Goal: Task Accomplishment & Management: Manage account settings

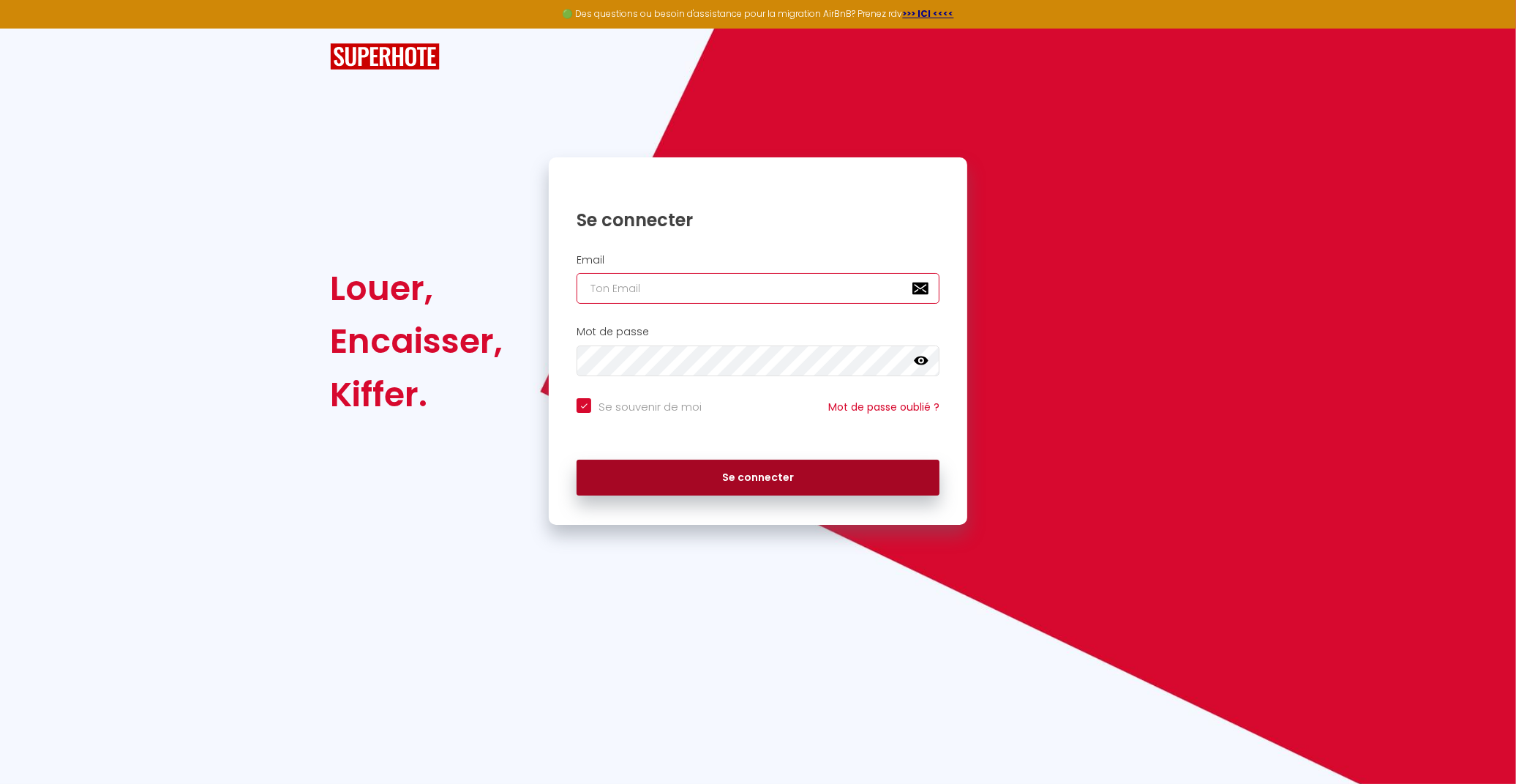
type input "[EMAIL_ADDRESS][DOMAIN_NAME]"
click at [742, 485] on button "Se connecter" at bounding box center [758, 478] width 363 height 37
checkbox input "true"
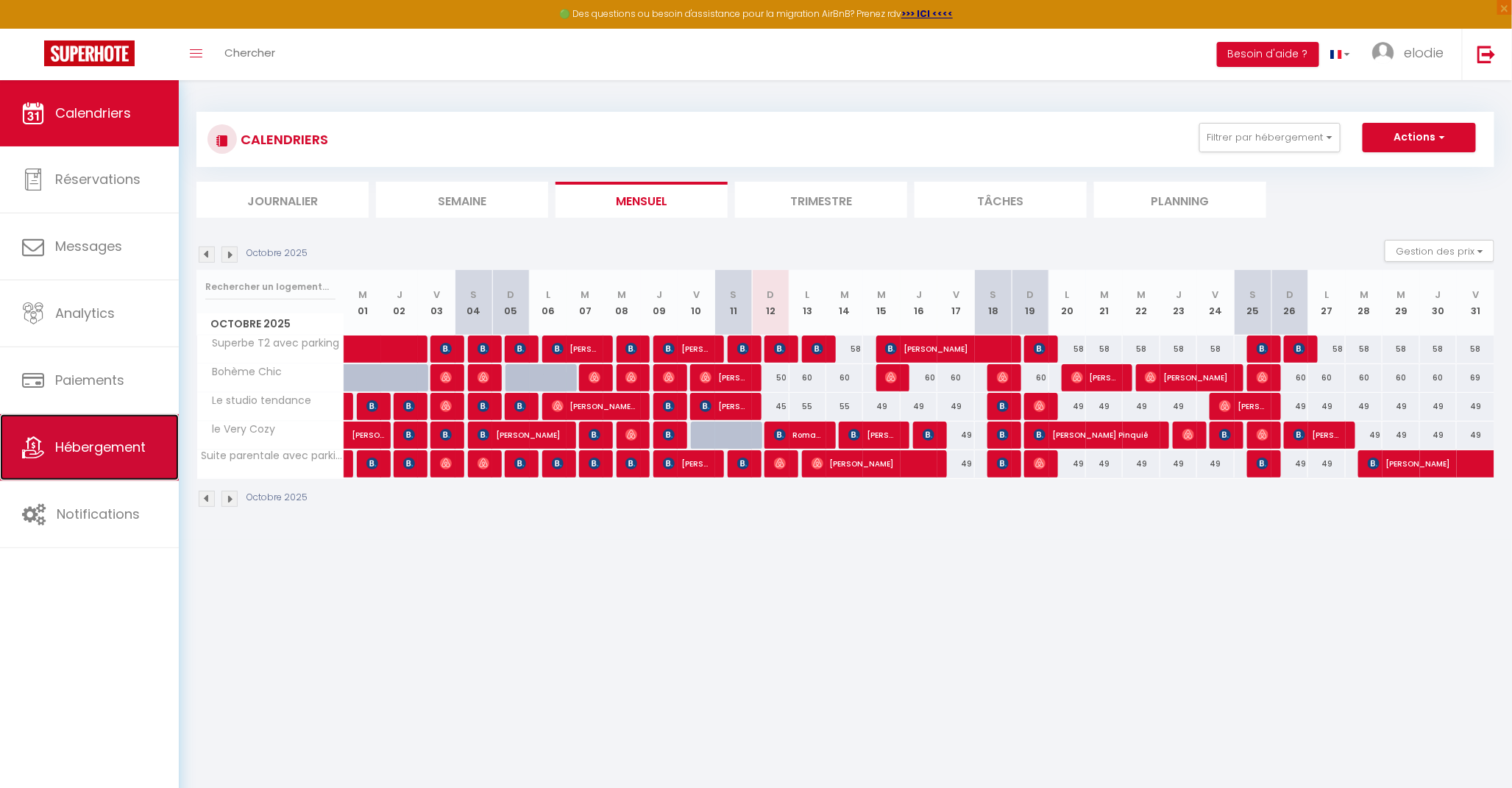
click at [88, 460] on link "Hébergement" at bounding box center [89, 447] width 178 height 66
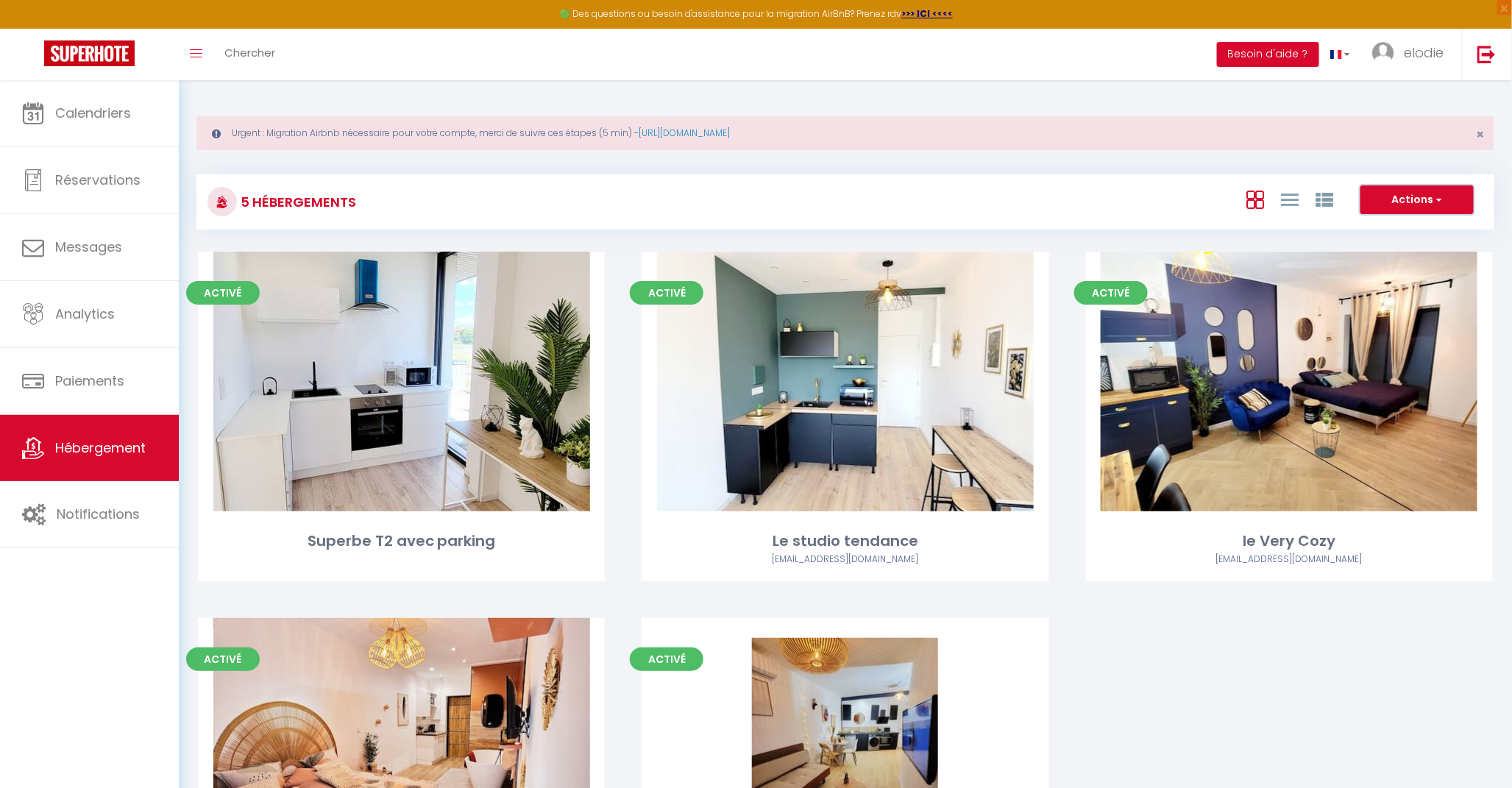
click at [1430, 205] on button "Actions" at bounding box center [1417, 200] width 113 height 30
click at [1418, 45] on span "elodie" at bounding box center [1423, 52] width 39 height 18
click at [1400, 106] on link "Paramètres" at bounding box center [1403, 102] width 108 height 25
select select "fr"
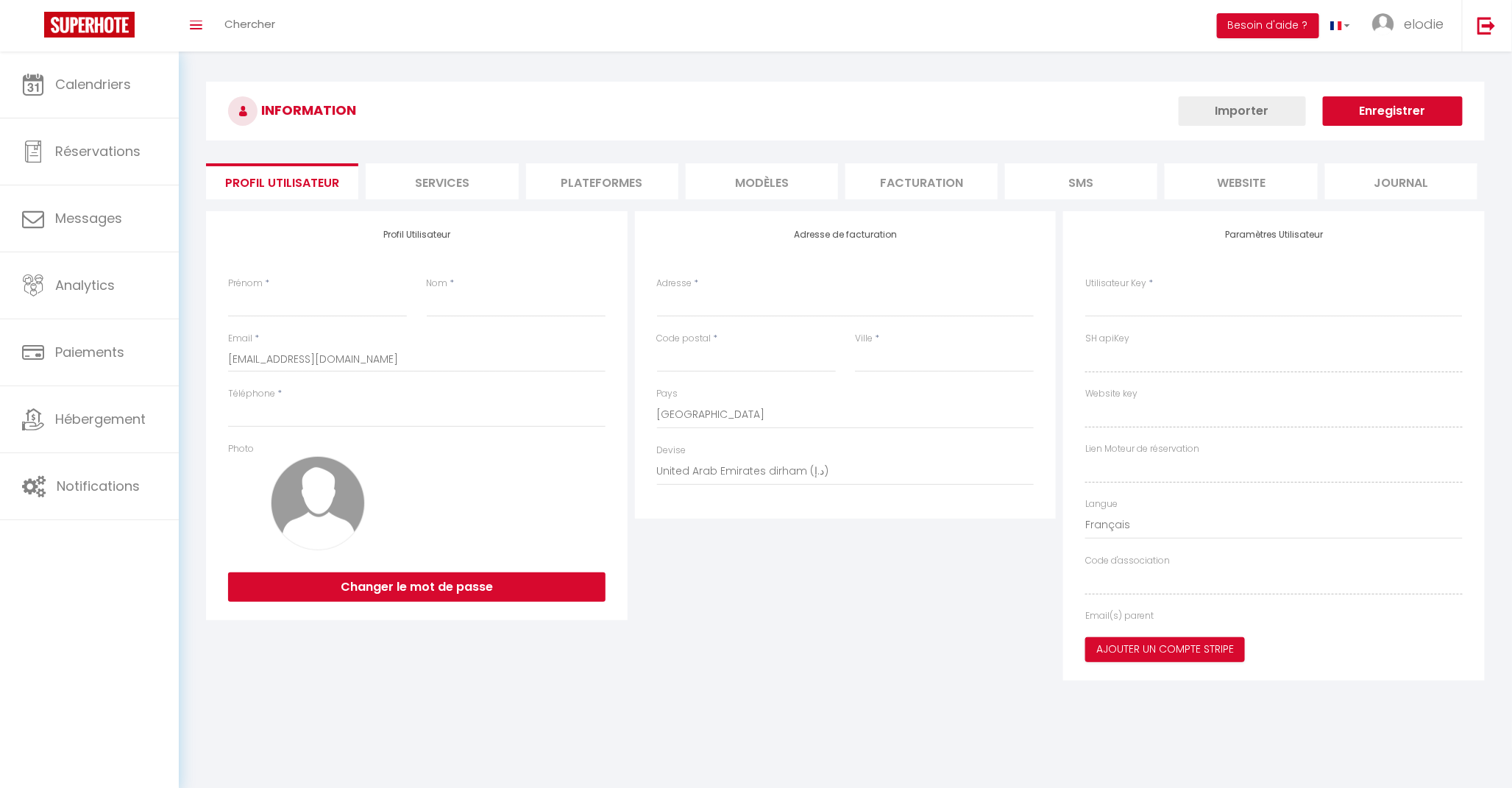
type input "elodie"
type input "lacombe"
type input "0668703633"
type input "[STREET_ADDRESS][PERSON_NAME]"
type input "81000"
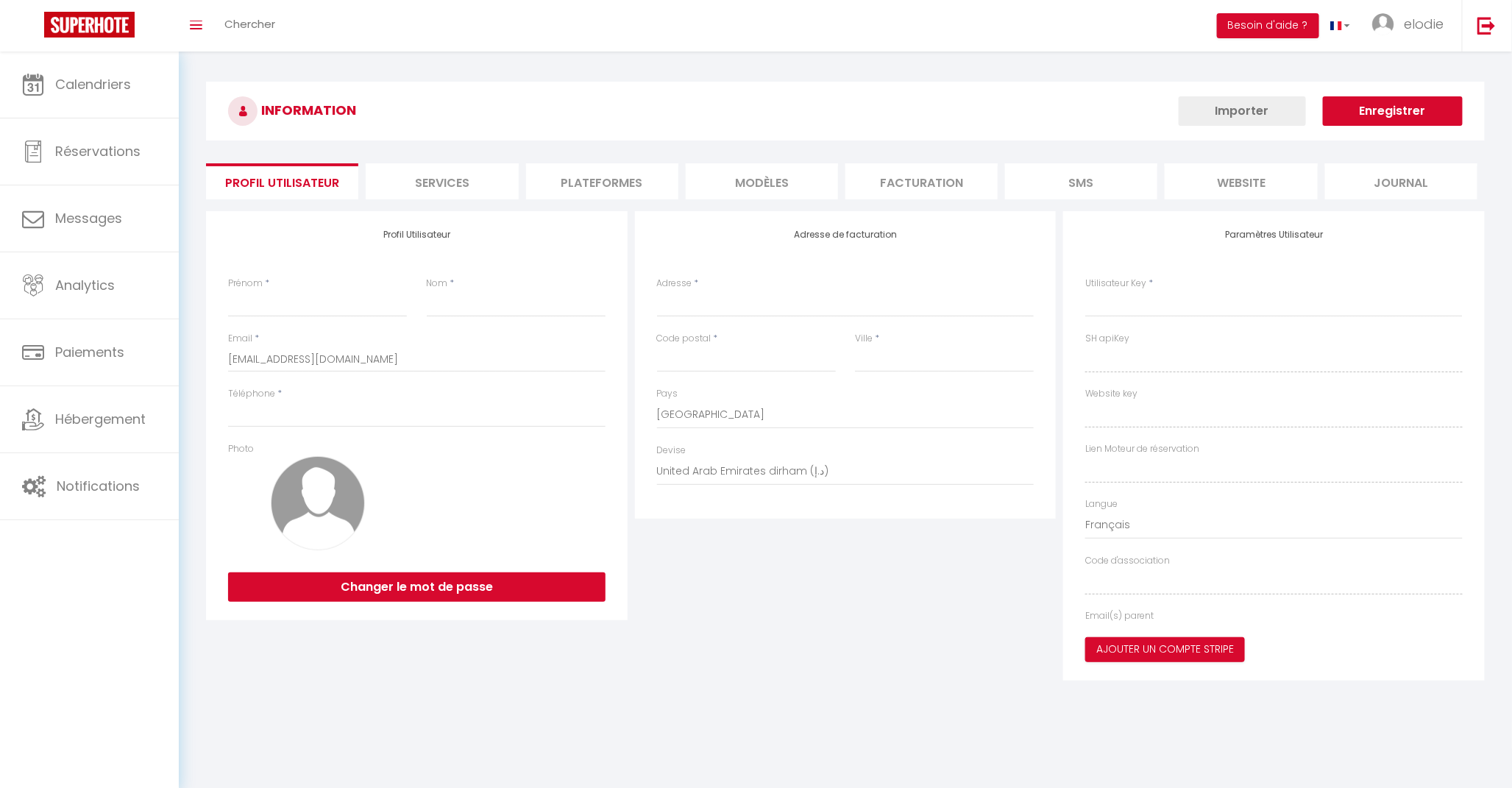
type input "albi"
select select "28"
type input "dNIUu5sN0auJPmAPK55dTvMBk"
type input "l03c61ebbKPL5Y4RIVrYxNoyl"
type input "[URL][DOMAIN_NAME]"
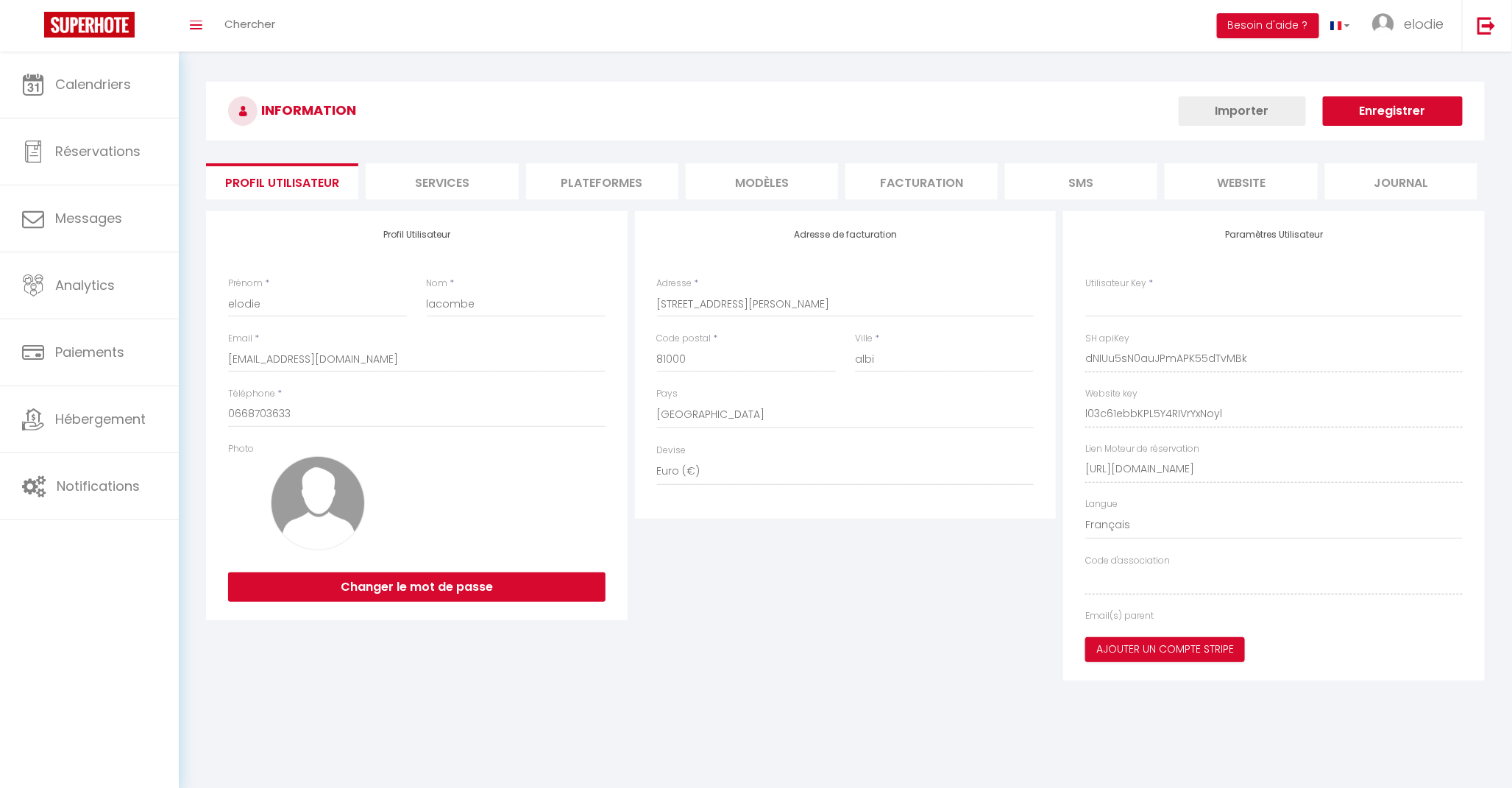
type input "dNIUu5sN0auJPmAPK55dTvMBk"
type input "l03c61ebbKPL5Y4RIVrYxNoyl"
type input "[URL][DOMAIN_NAME]"
select select "fr"
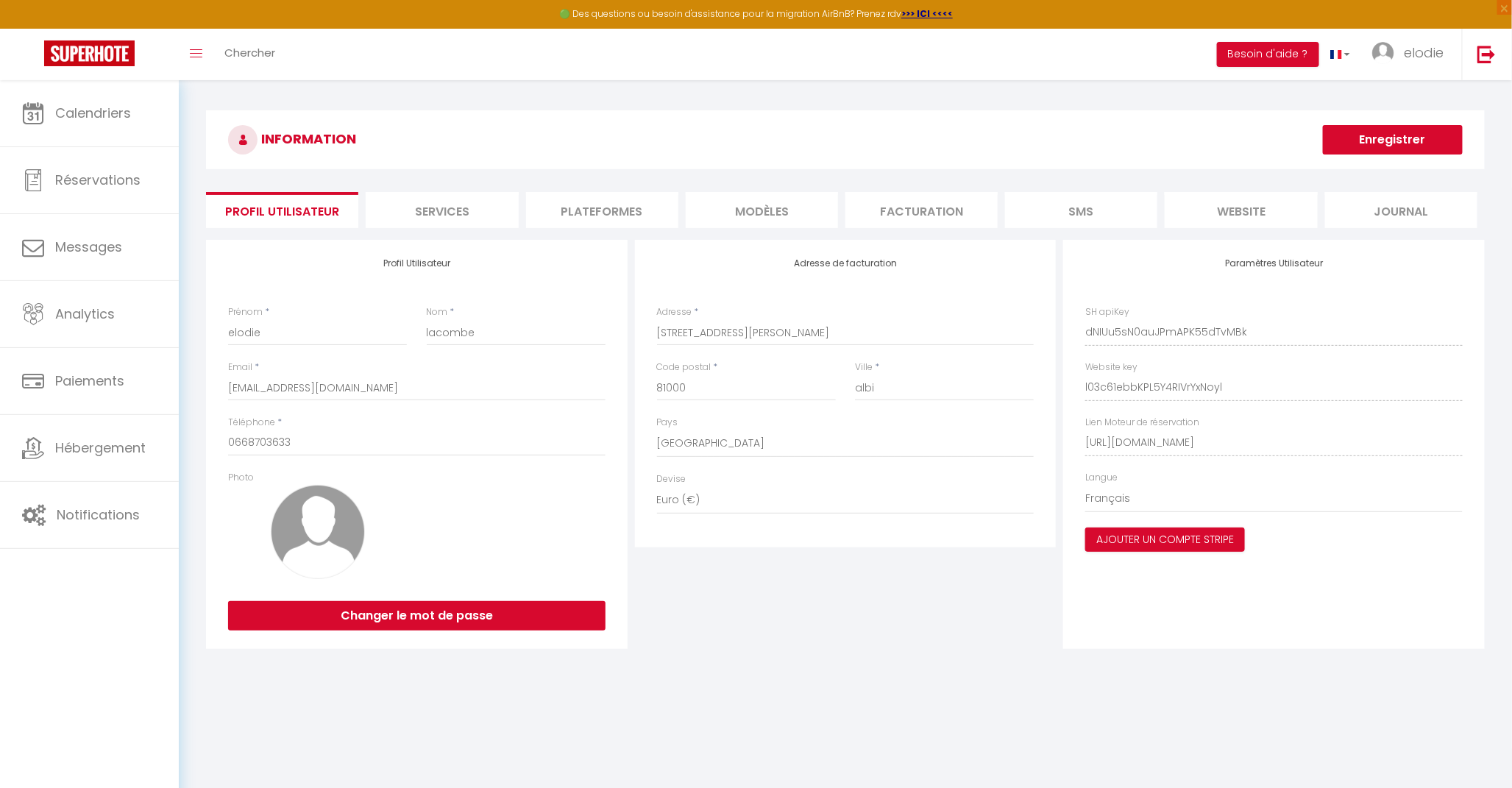
click at [608, 208] on li "Plateformes" at bounding box center [602, 209] width 152 height 36
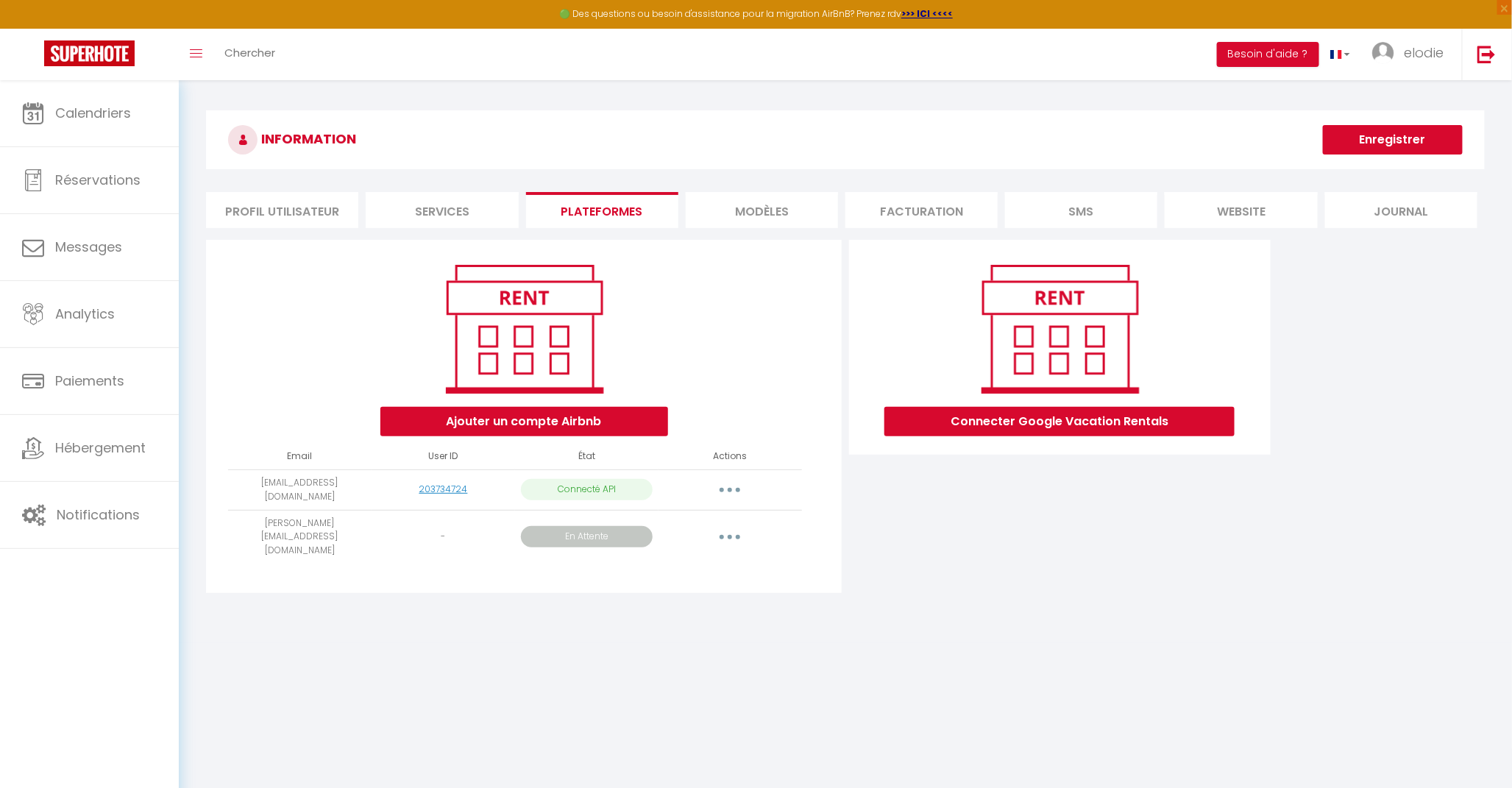
click at [728, 487] on icon "button" at bounding box center [730, 489] width 4 height 4
click at [532, 526] on p "En Attente" at bounding box center [586, 536] width 132 height 21
click at [729, 487] on icon "button" at bounding box center [730, 489] width 4 height 4
click at [700, 523] on link "Importer les appartements" at bounding box center [665, 523] width 163 height 25
select select "25125"
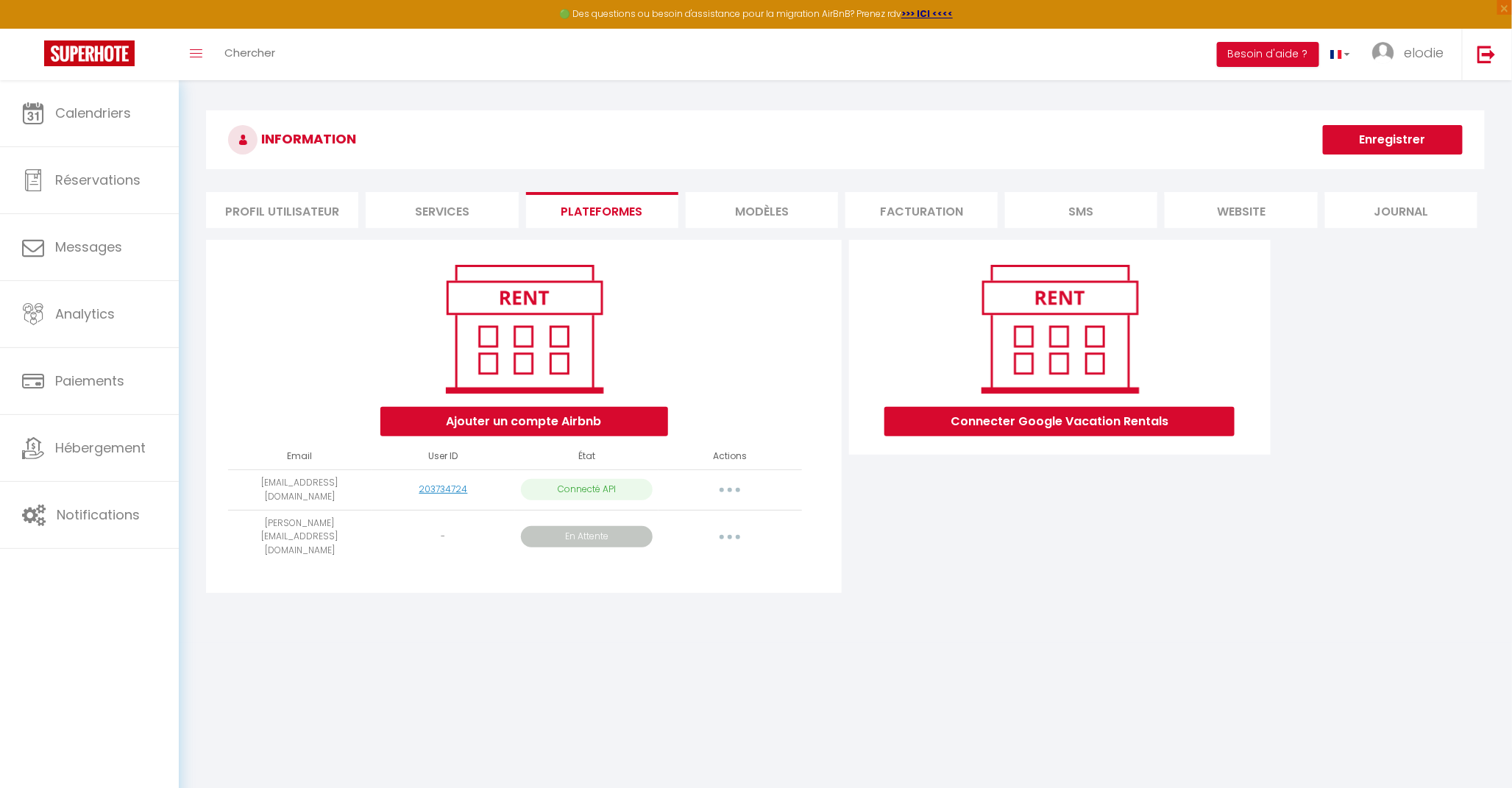
select select "28277"
select select "32549"
select select "76391"
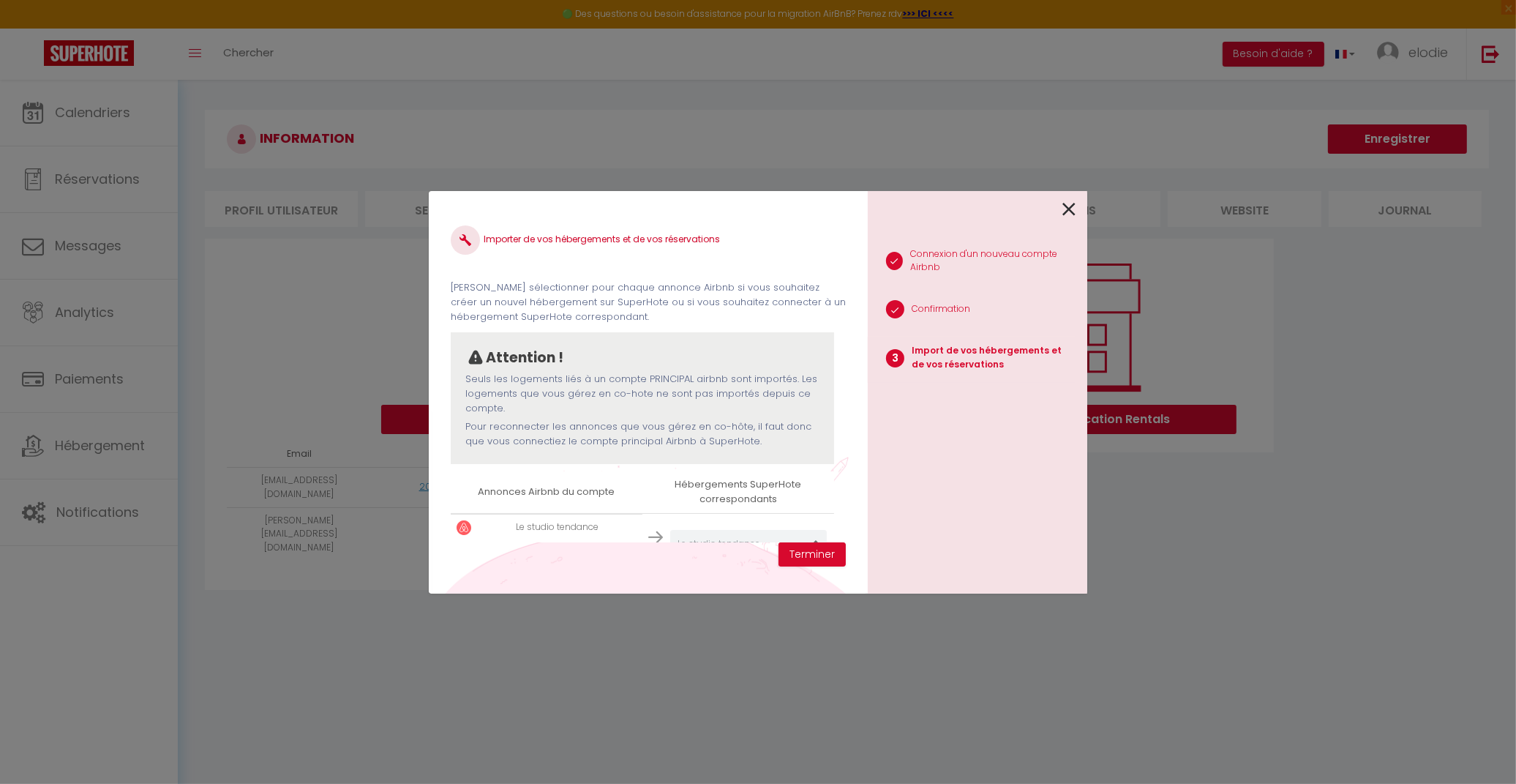
click at [1065, 210] on icon at bounding box center [1069, 209] width 13 height 22
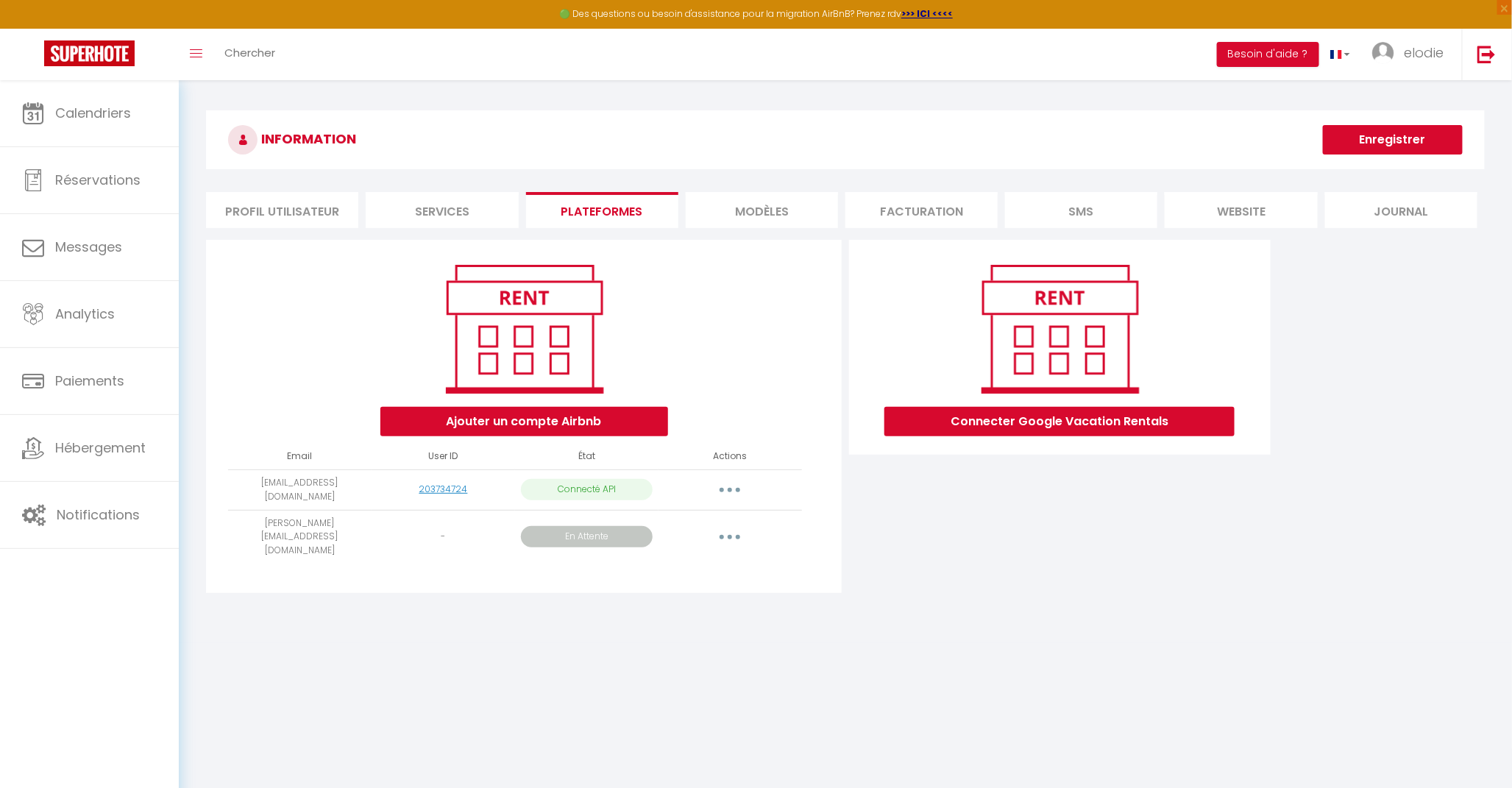
click at [714, 526] on button "button" at bounding box center [730, 536] width 41 height 24
click at [695, 584] on link "Importer les appartements" at bounding box center [663, 596] width 164 height 25
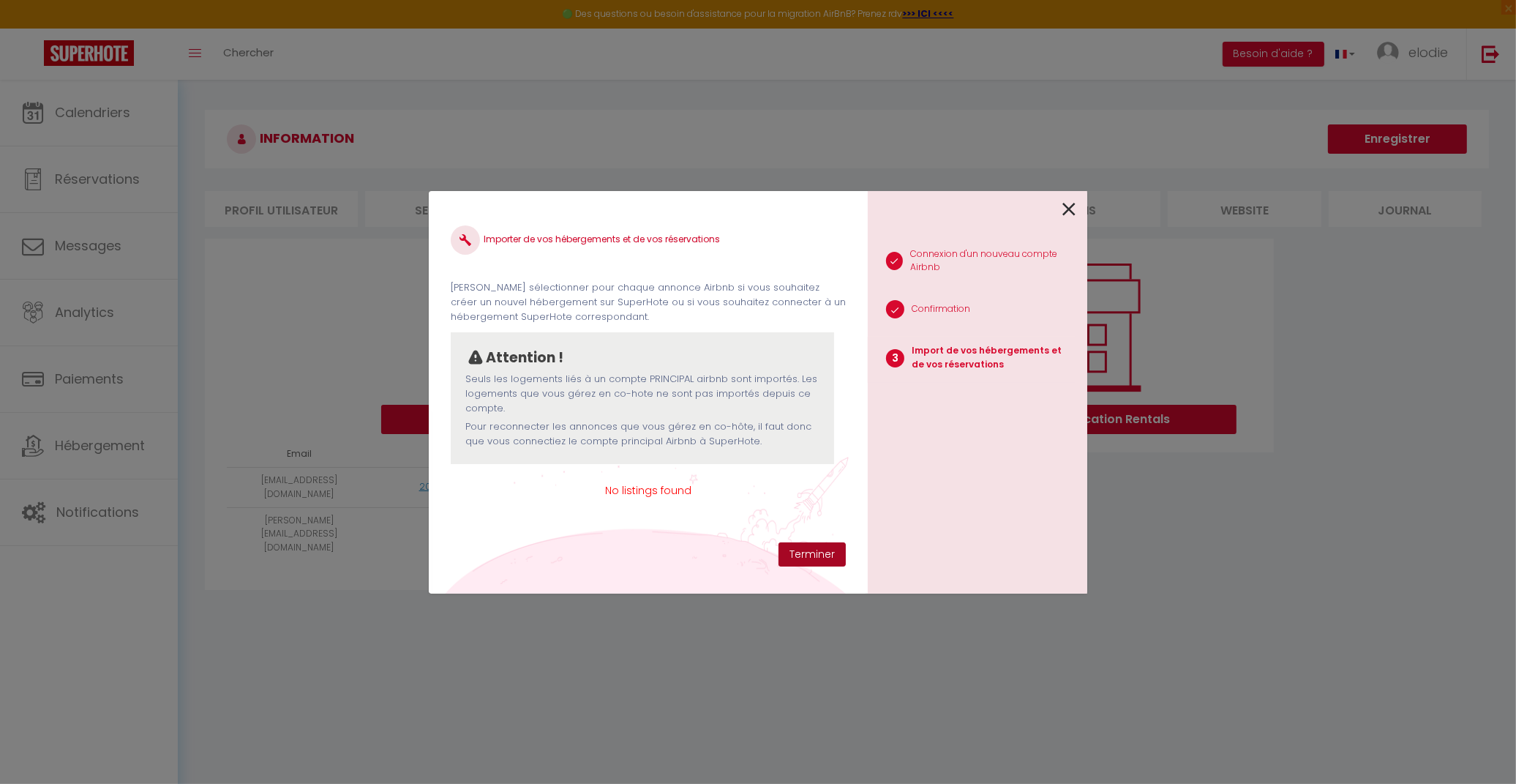
click at [825, 560] on button "Terminer" at bounding box center [812, 554] width 67 height 25
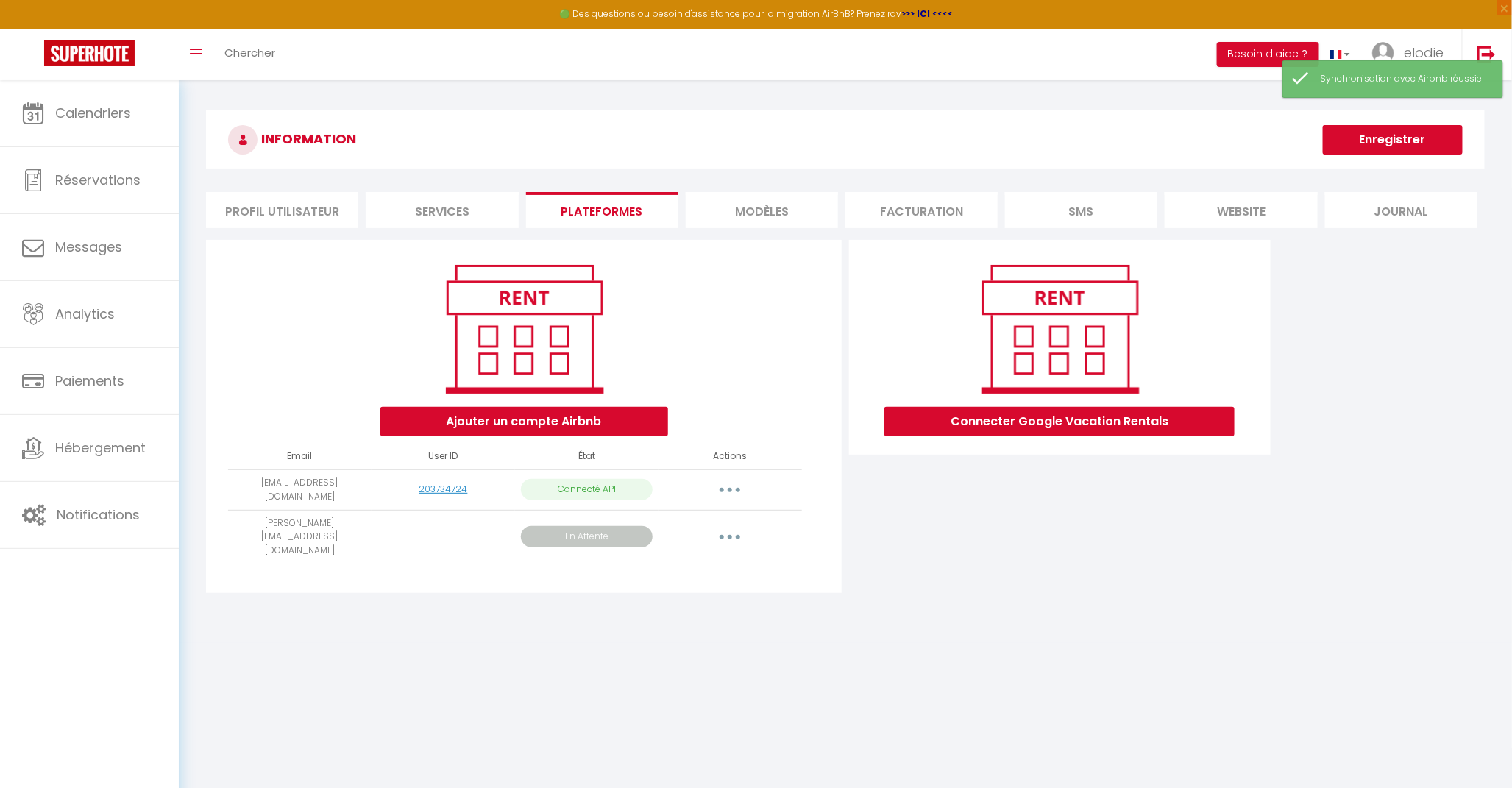
click at [745, 466] on th "Actions" at bounding box center [731, 456] width 144 height 25
click at [741, 456] on th "Actions" at bounding box center [731, 456] width 144 height 25
click at [1414, 52] on span "elodie" at bounding box center [1423, 52] width 39 height 18
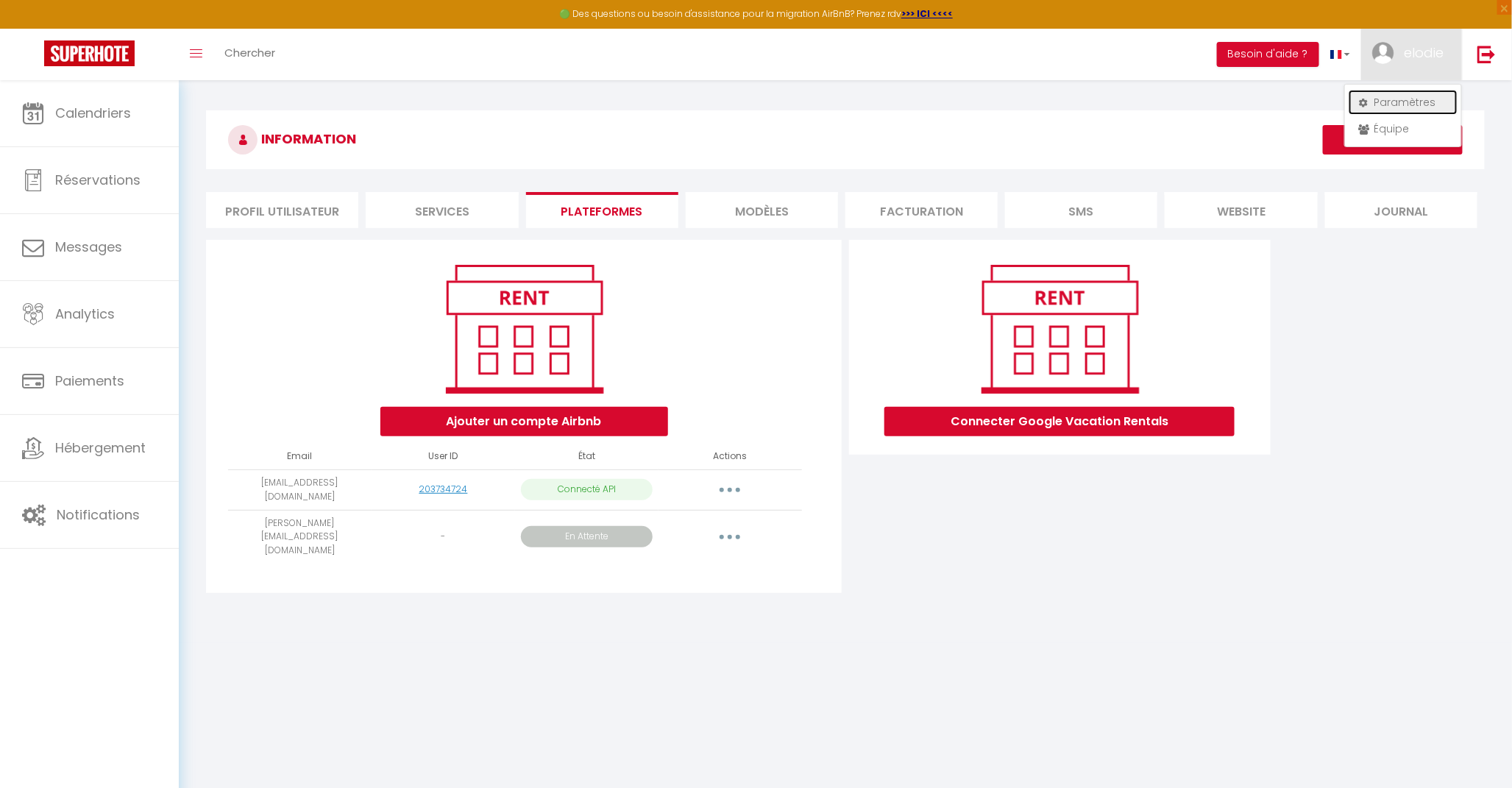
click at [1414, 103] on link "Paramètres" at bounding box center [1403, 102] width 108 height 25
click at [1488, 66] on link at bounding box center [1486, 54] width 48 height 52
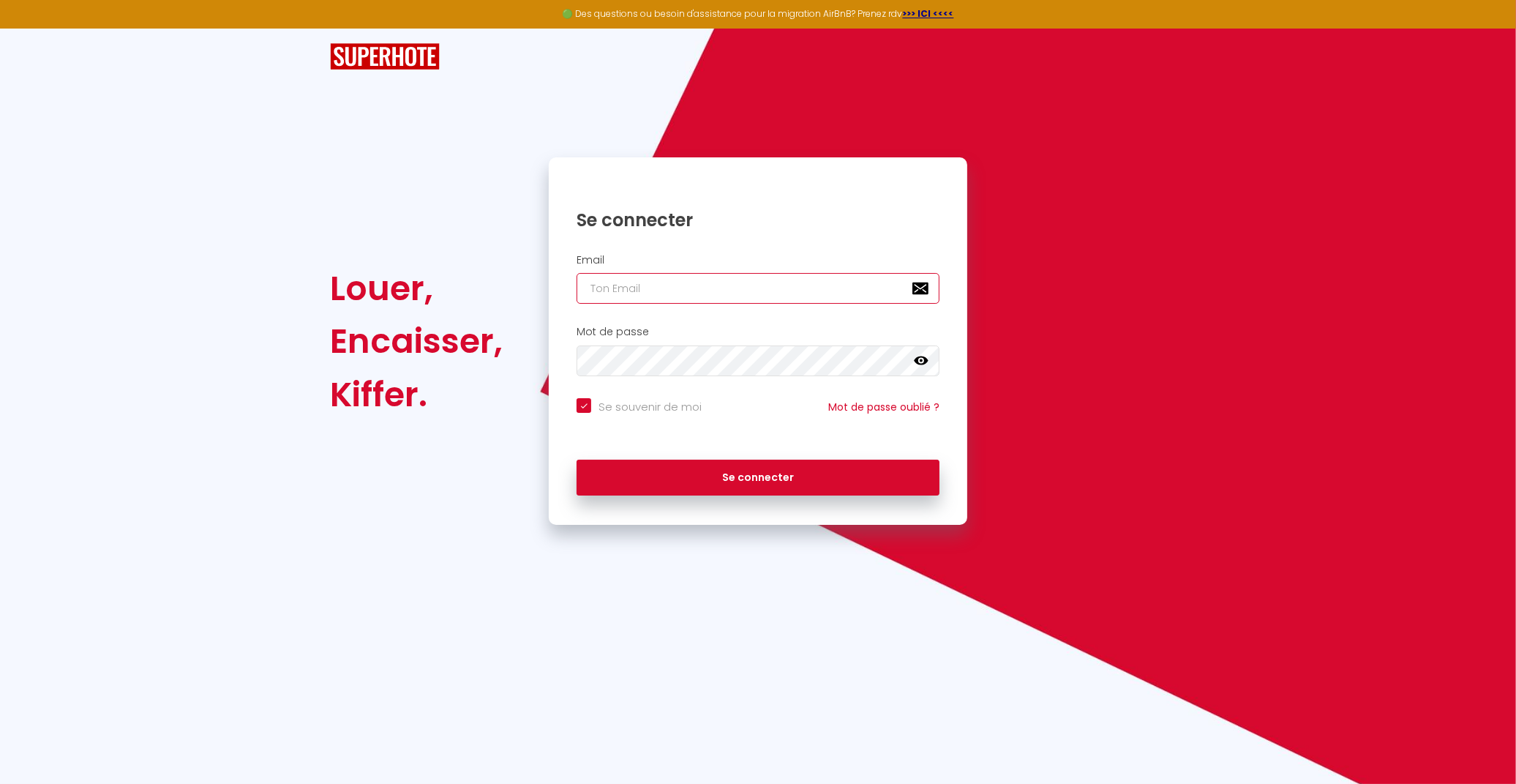
type input "[EMAIL_ADDRESS][DOMAIN_NAME]"
checkbox input "true"
click at [772, 272] on div "Email elolacombe@gmail.com" at bounding box center [758, 279] width 399 height 50
click at [768, 279] on input "[EMAIL_ADDRESS][DOMAIN_NAME]" at bounding box center [758, 288] width 363 height 30
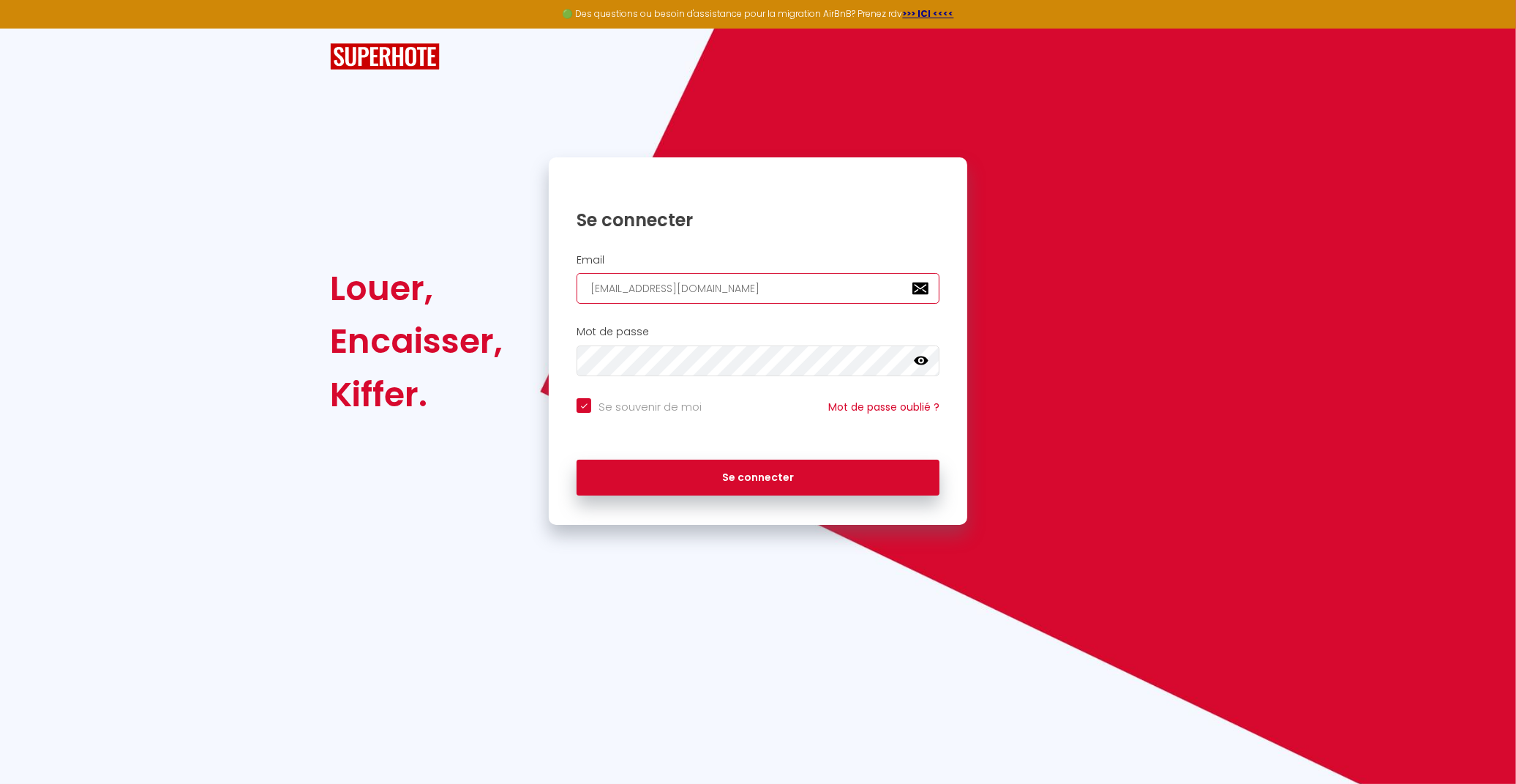
click at [770, 279] on input "[EMAIL_ADDRESS][DOMAIN_NAME]" at bounding box center [758, 288] width 363 height 30
type input "[PERSON_NAME][EMAIL_ADDRESS][DOMAIN_NAME]"
click at [918, 362] on icon at bounding box center [921, 360] width 15 height 9
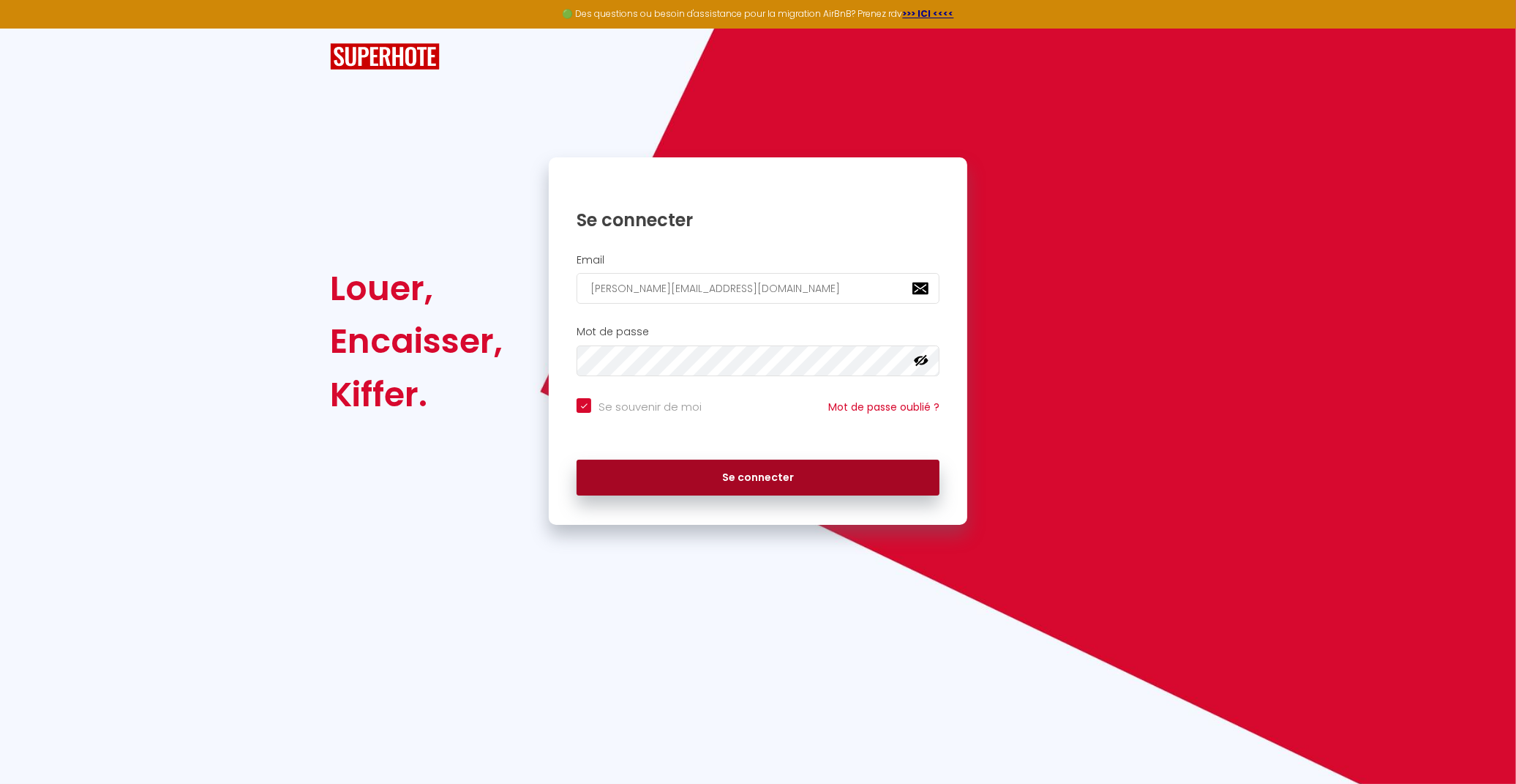
click at [783, 468] on button "Se connecter" at bounding box center [758, 478] width 363 height 37
checkbox input "true"
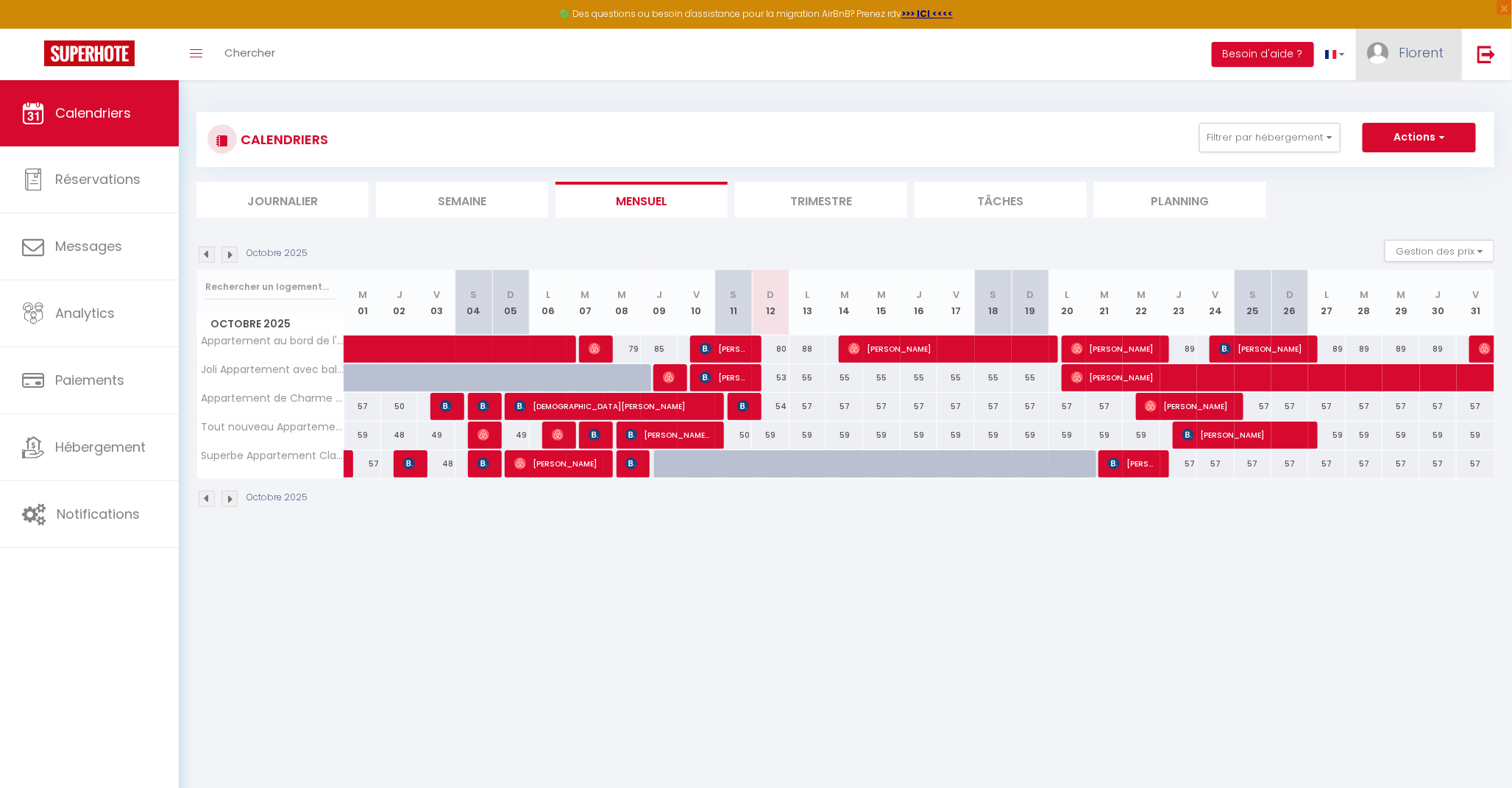
click at [1417, 76] on link "Florent" at bounding box center [1409, 54] width 106 height 52
click at [1393, 98] on link "Paramètres" at bounding box center [1403, 102] width 108 height 25
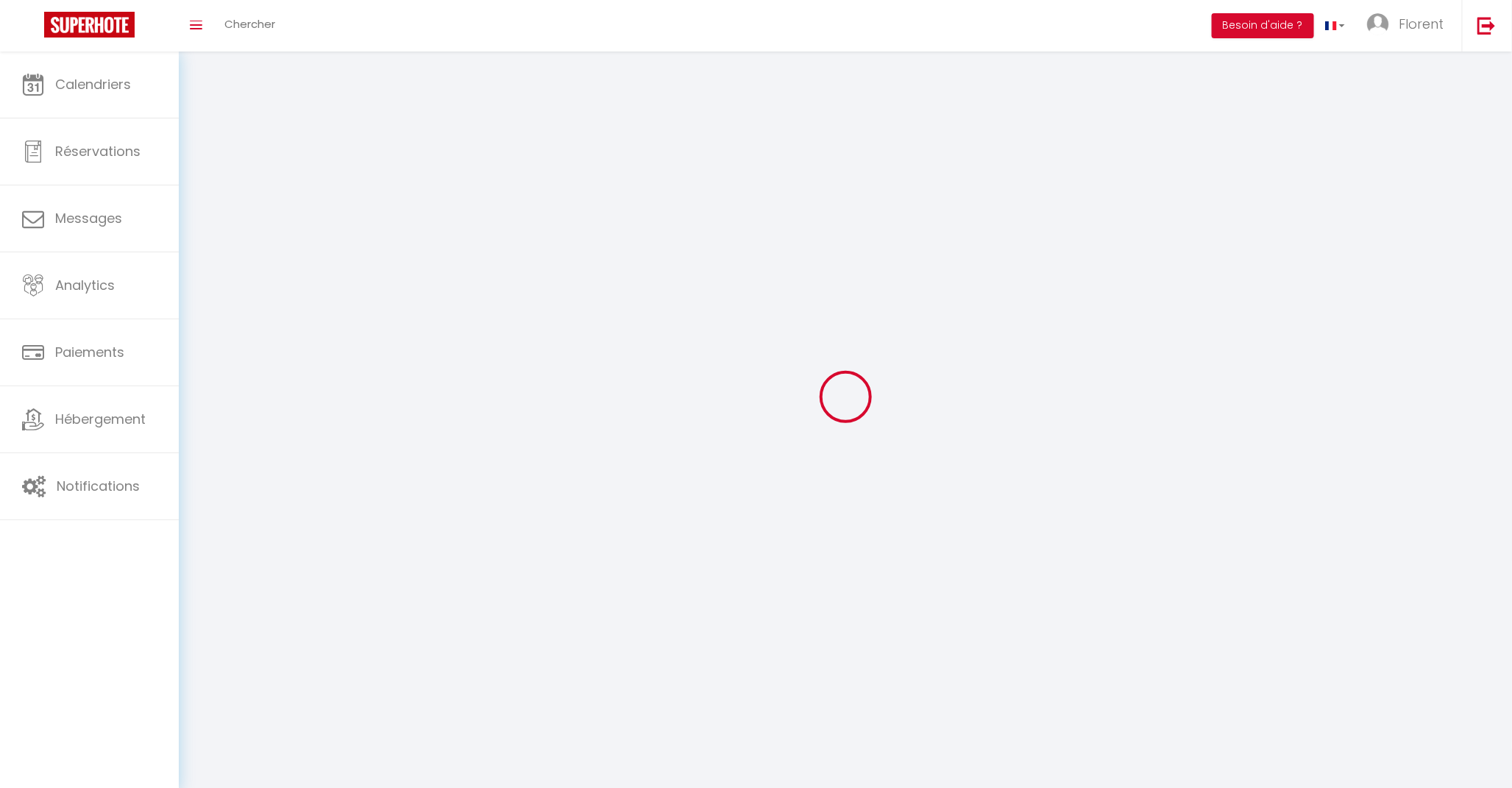
type input "Florent"
type input "LAGASSE"
type input "0619636154"
type input "274 CHEMIN CROUS DEL MOULY"
type input "81600"
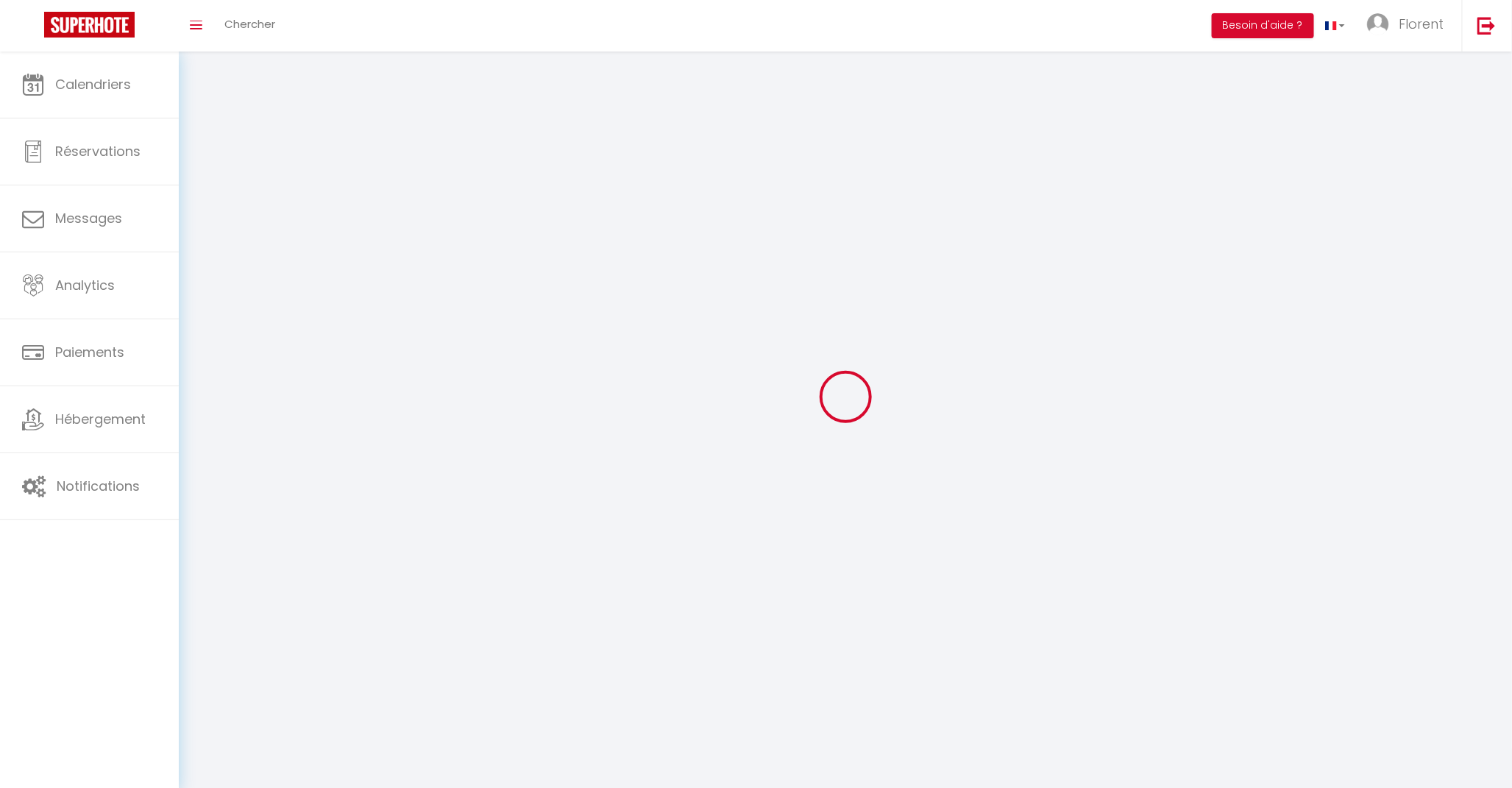
type input "BRENS"
type input "NYnnjbOzhOSRdjrNCWEPINqYR"
type input "FjYDvmxMtUSvKc1KNFWZfb63J"
type input "https://app.superhote.com/#/get-available-rentals/FjYDvmxMtUSvKc1KNFWZfb63J"
select select "28"
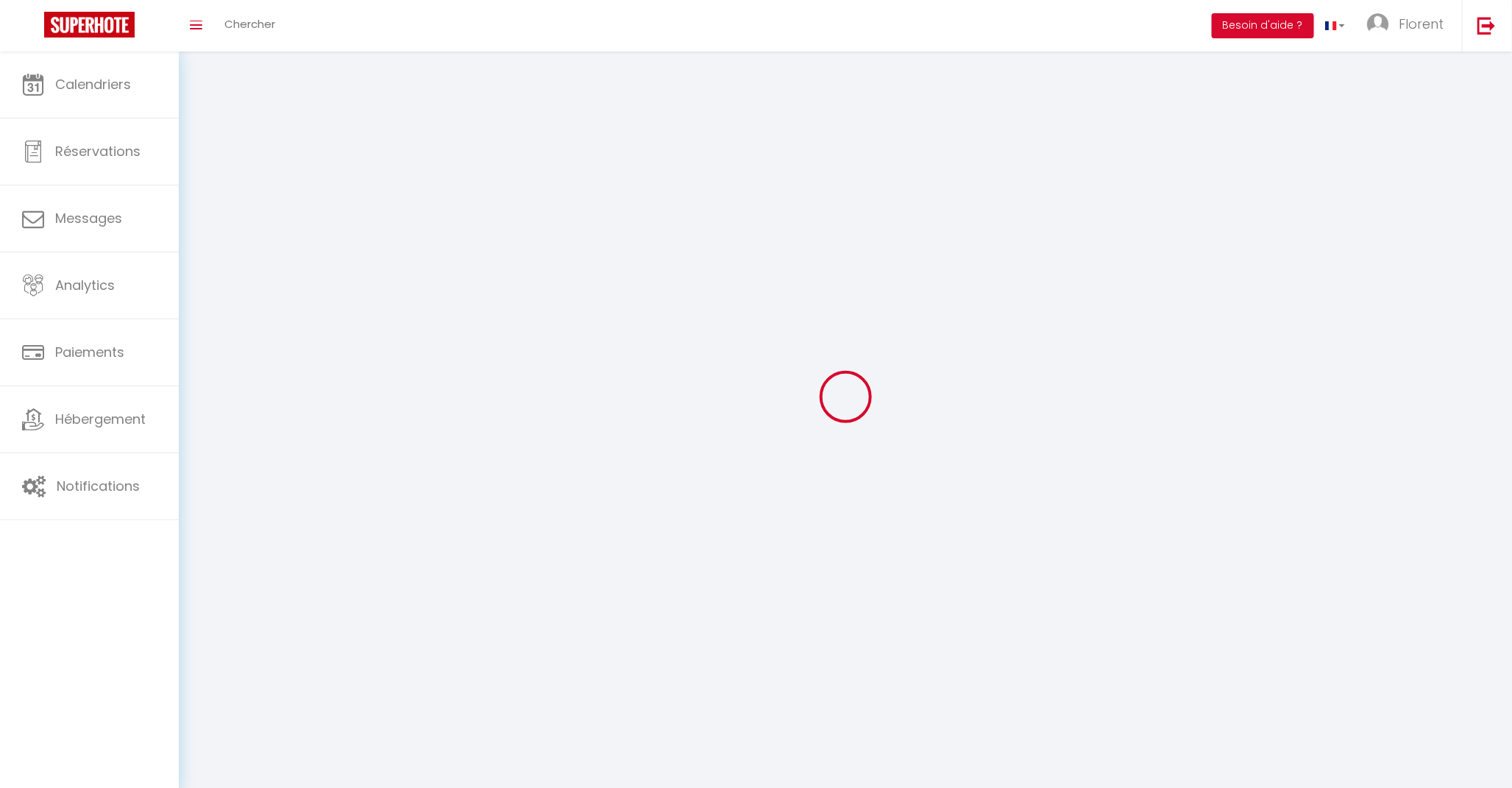
select select "fr"
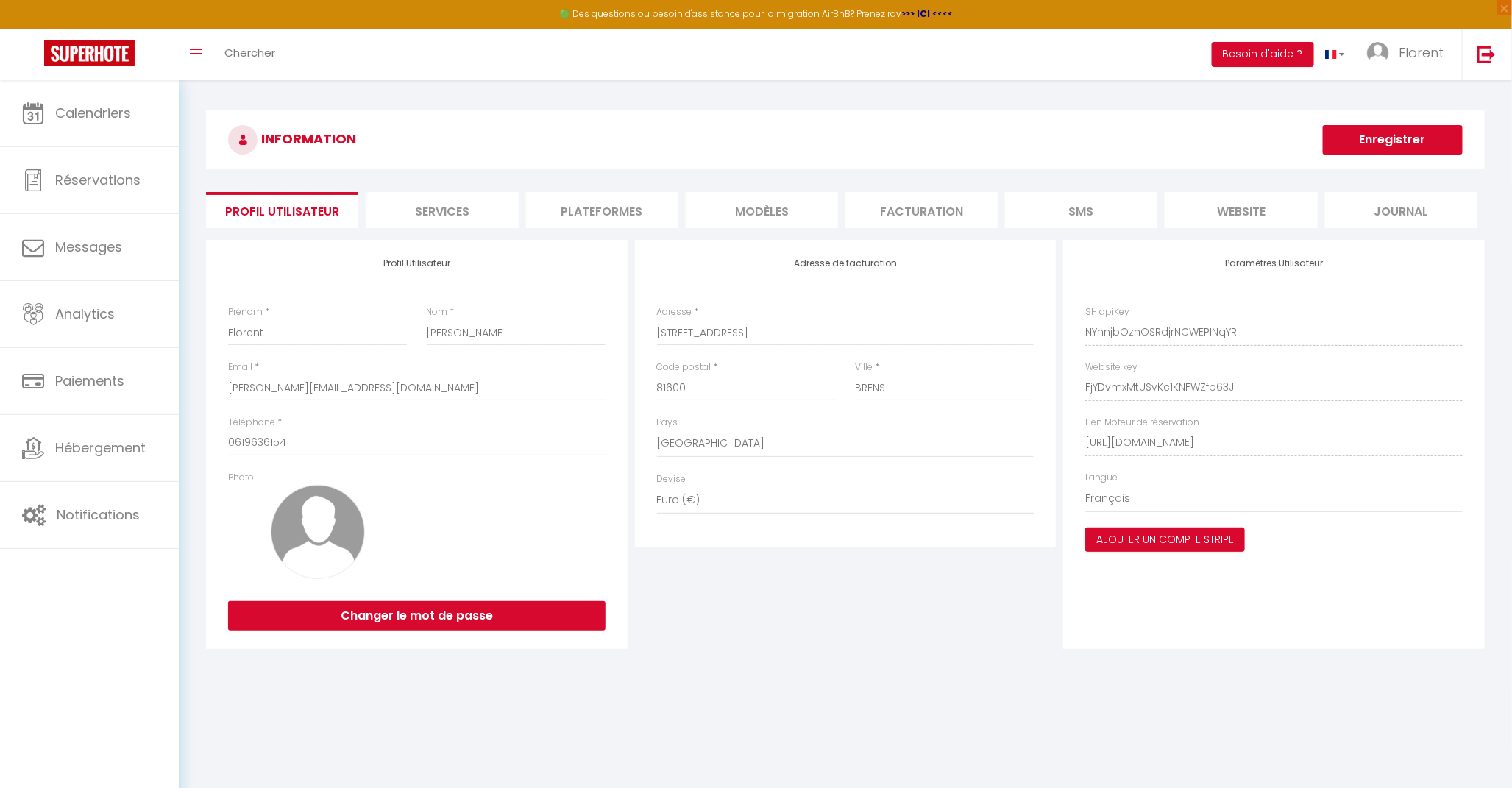
click at [606, 220] on li "Plateformes" at bounding box center [602, 209] width 152 height 36
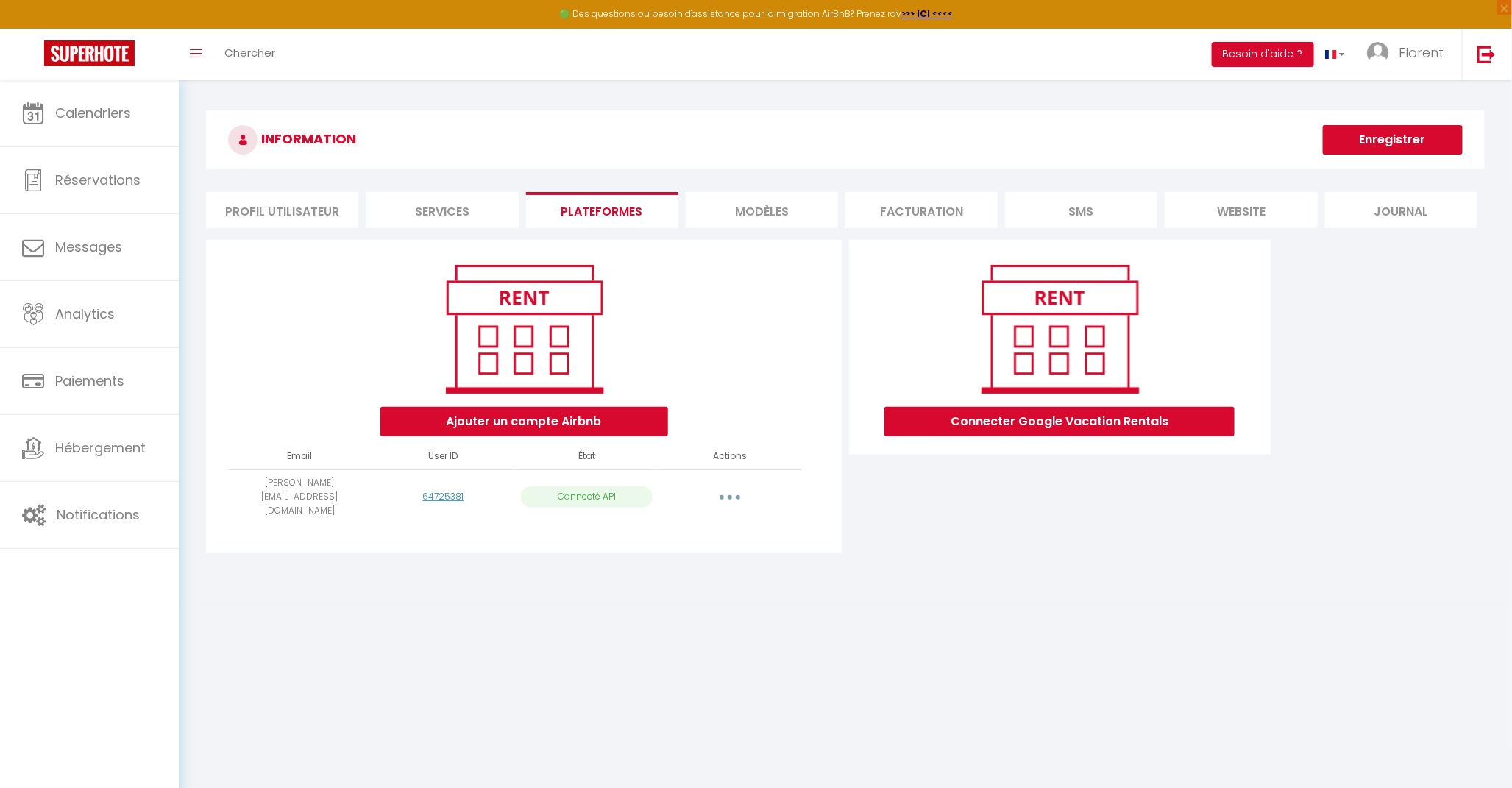
click at [724, 490] on button "button" at bounding box center [730, 496] width 41 height 24
click at [651, 518] on link "Importer les appartements" at bounding box center [665, 530] width 163 height 25
select select "12071"
select select "12072"
select select "12073"
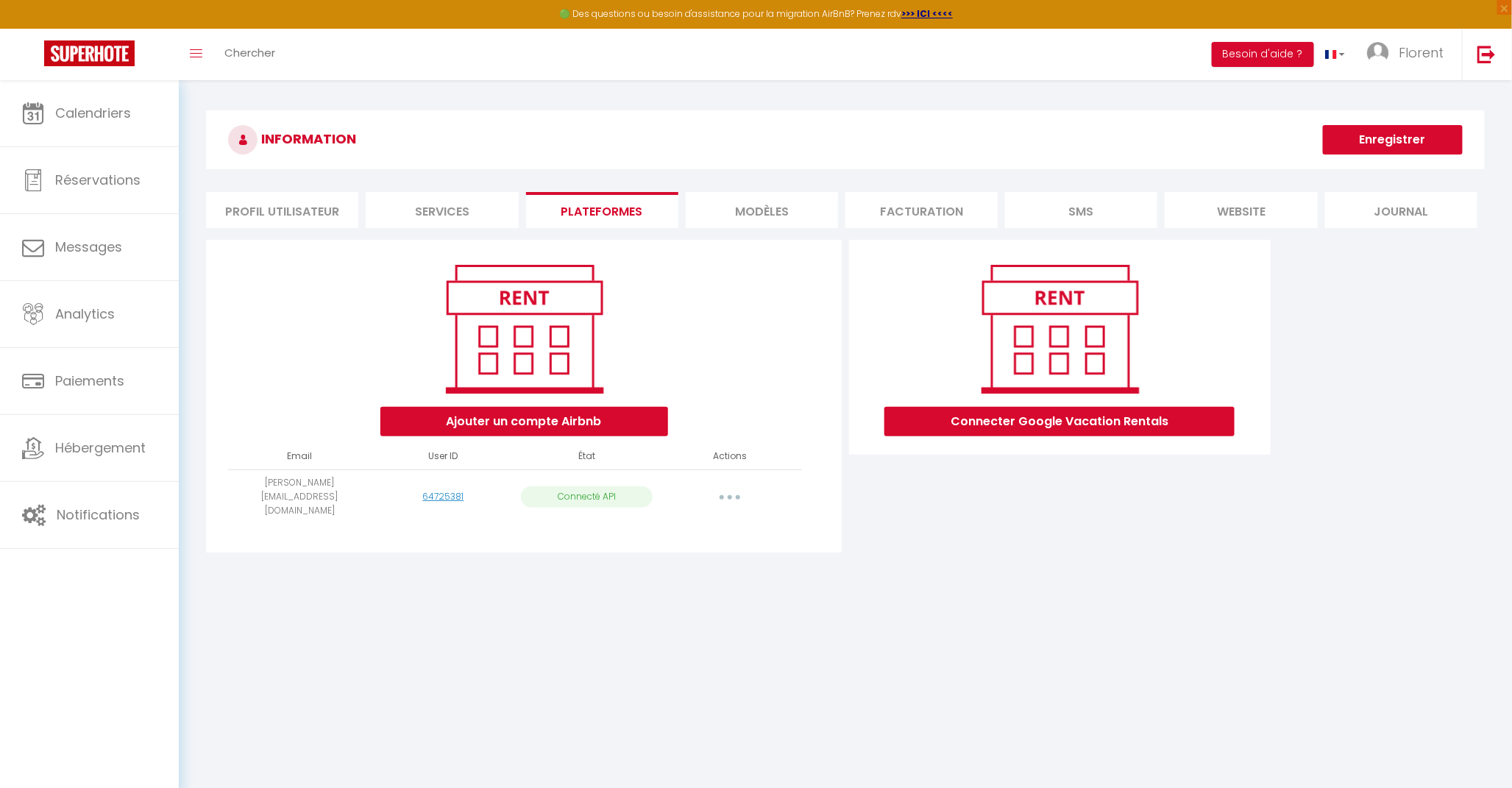
select select "12074"
select select
select select "29415"
select select
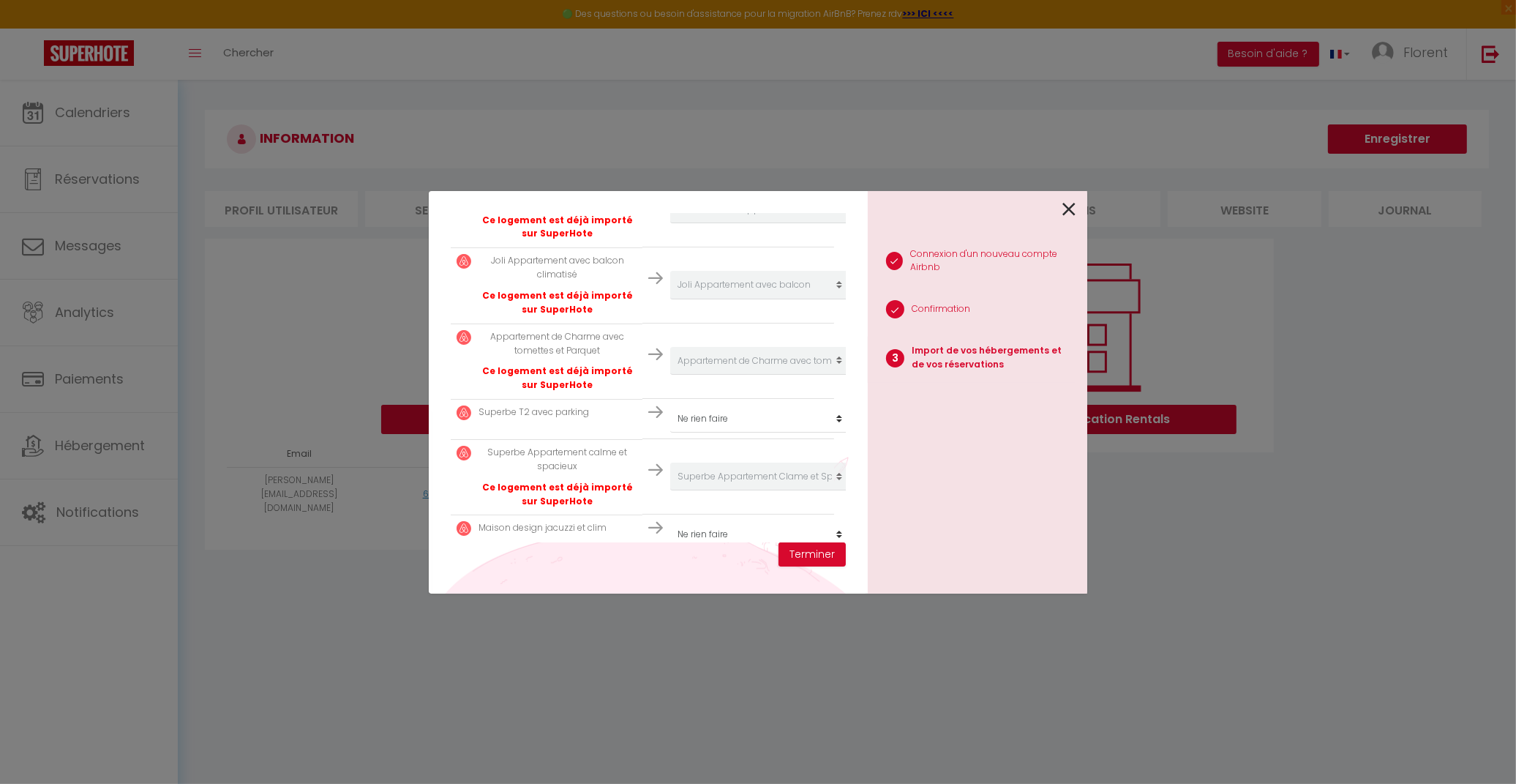
scroll to position [453, 0]
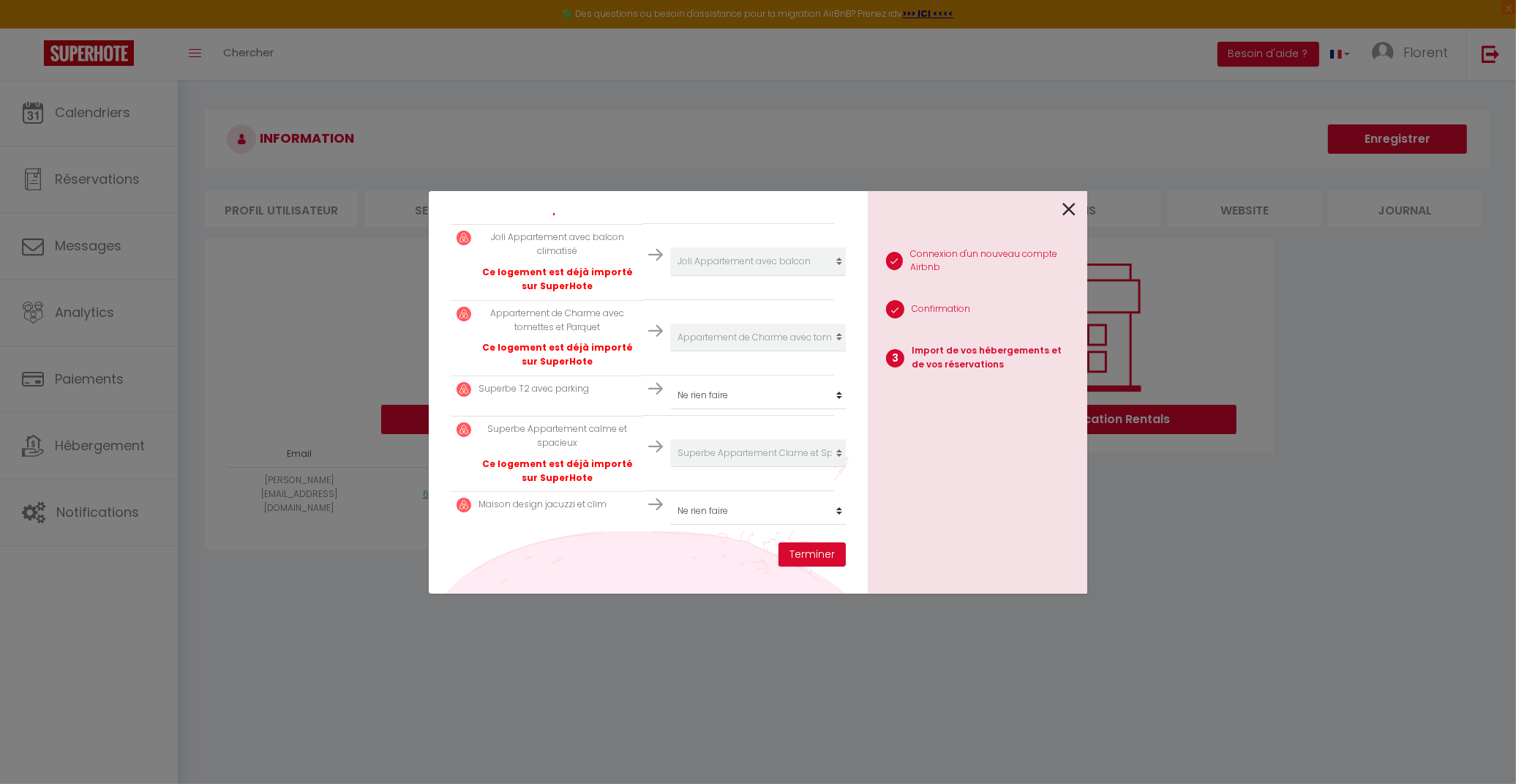
click at [1074, 214] on icon at bounding box center [1069, 209] width 13 height 22
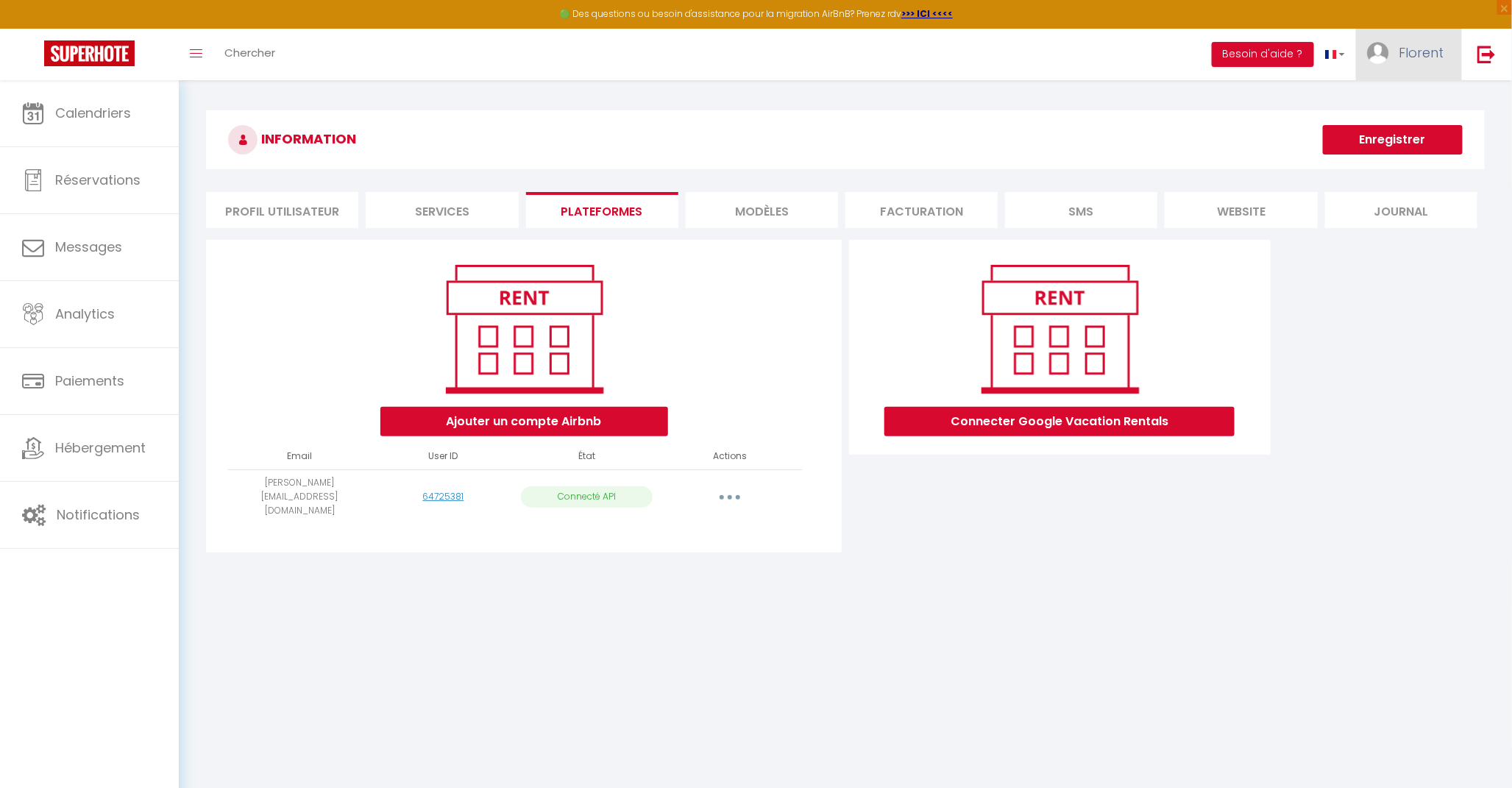
click at [1432, 61] on span "Florent" at bounding box center [1420, 52] width 45 height 18
click at [1489, 67] on link at bounding box center [1486, 54] width 48 height 52
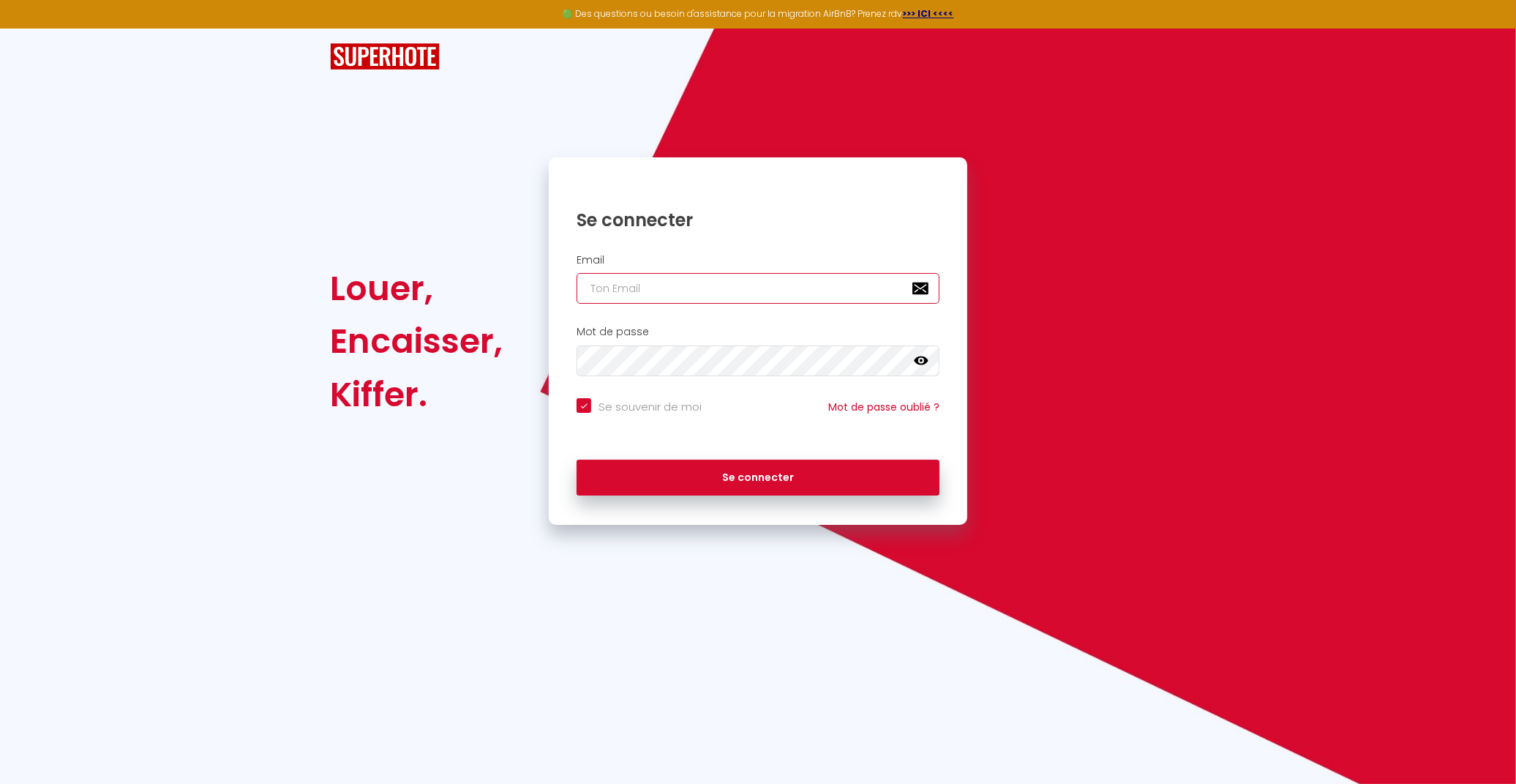
type input "[PERSON_NAME][EMAIL_ADDRESS][DOMAIN_NAME]"
checkbox input "true"
click at [758, 294] on input "[PERSON_NAME][EMAIL_ADDRESS][DOMAIN_NAME]" at bounding box center [758, 288] width 363 height 30
type input "[EMAIL_ADDRESS][DOMAIN_NAME]"
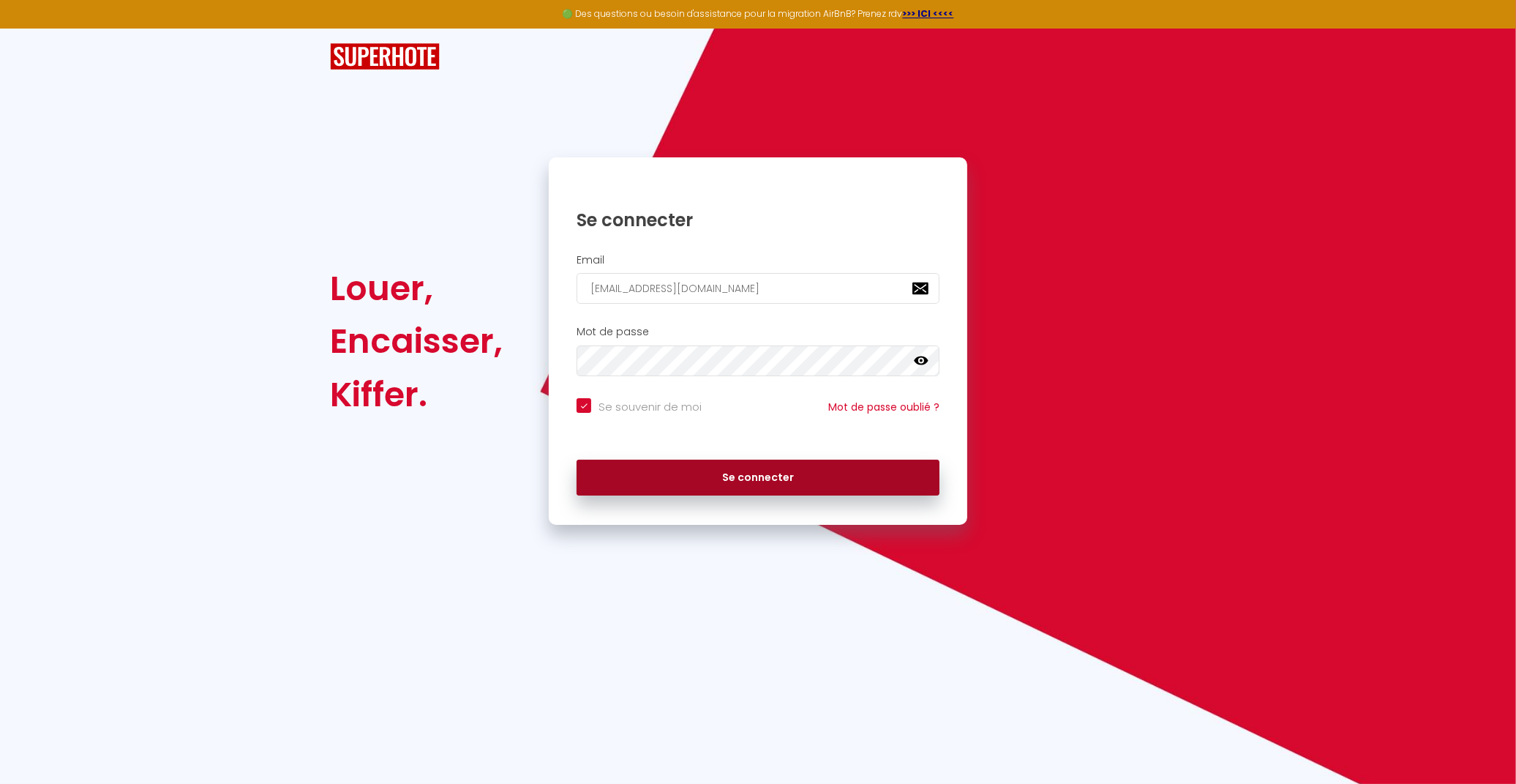
click at [781, 481] on button "Se connecter" at bounding box center [758, 478] width 363 height 37
checkbox input "true"
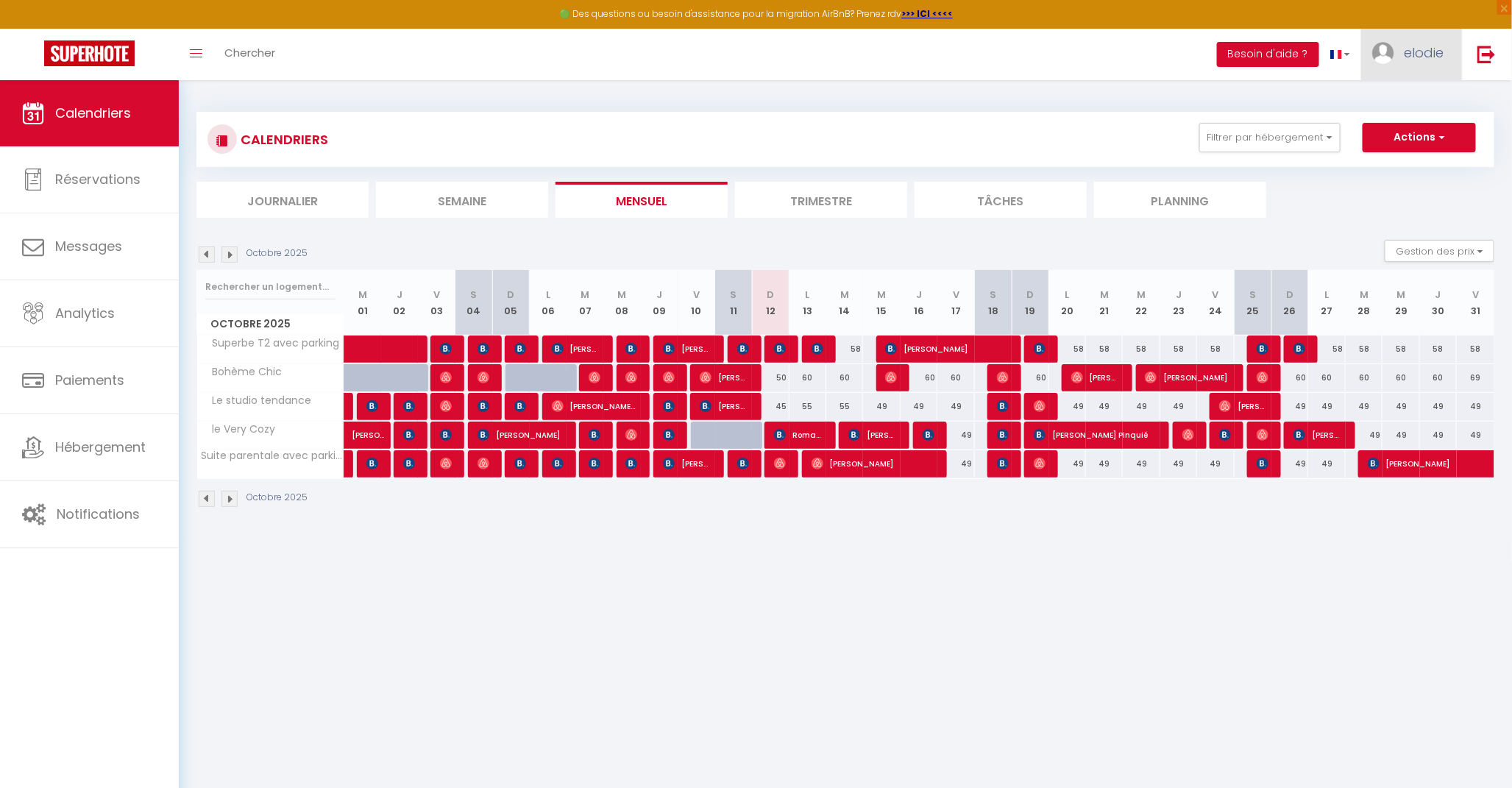
click at [1417, 46] on span "elodie" at bounding box center [1423, 52] width 39 height 18
click at [1386, 105] on link "Paramètres" at bounding box center [1403, 102] width 108 height 25
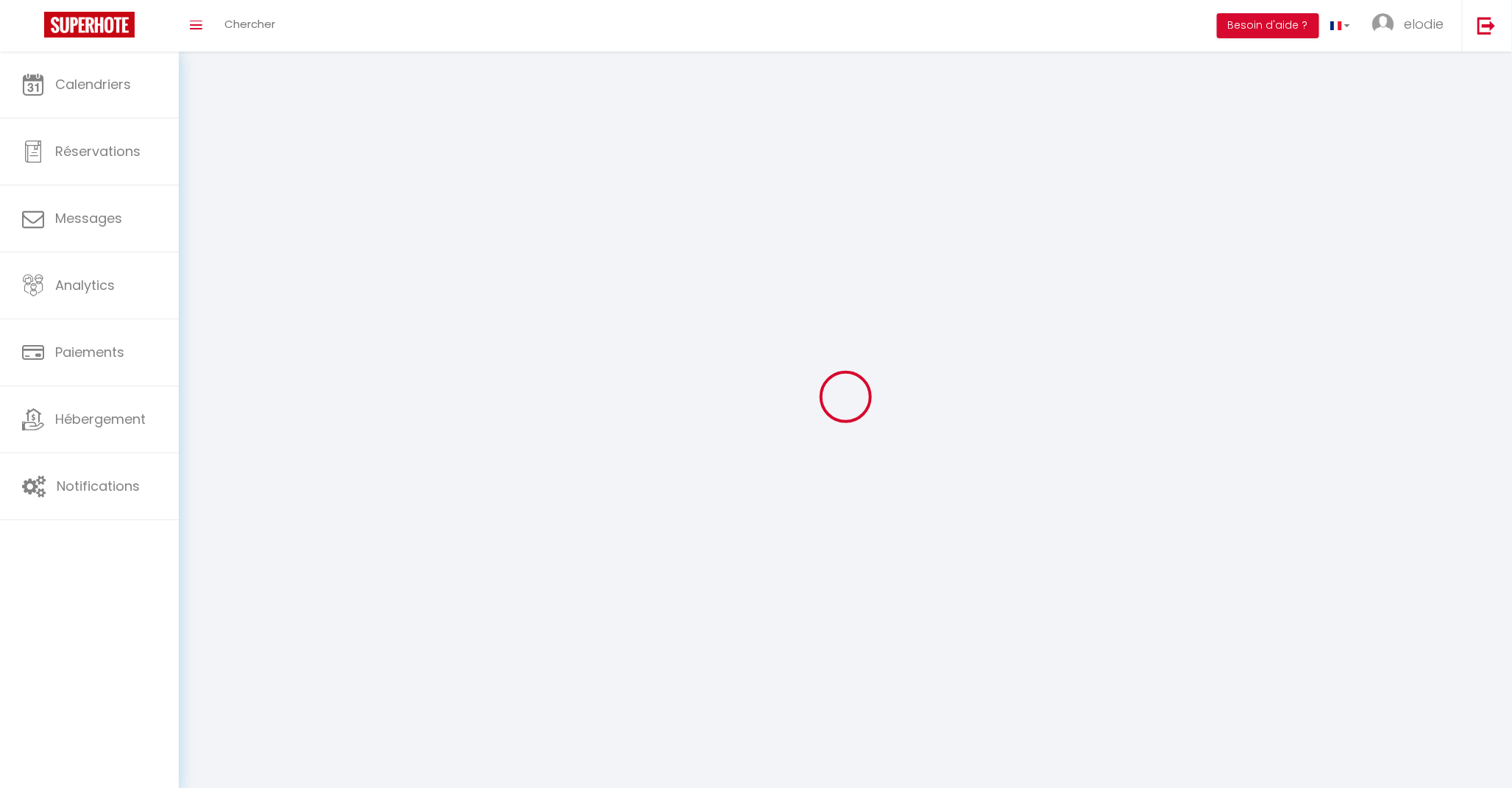
select select "fr"
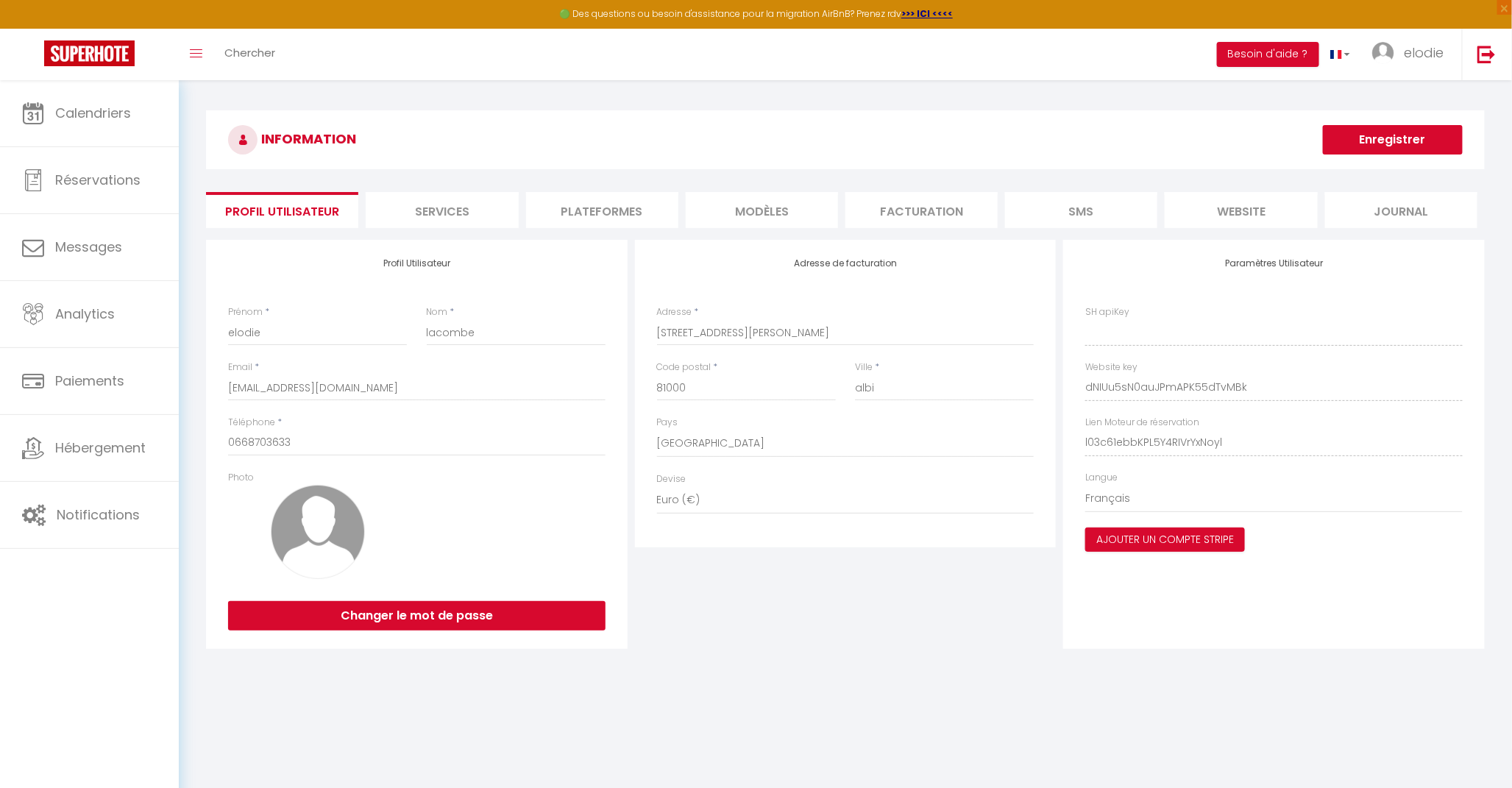
type input "dNIUu5sN0auJPmAPK55dTvMBk"
type input "l03c61ebbKPL5Y4RIVrYxNoyl"
type input "[URL][DOMAIN_NAME]"
click at [639, 197] on li "Plateformes" at bounding box center [602, 209] width 152 height 36
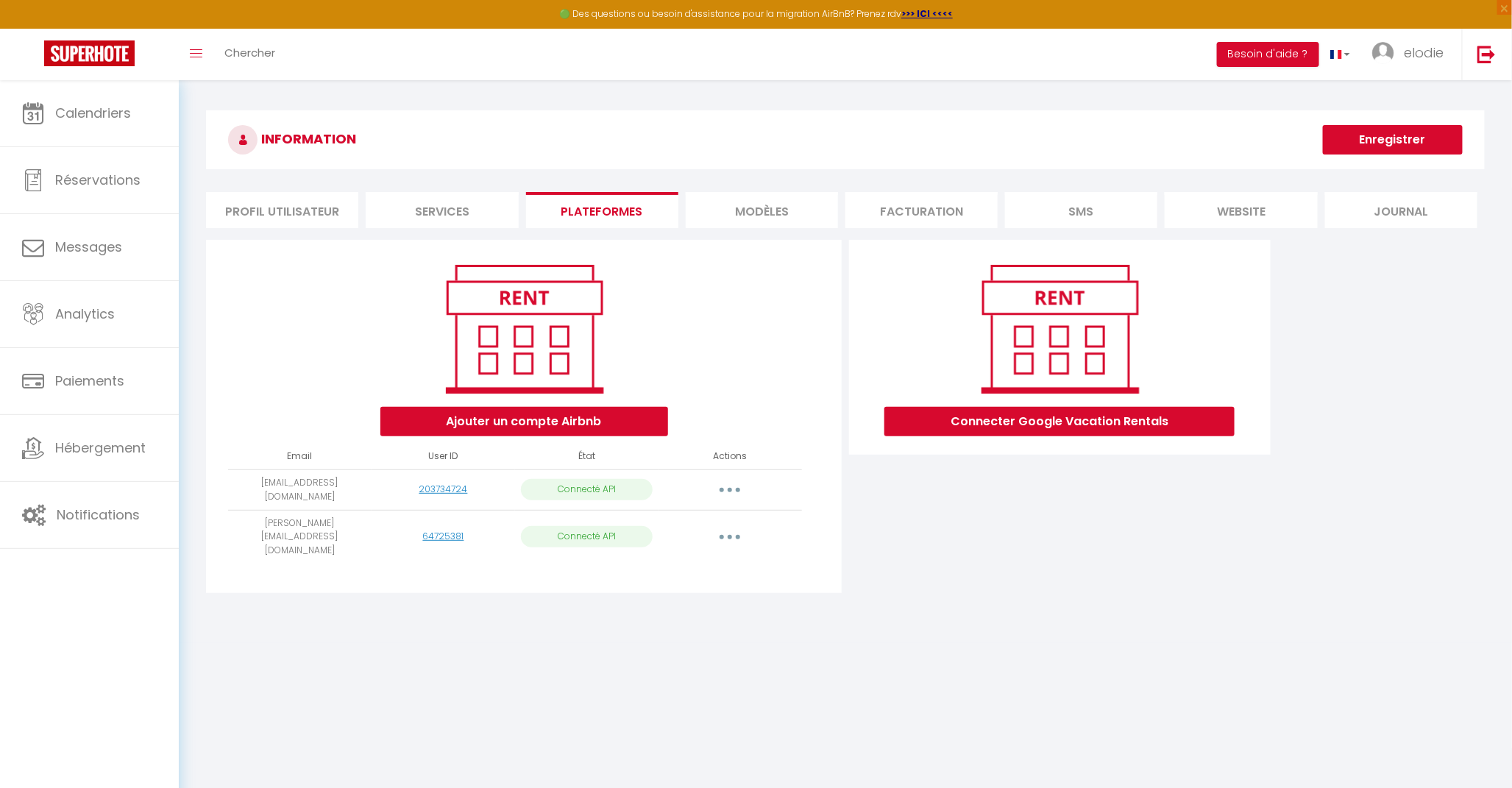
click at [732, 530] on button "button" at bounding box center [730, 536] width 41 height 24
click at [688, 561] on link "Importer les appartements" at bounding box center [665, 570] width 163 height 25
select select
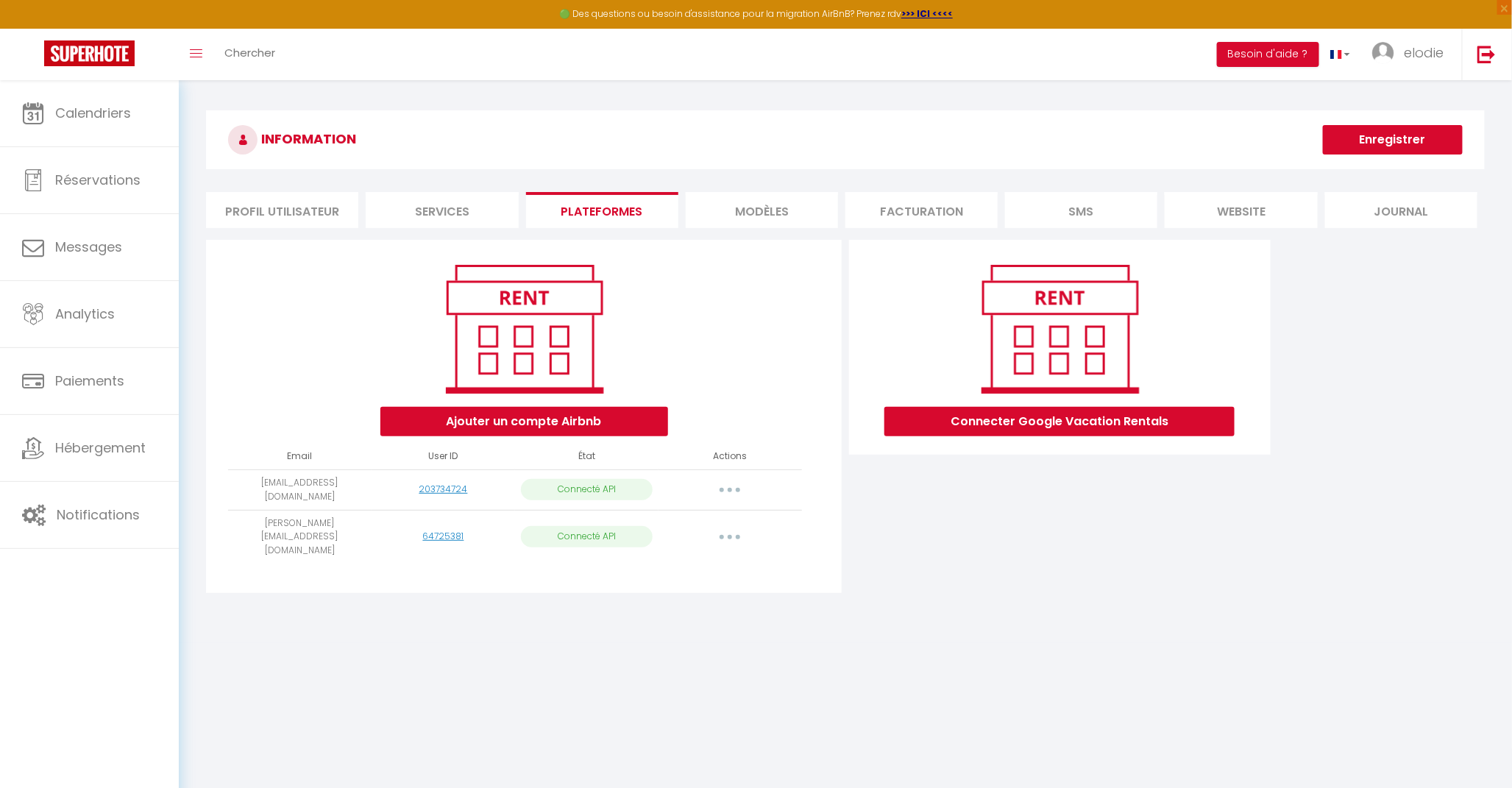
select select
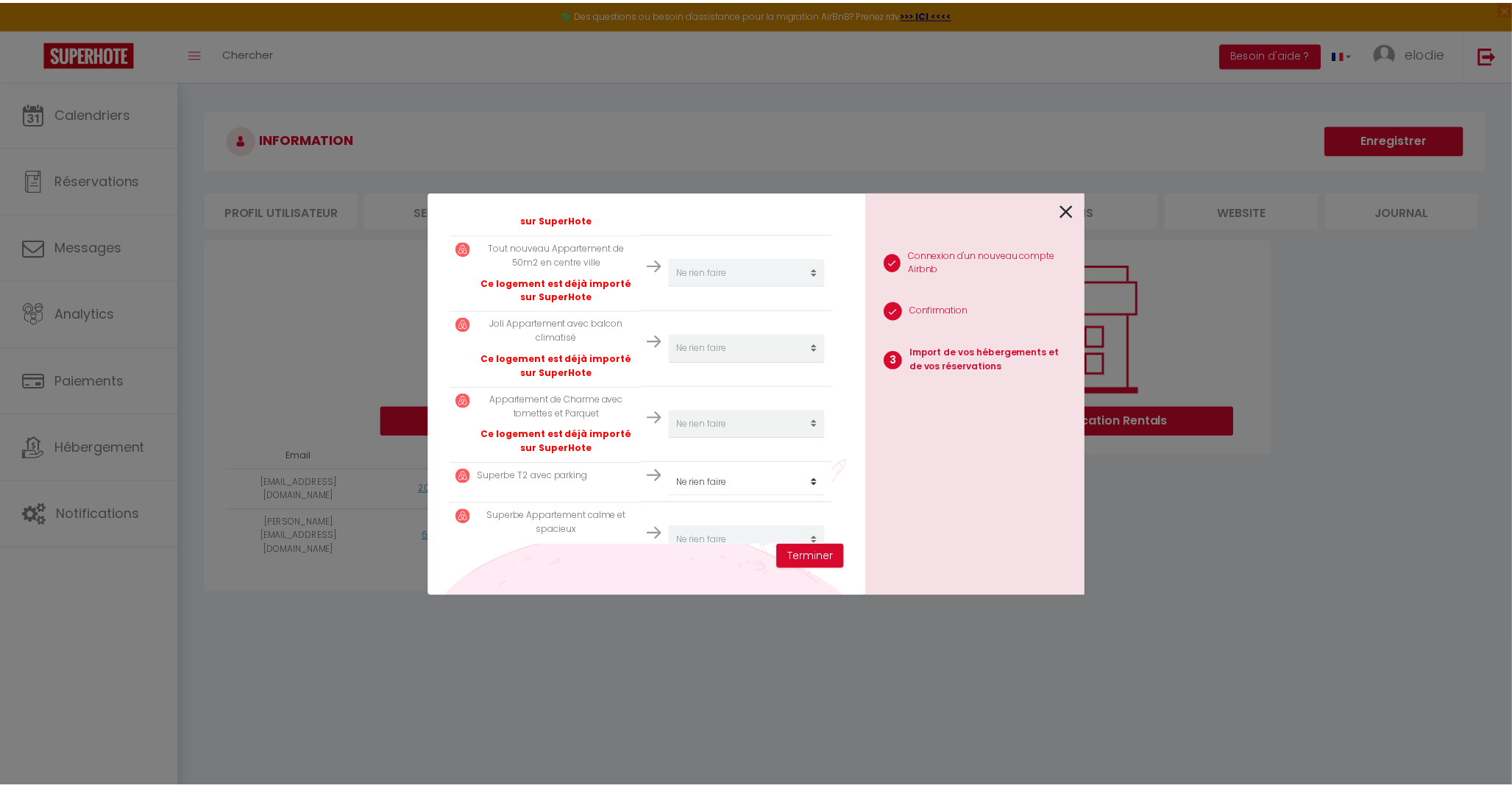
scroll to position [408, 0]
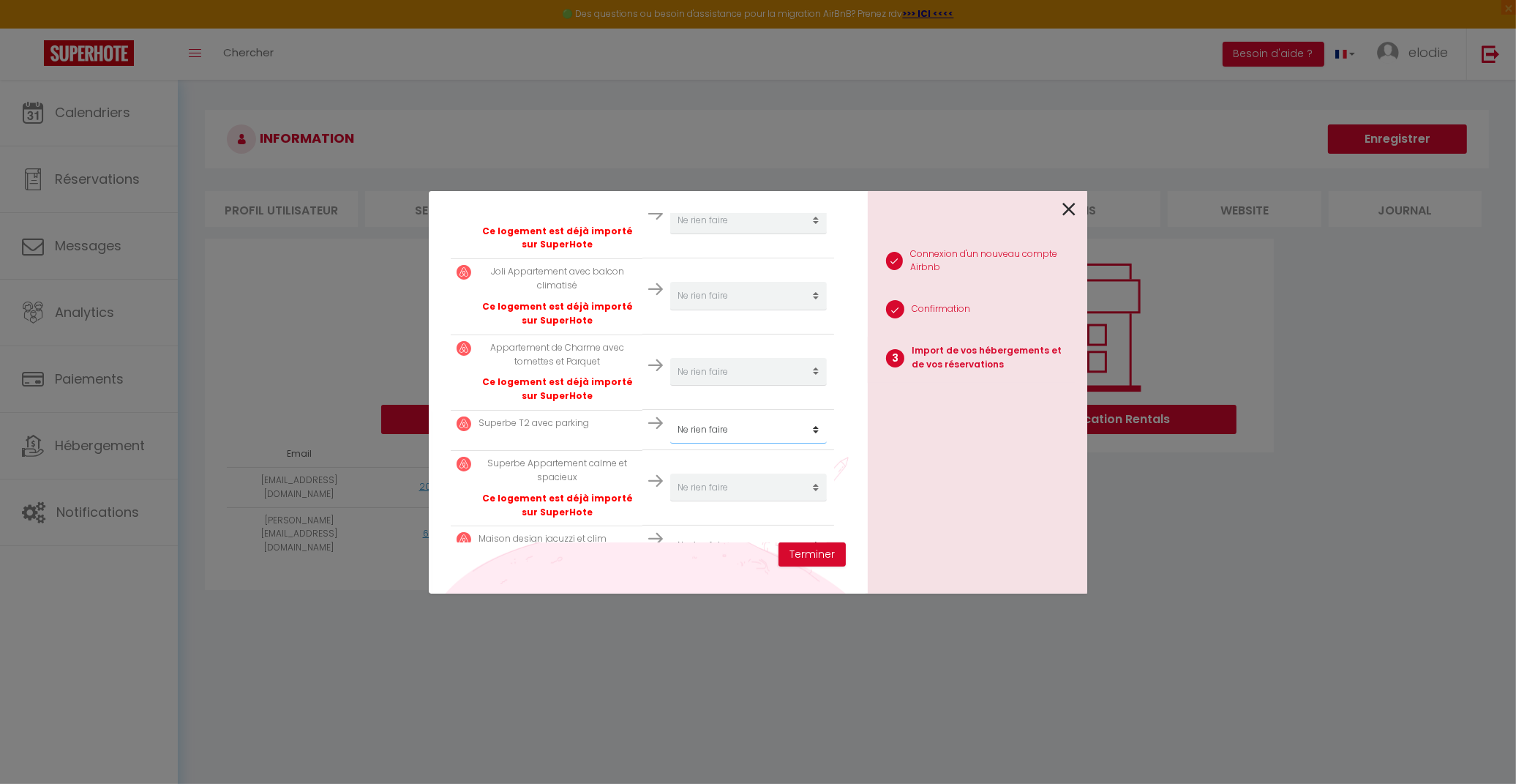
click at [743, 436] on select "Créer un nouvel hébergement Ne rien faire Superbe T2 avec parking Le studio ten…" at bounding box center [748, 430] width 157 height 28
select select "28279"
click at [670, 416] on select "Créer un nouvel hébergement Ne rien faire Superbe T2 avec parking Le studio ten…" at bounding box center [748, 430] width 157 height 28
select select
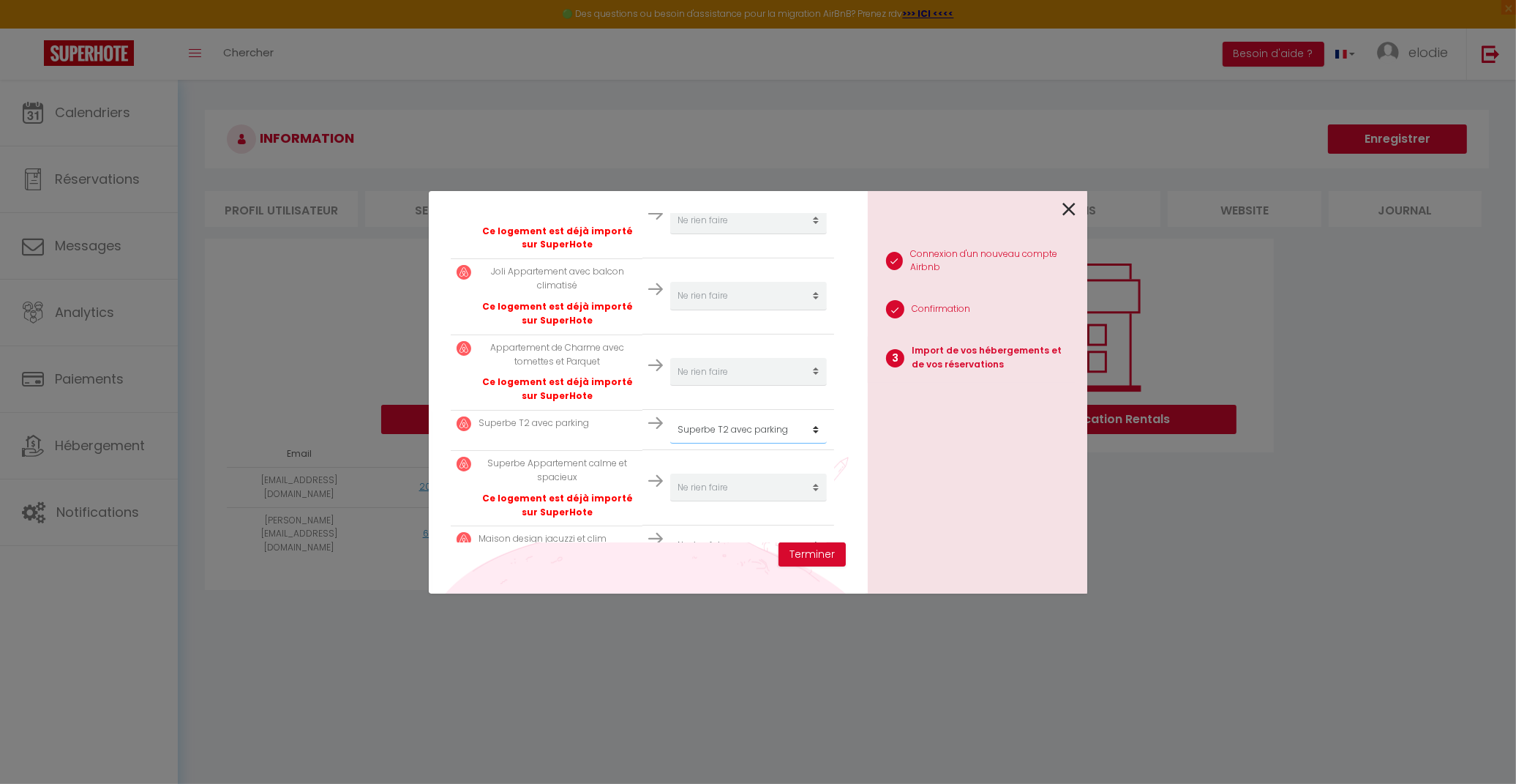
select select
click at [778, 433] on select "Créer un nouvel hébergement Ne rien faire Superbe T2 avec parking Le studio ten…" at bounding box center [748, 430] width 157 height 28
click at [1035, 493] on div "1 Connexion d'un nouveau compte Airbnb 2 Confirmation 3 Import de vos hébergeme…" at bounding box center [977, 392] width 219 height 402
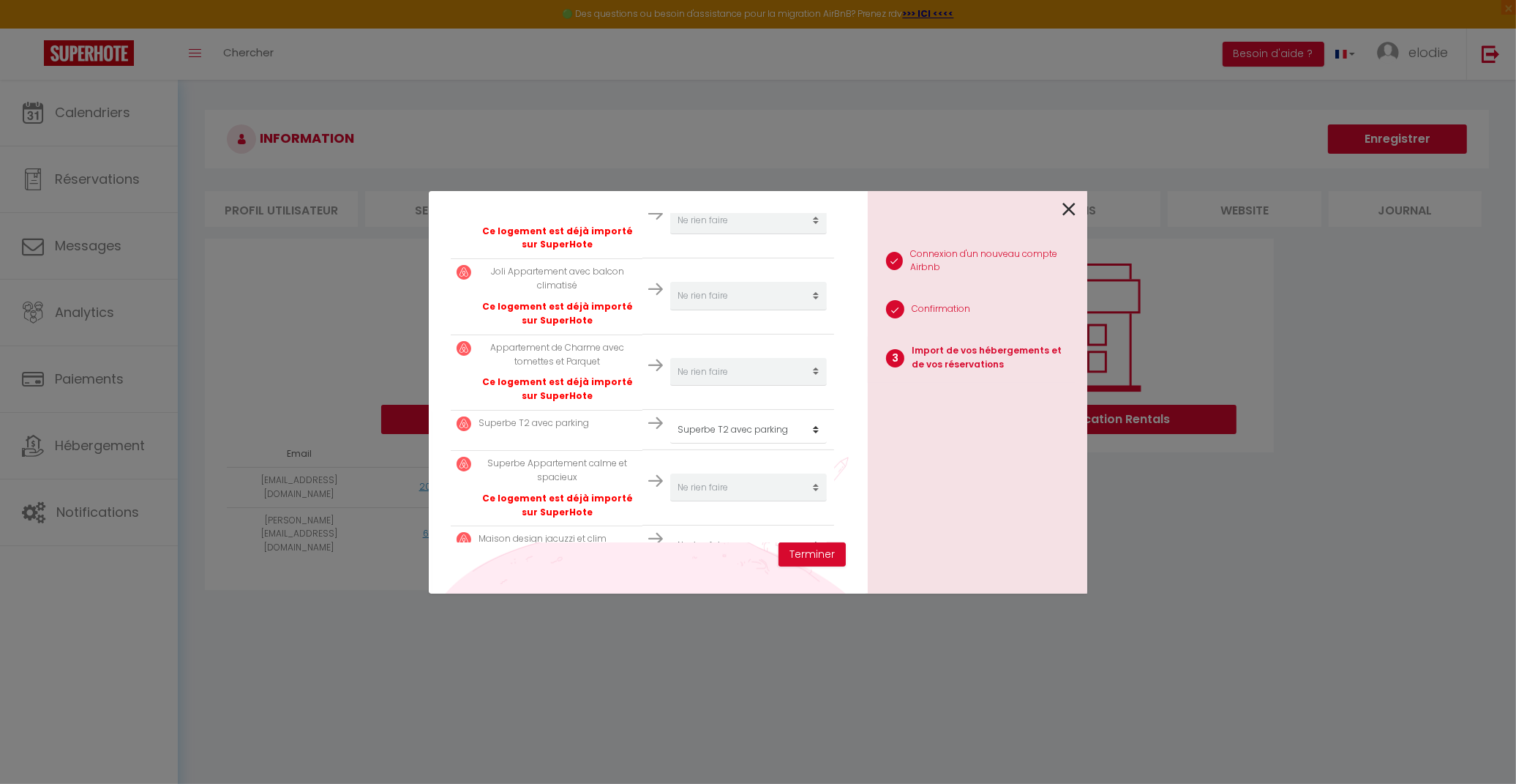
click at [1004, 604] on div "Importer de vos hébergements et de vos réservations Veuillez sélectionner pour …" at bounding box center [758, 392] width 659 height 784
click at [1019, 685] on div "Importer de vos hébergements et de vos réservations Veuillez sélectionner pour …" at bounding box center [758, 392] width 659 height 784
click at [786, 434] on select "Créer un nouvel hébergement Ne rien faire Superbe T2 avec parking Le studio ten…" at bounding box center [748, 430] width 157 height 28
select select
click at [670, 416] on select "Créer un nouvel hébergement Ne rien faire Superbe T2 avec parking Le studio ten…" at bounding box center [748, 430] width 157 height 28
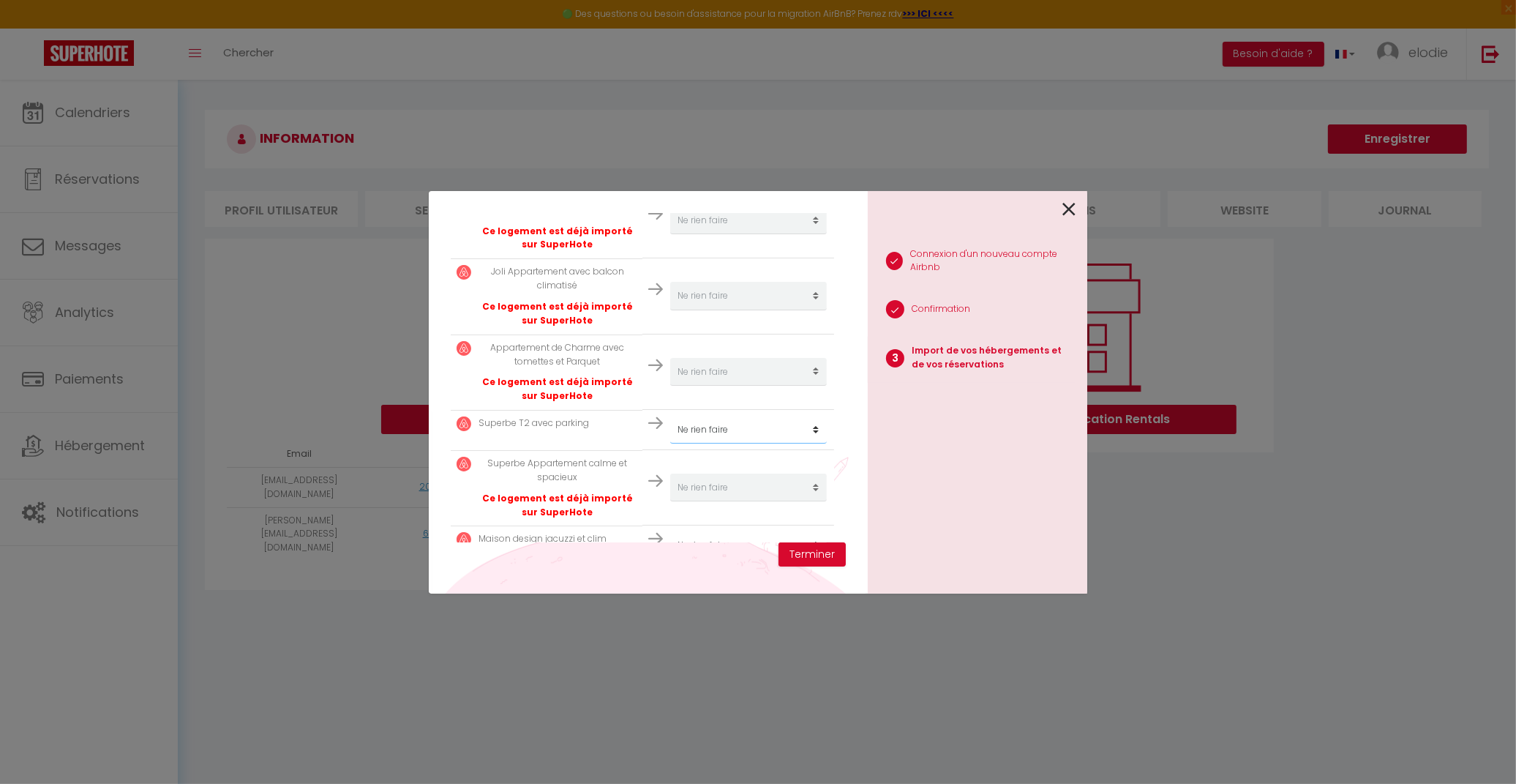
select select
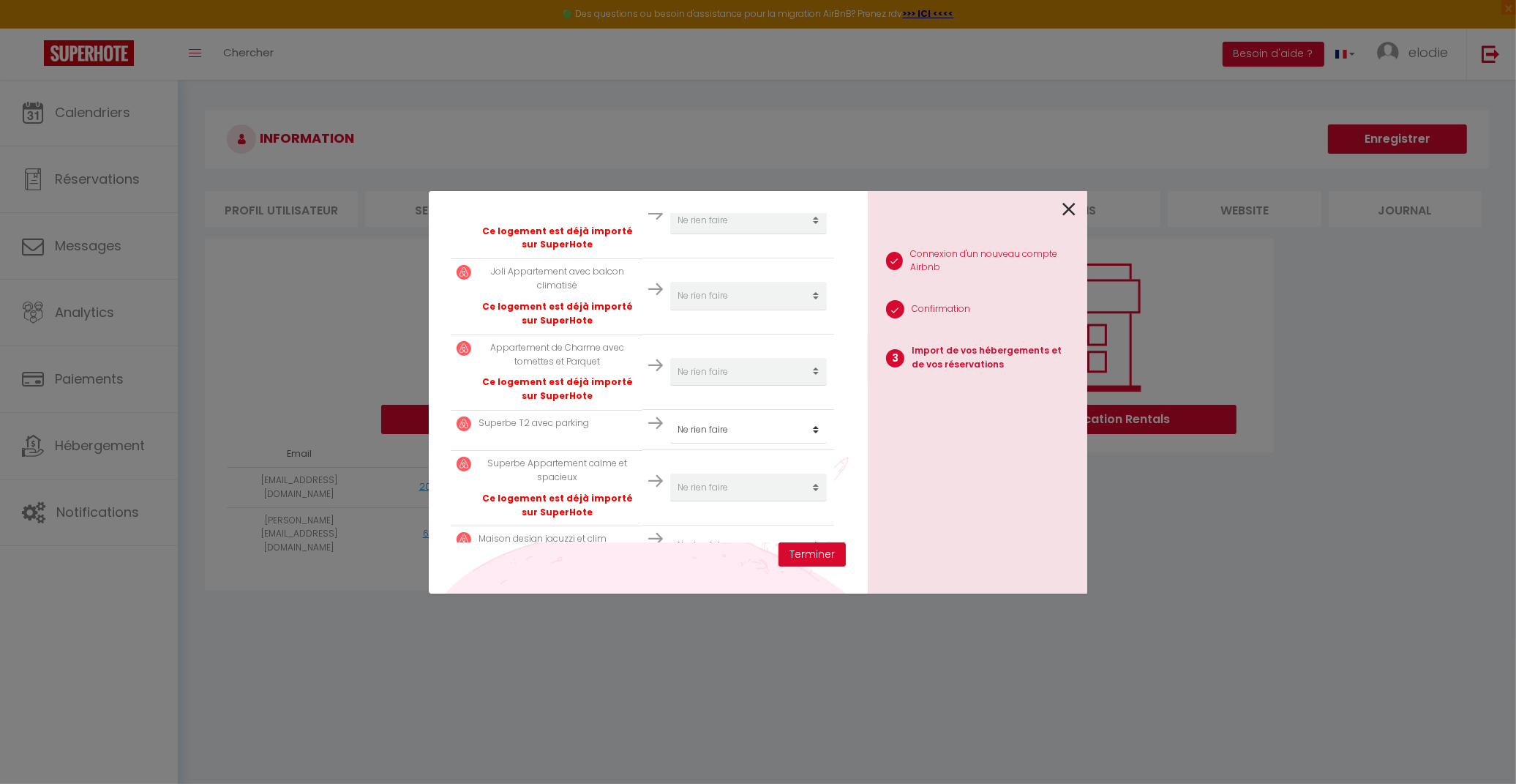
click at [1060, 207] on div at bounding box center [971, 208] width 208 height 35
click at [1070, 205] on icon at bounding box center [1069, 209] width 13 height 22
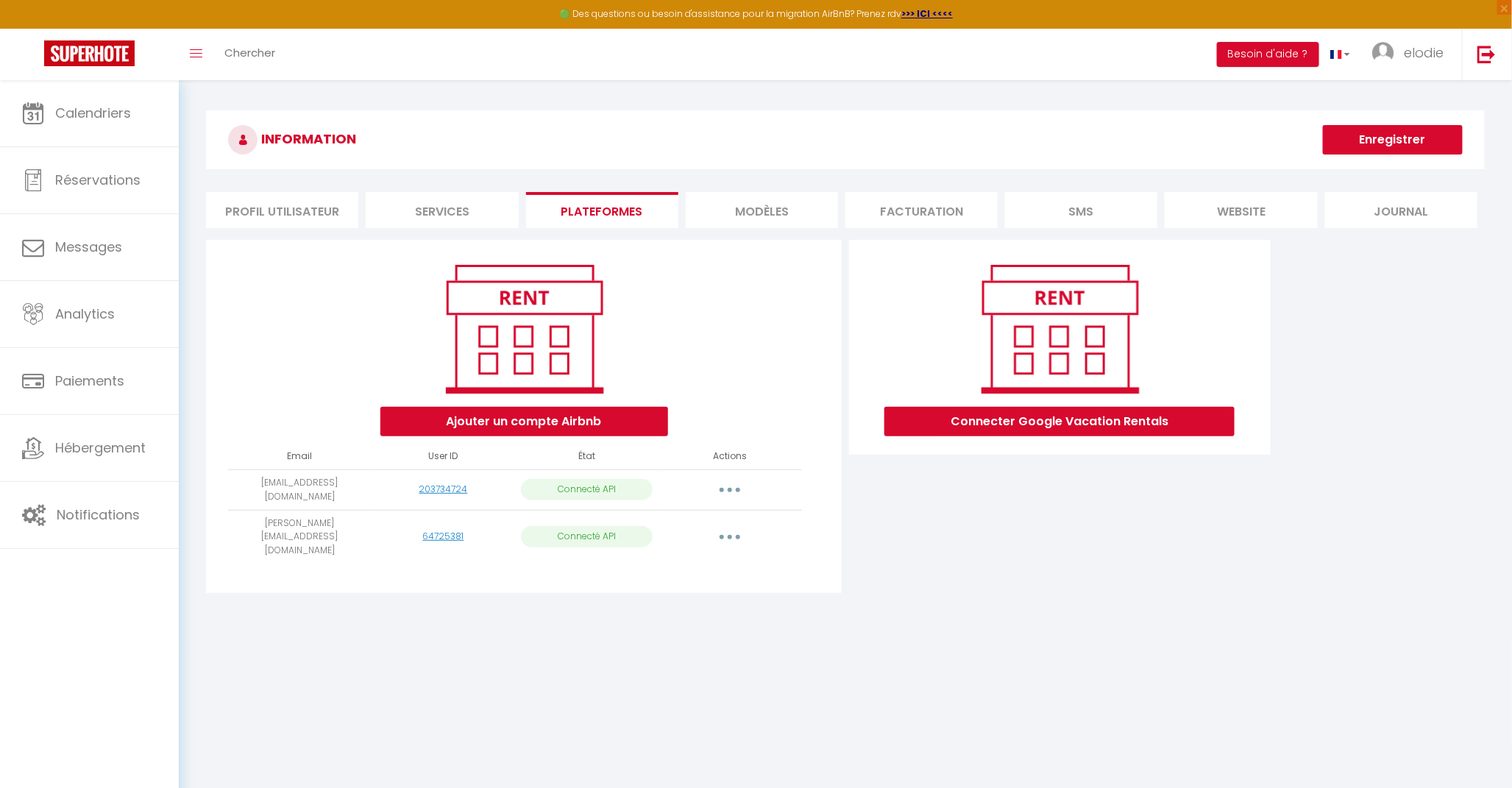
click at [828, 592] on div "INFORMATION Enregistrer Profil Utilisateur Services Plateformes MODÈLES Factura…" at bounding box center [845, 361] width 1334 height 562
click at [74, 450] on span "Hébergement" at bounding box center [100, 447] width 90 height 18
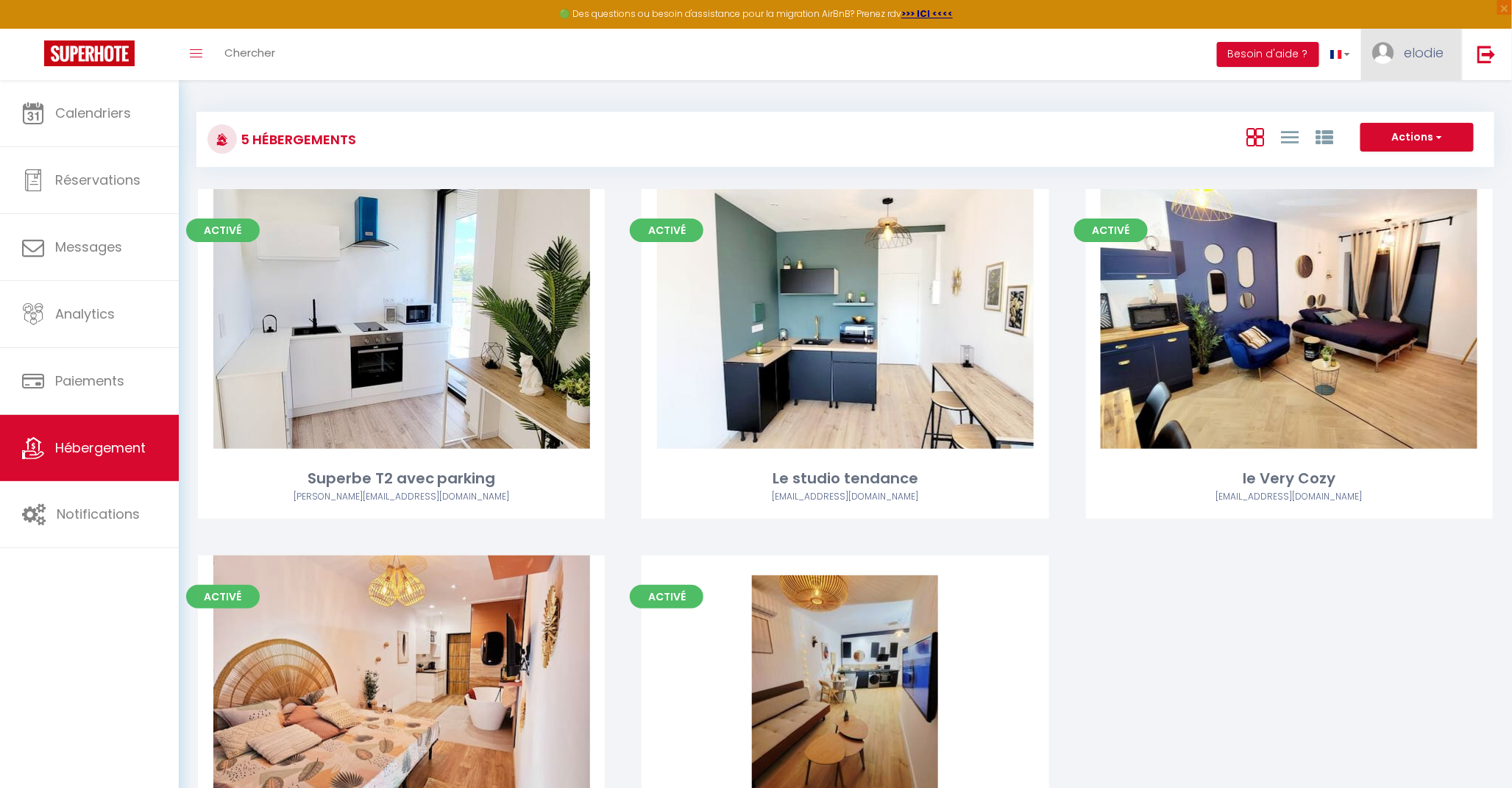
click at [1411, 35] on link "elodie" at bounding box center [1411, 54] width 101 height 52
click at [1400, 100] on link "Paramètres" at bounding box center [1403, 102] width 108 height 25
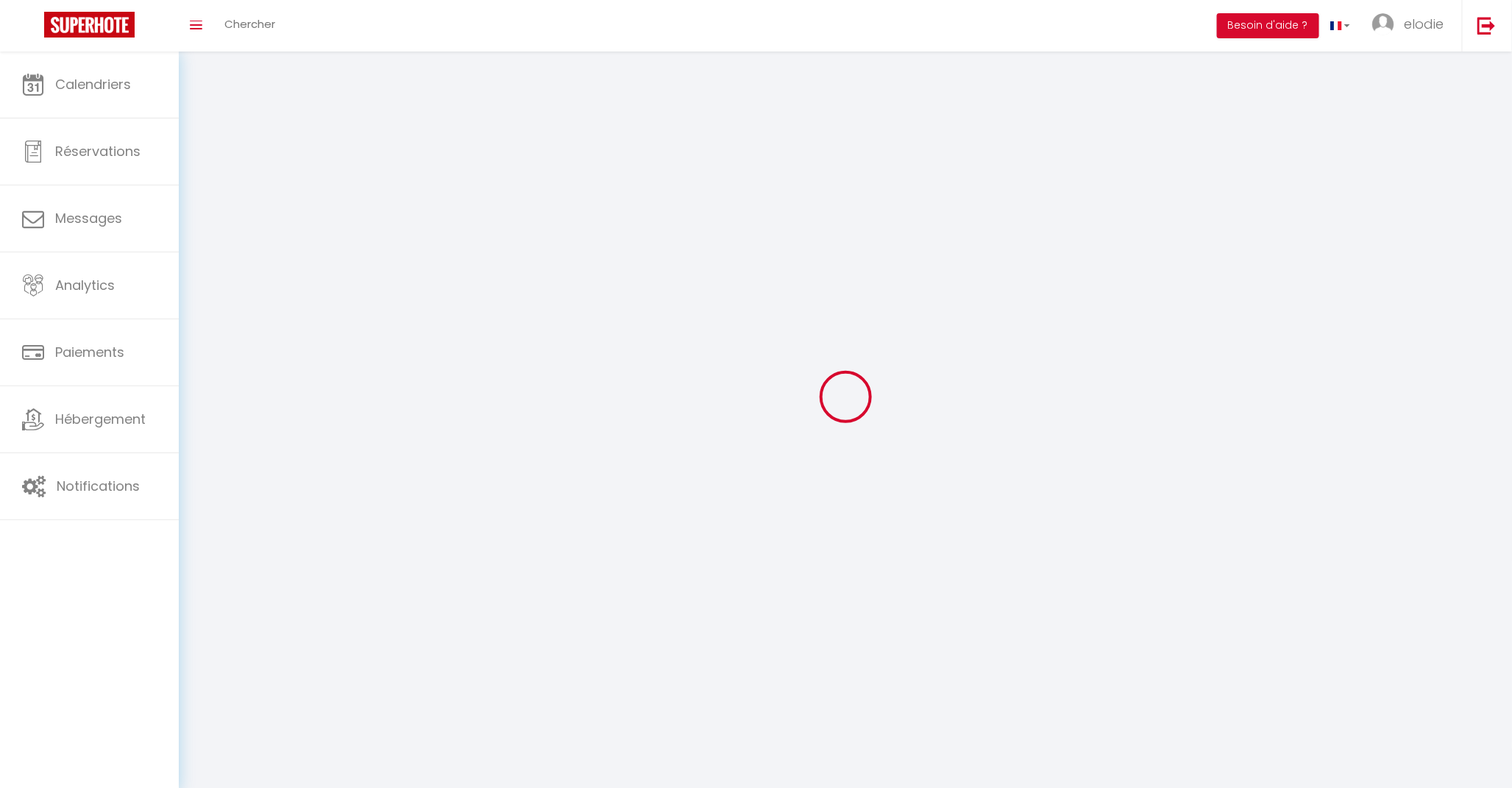
type input "elodie"
type input "lacombe"
type input "0668703633"
type input "[STREET_ADDRESS][PERSON_NAME]"
type input "81000"
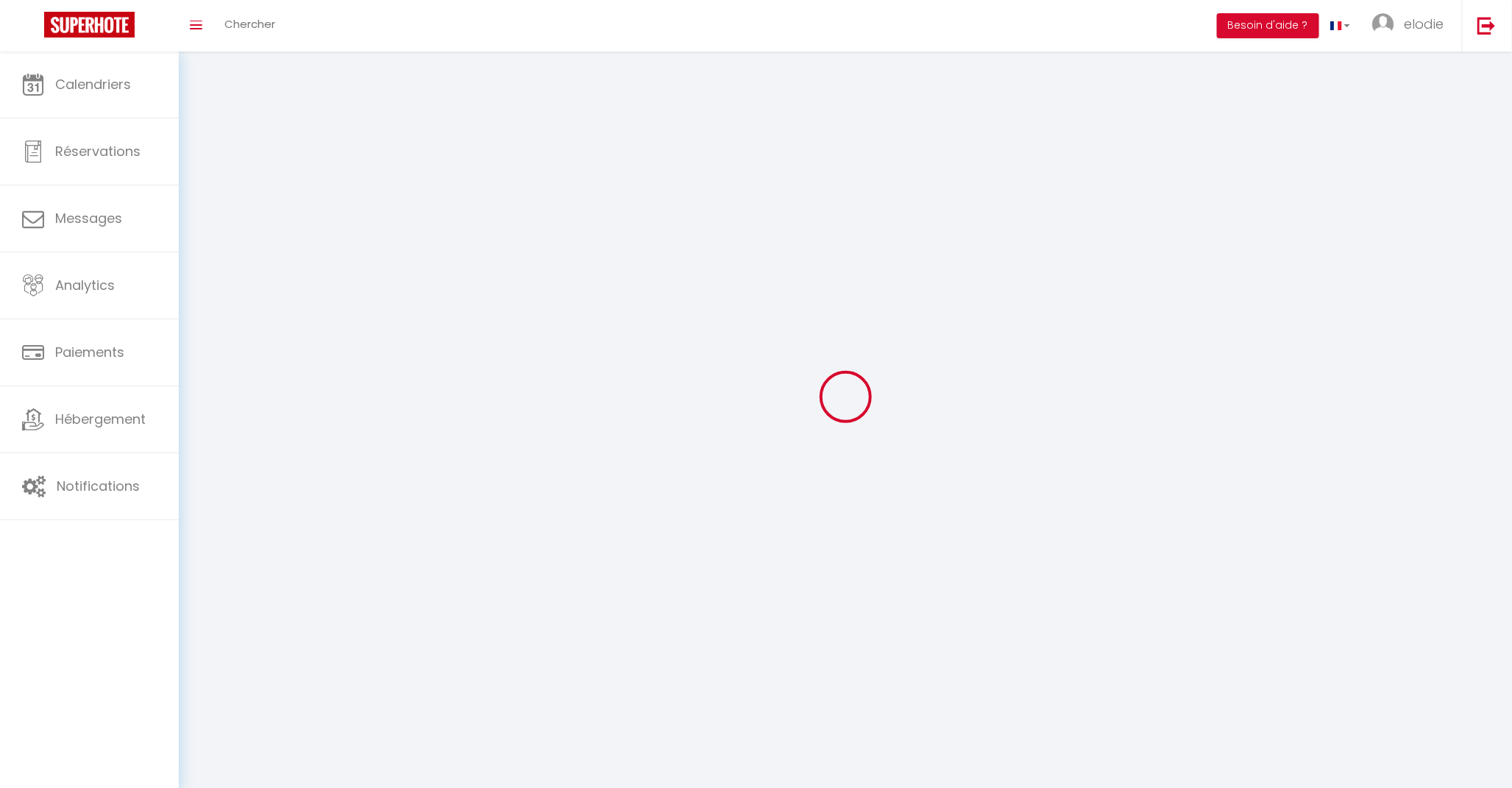
type input "albi"
select select "28"
type input "dNIUu5sN0auJPmAPK55dTvMBk"
type input "l03c61ebbKPL5Y4RIVrYxNoyl"
select select "fr"
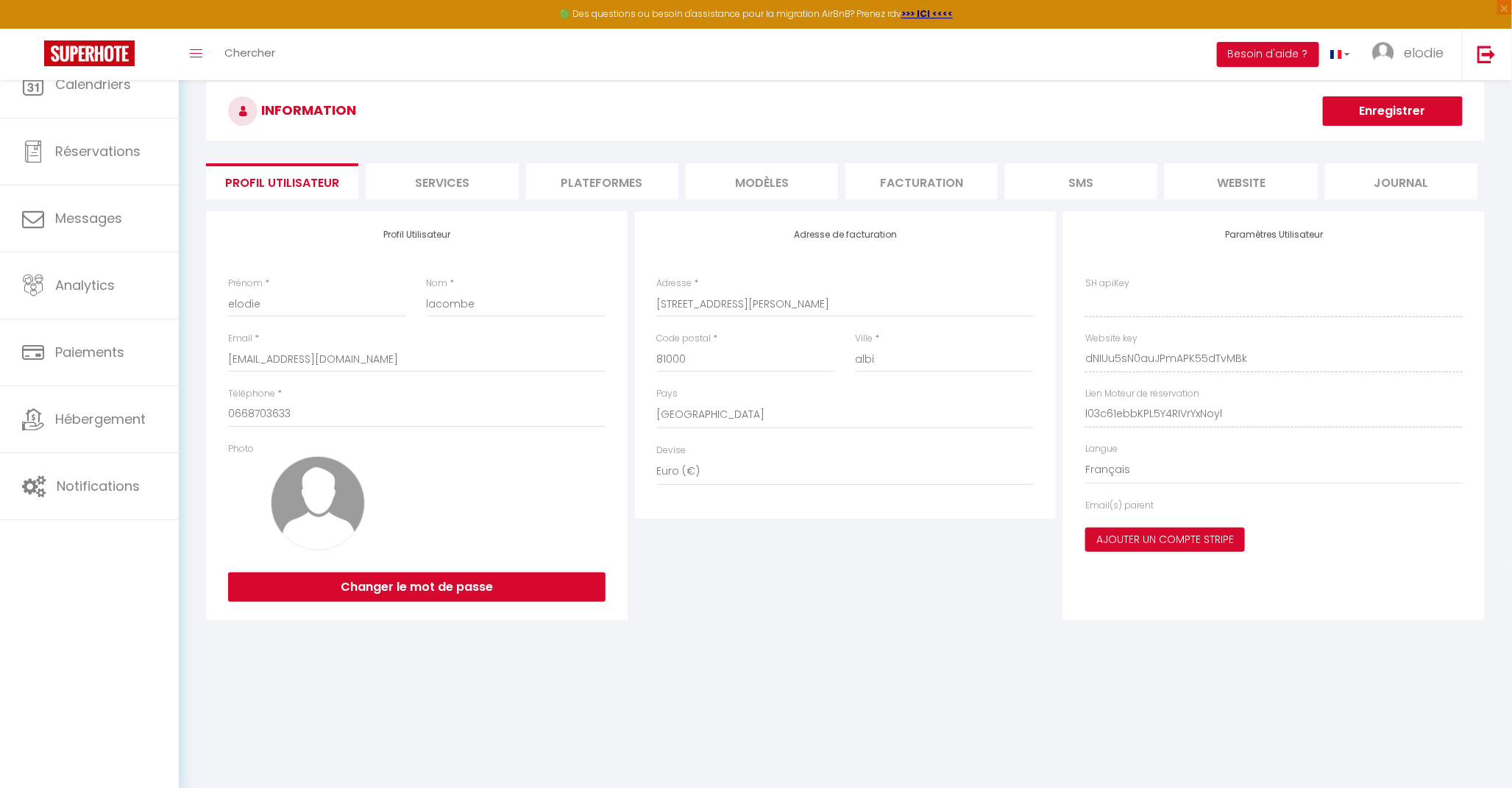
type input "dNIUu5sN0auJPmAPK55dTvMBk"
type input "l03c61ebbKPL5Y4RIVrYxNoyl"
type input "[URL][DOMAIN_NAME]"
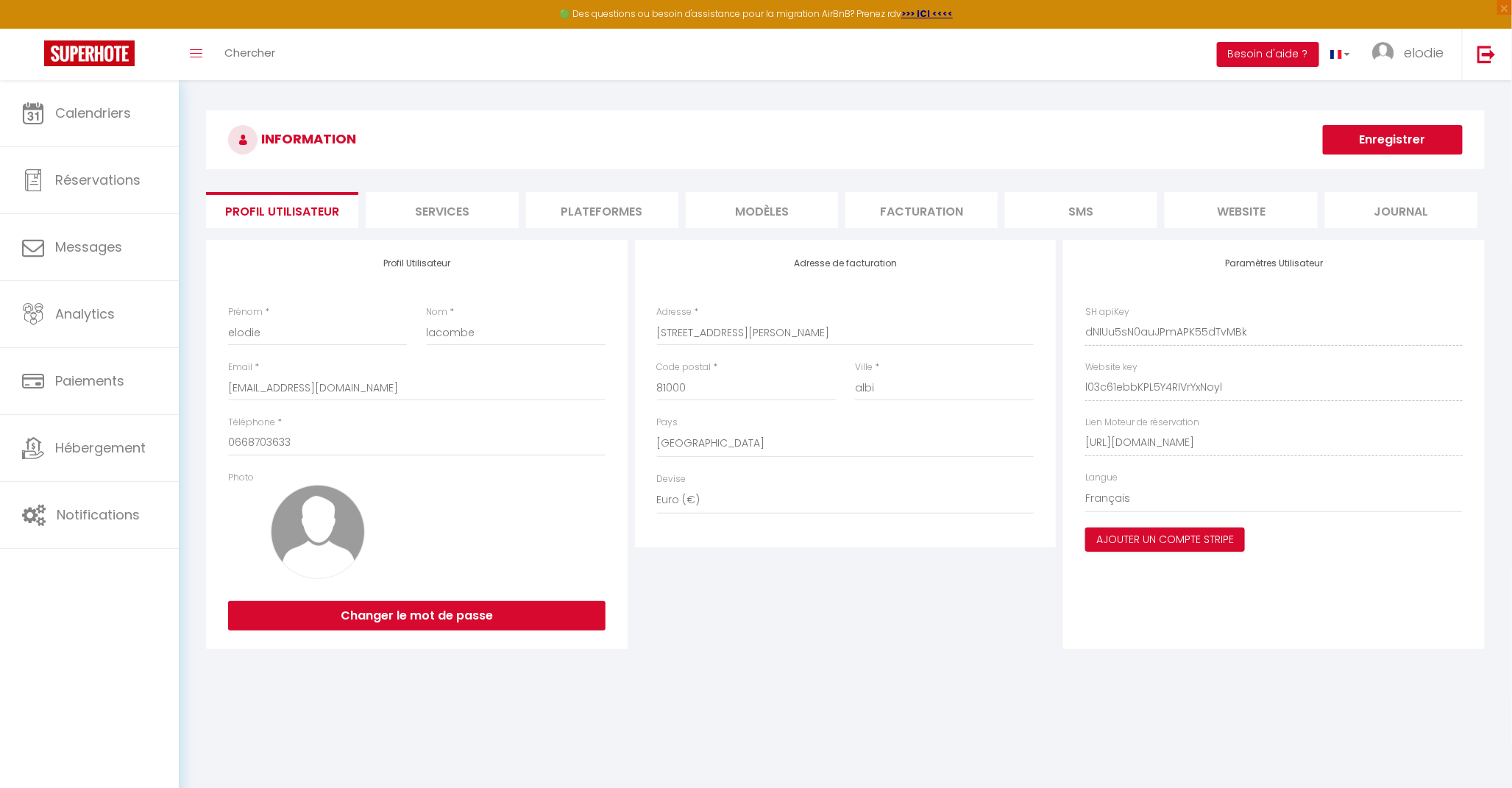
click at [636, 216] on li "Plateformes" at bounding box center [602, 209] width 152 height 36
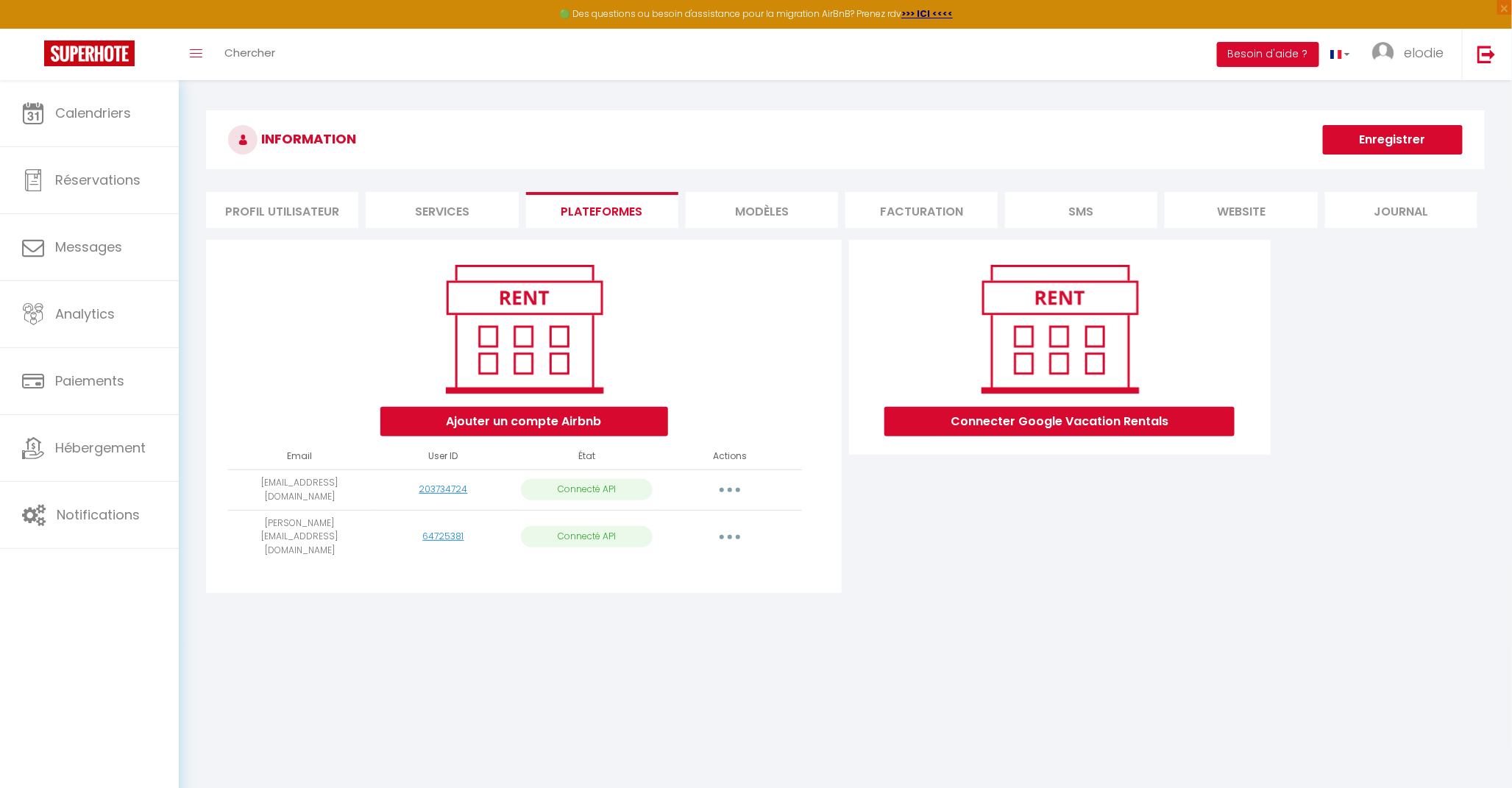
click at [807, 339] on div "Ajouter un compte Airbnb" at bounding box center [524, 346] width 611 height 178
click at [1413, 56] on span "elodie" at bounding box center [1423, 52] width 39 height 18
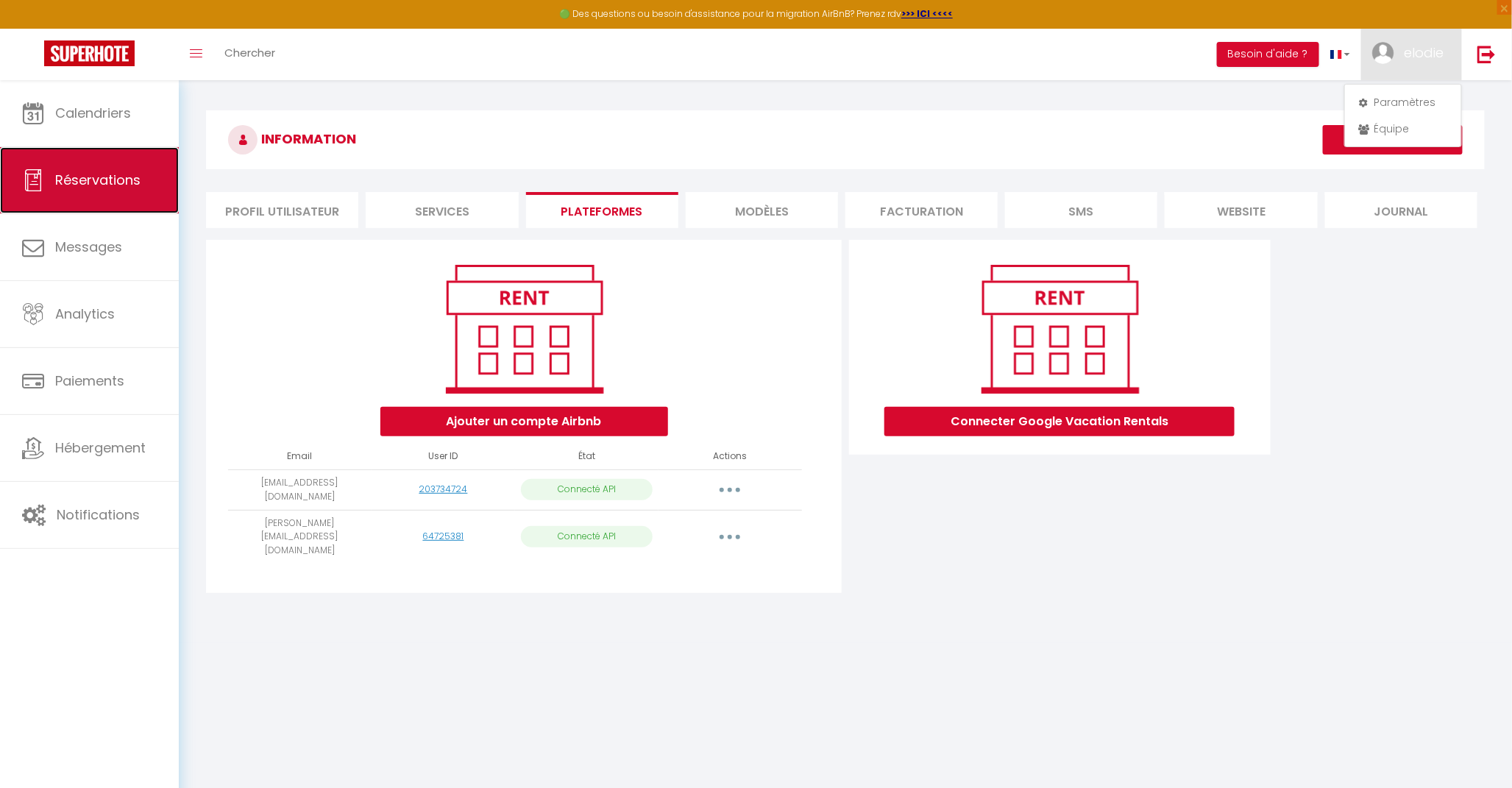
click at [57, 160] on link "Réservations" at bounding box center [89, 180] width 178 height 66
select select "not_cancelled"
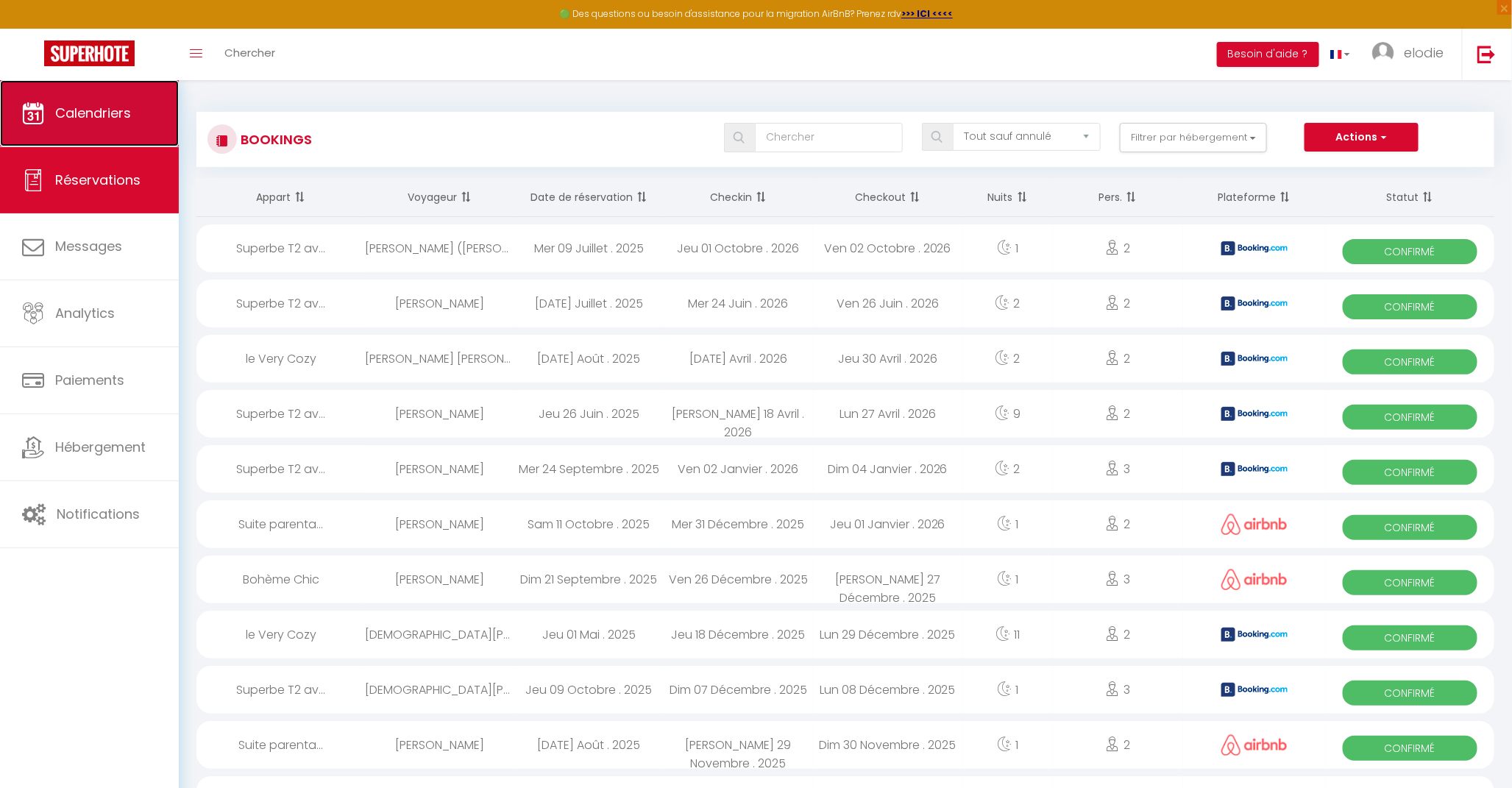
click at [106, 108] on span "Calendriers" at bounding box center [93, 113] width 76 height 18
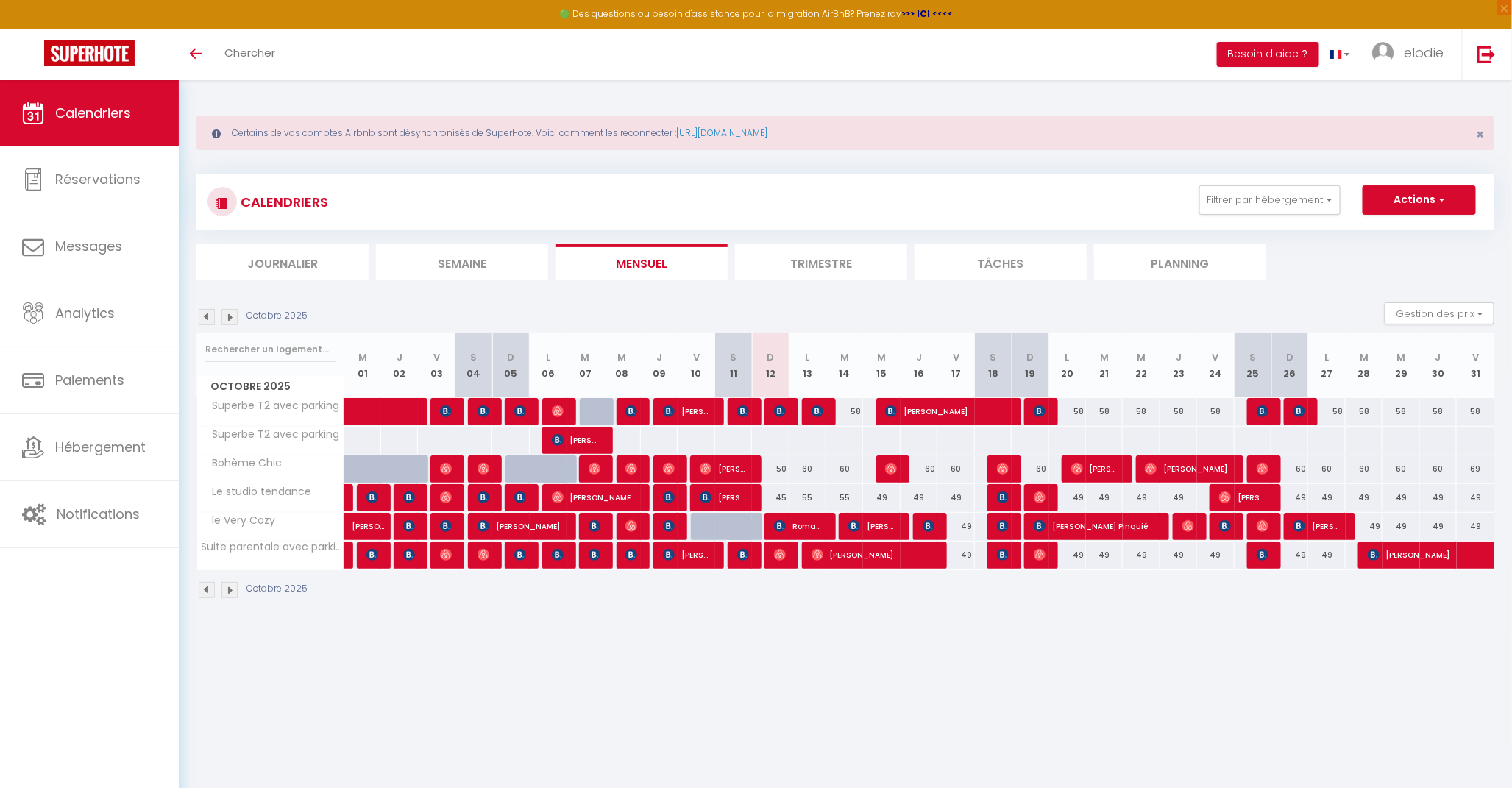
scroll to position [80, 0]
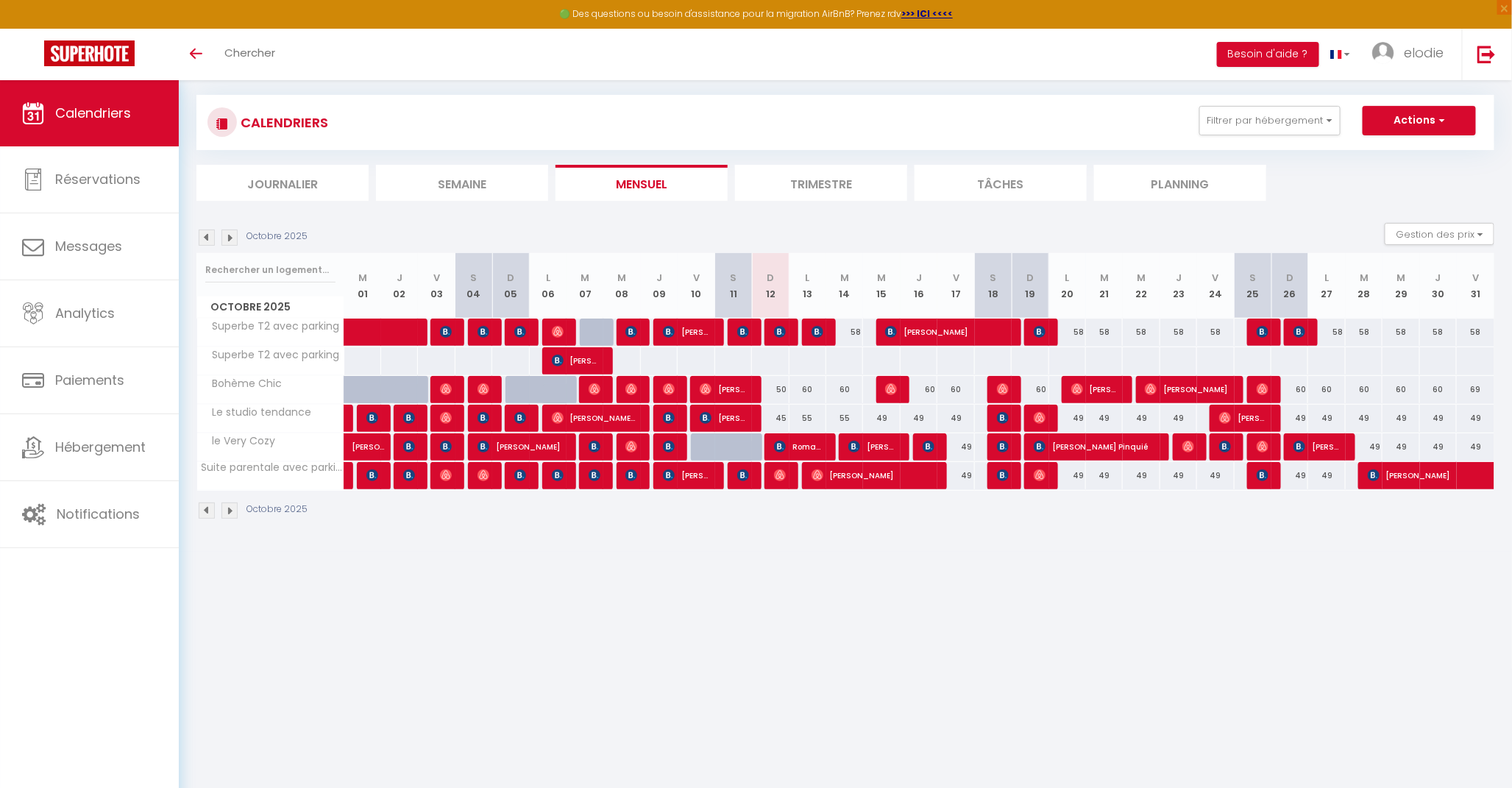
click at [231, 235] on img at bounding box center [229, 237] width 16 height 16
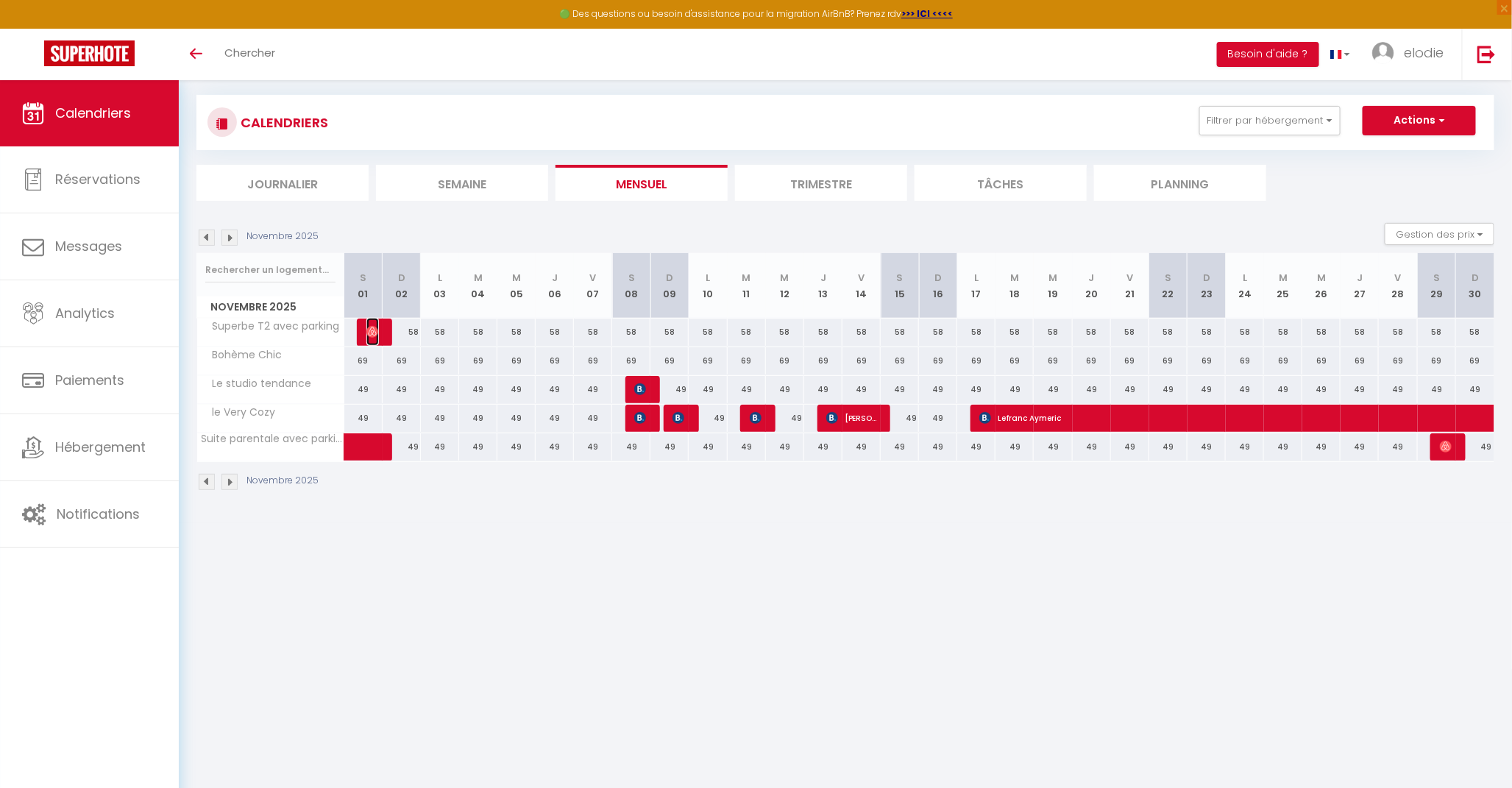
click at [375, 332] on img at bounding box center [372, 331] width 11 height 11
select select "OK"
select select "0"
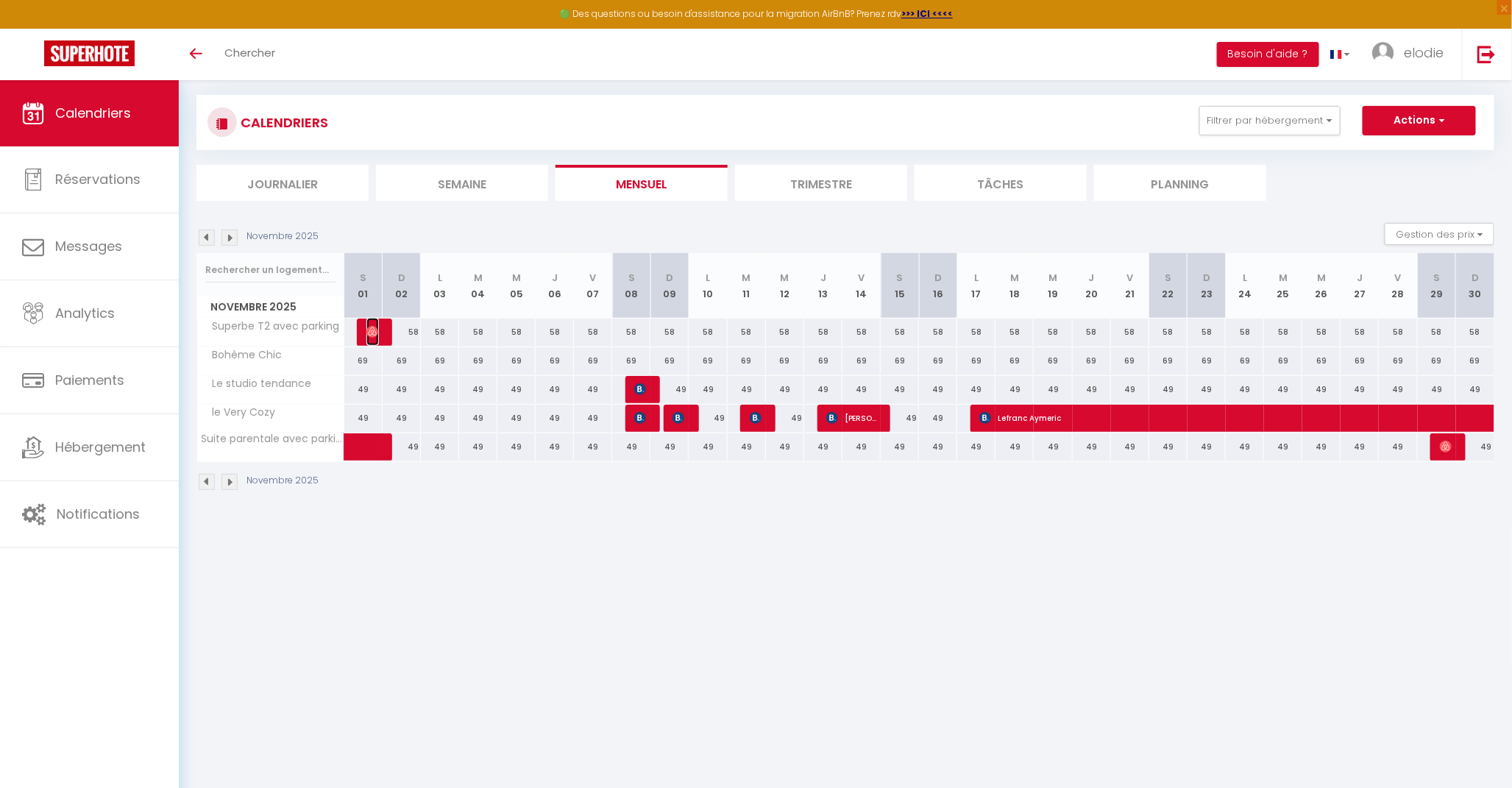
select select "1"
select select
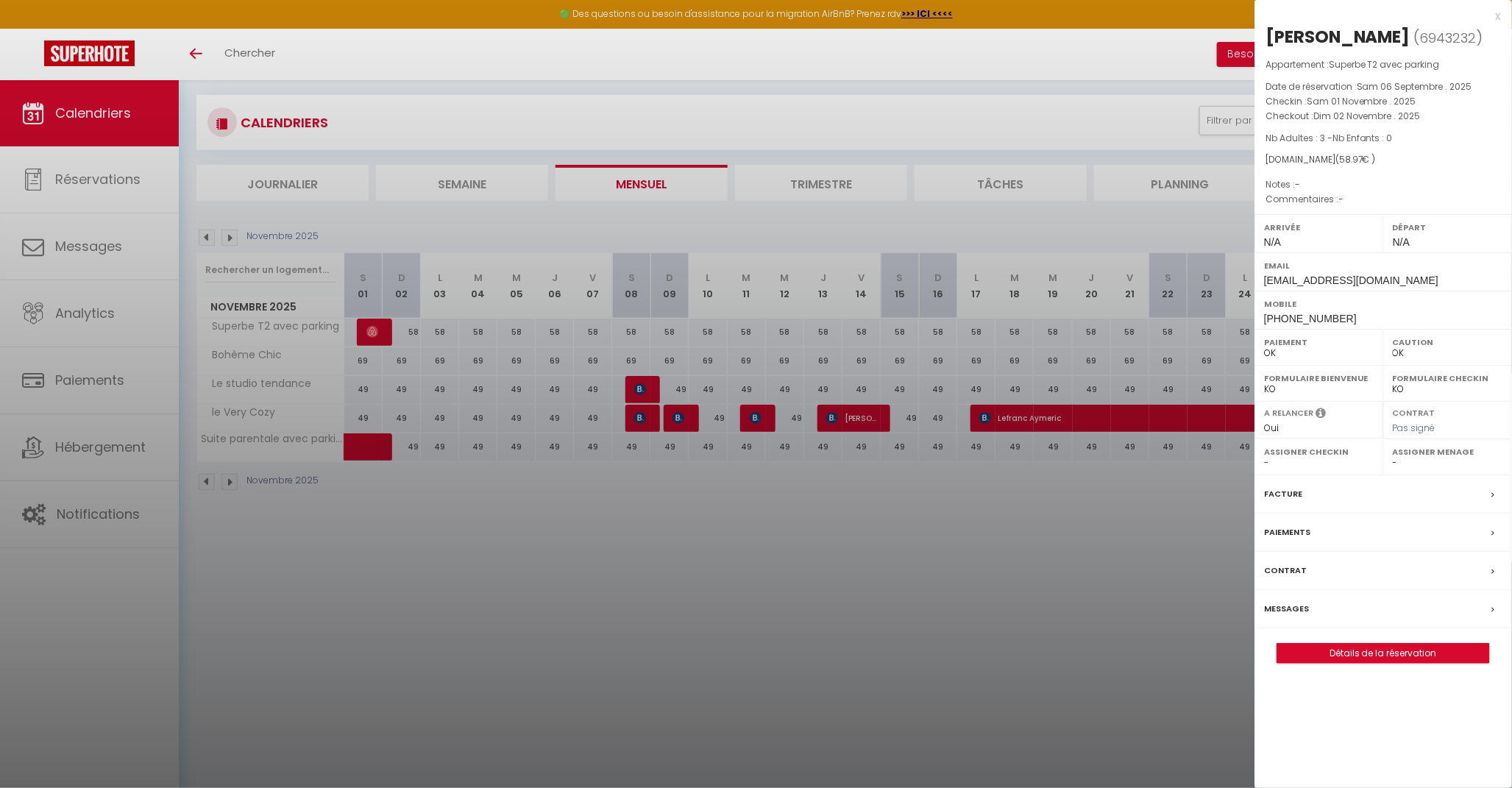
click at [204, 233] on div at bounding box center [756, 394] width 1512 height 788
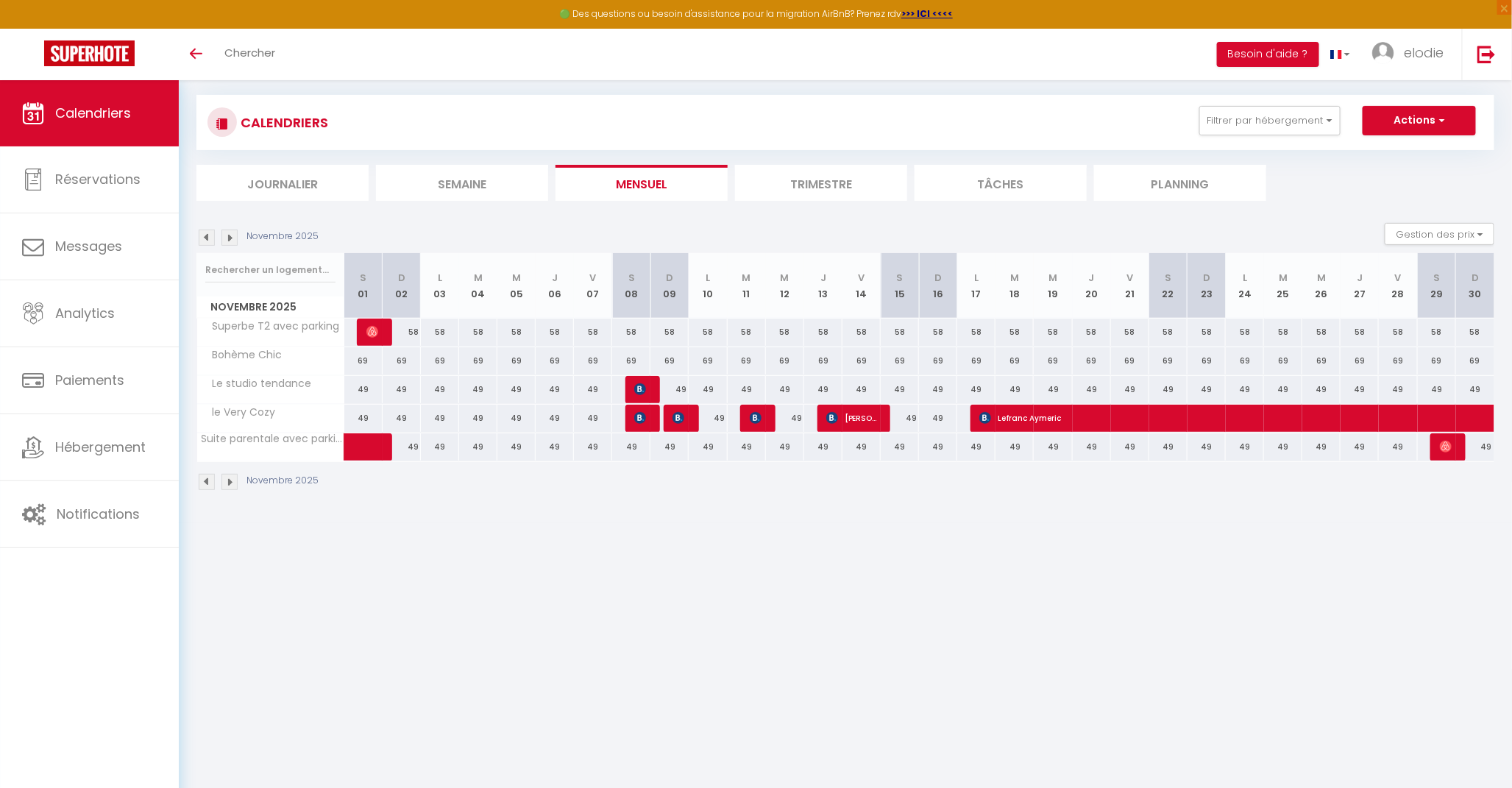
click at [204, 233] on img at bounding box center [206, 237] width 16 height 16
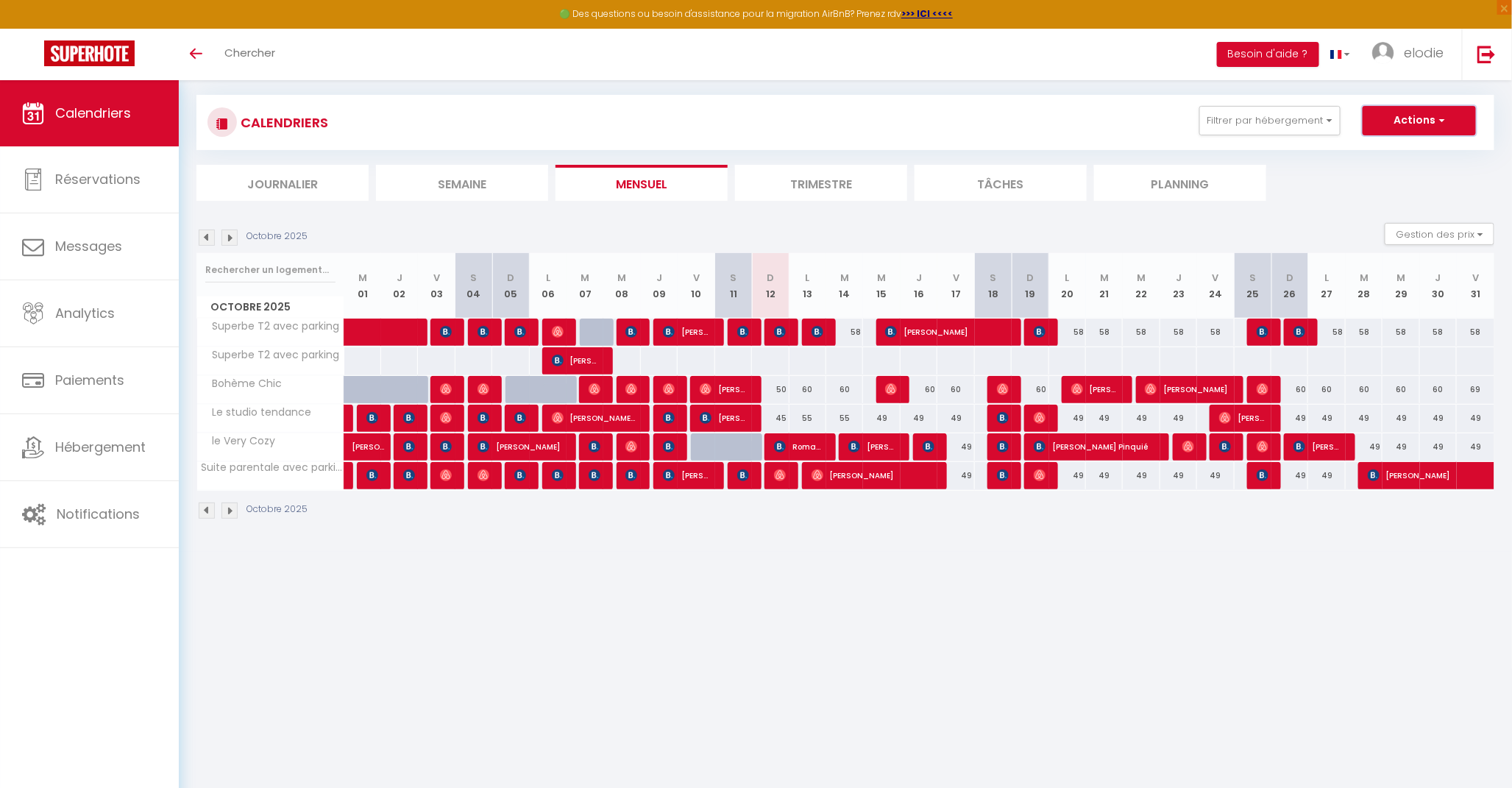
click at [1453, 115] on button "Actions" at bounding box center [1418, 121] width 113 height 30
click at [1311, 171] on ul "Journalier Semaine Mensuel Trimestre Tâches Planning" at bounding box center [845, 182] width 1298 height 36
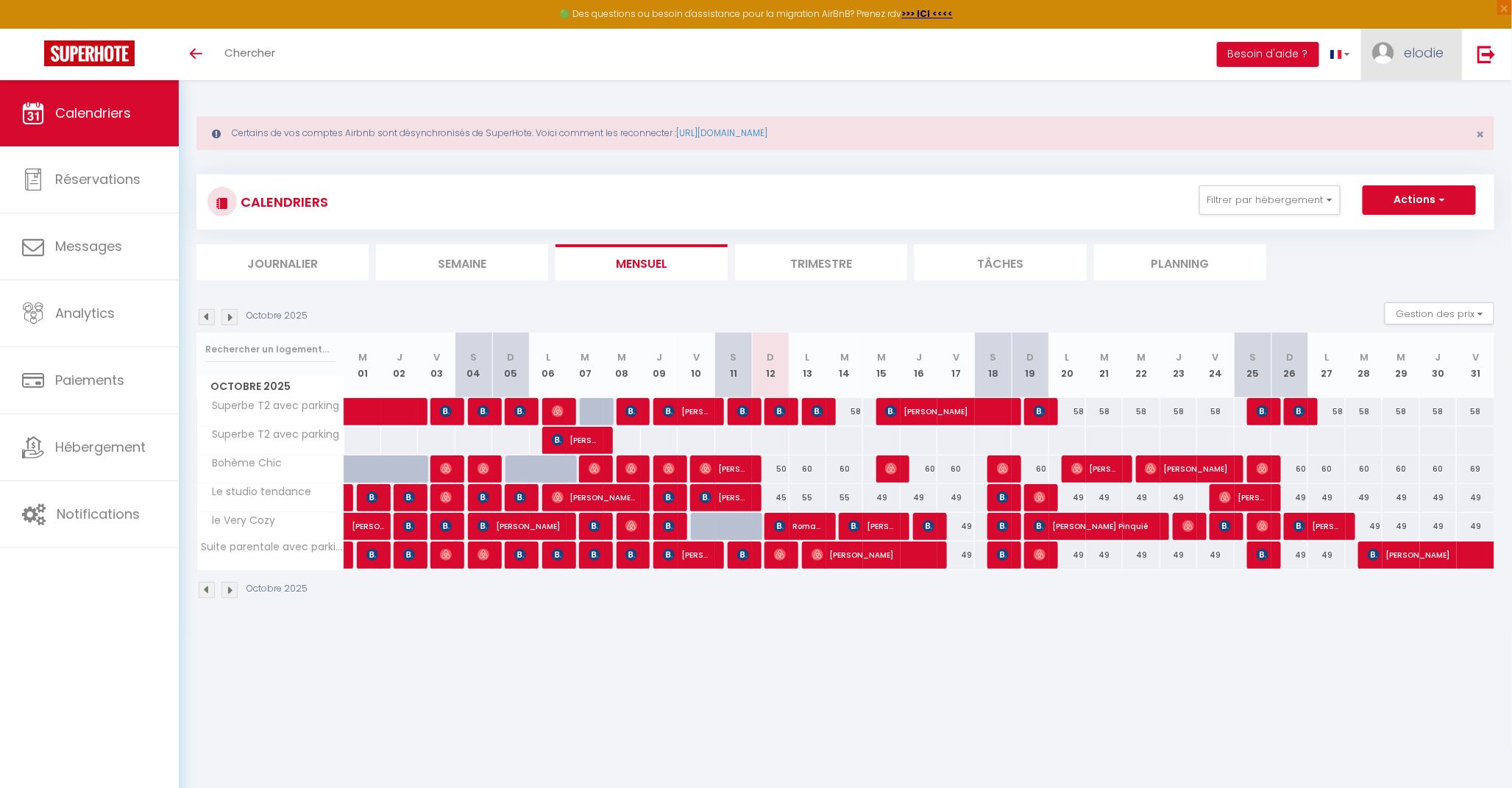
click at [1427, 57] on span "elodie" at bounding box center [1423, 52] width 39 height 18
click at [1406, 99] on link "Paramètres" at bounding box center [1403, 102] width 108 height 25
select select "fr"
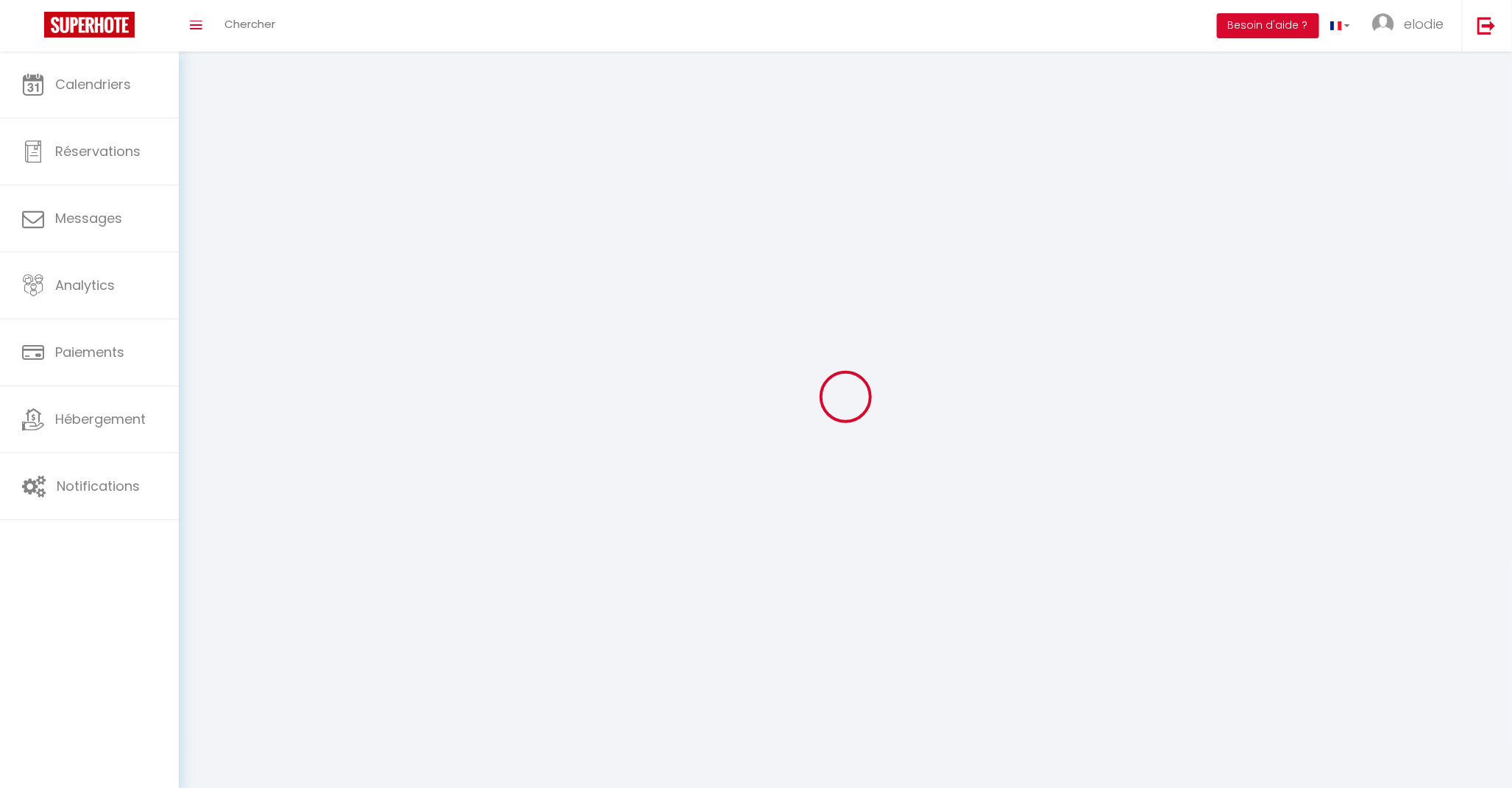
type input "elodie"
type input "lacombe"
type input "0668703633"
type input "[STREET_ADDRESS][PERSON_NAME]"
type input "81000"
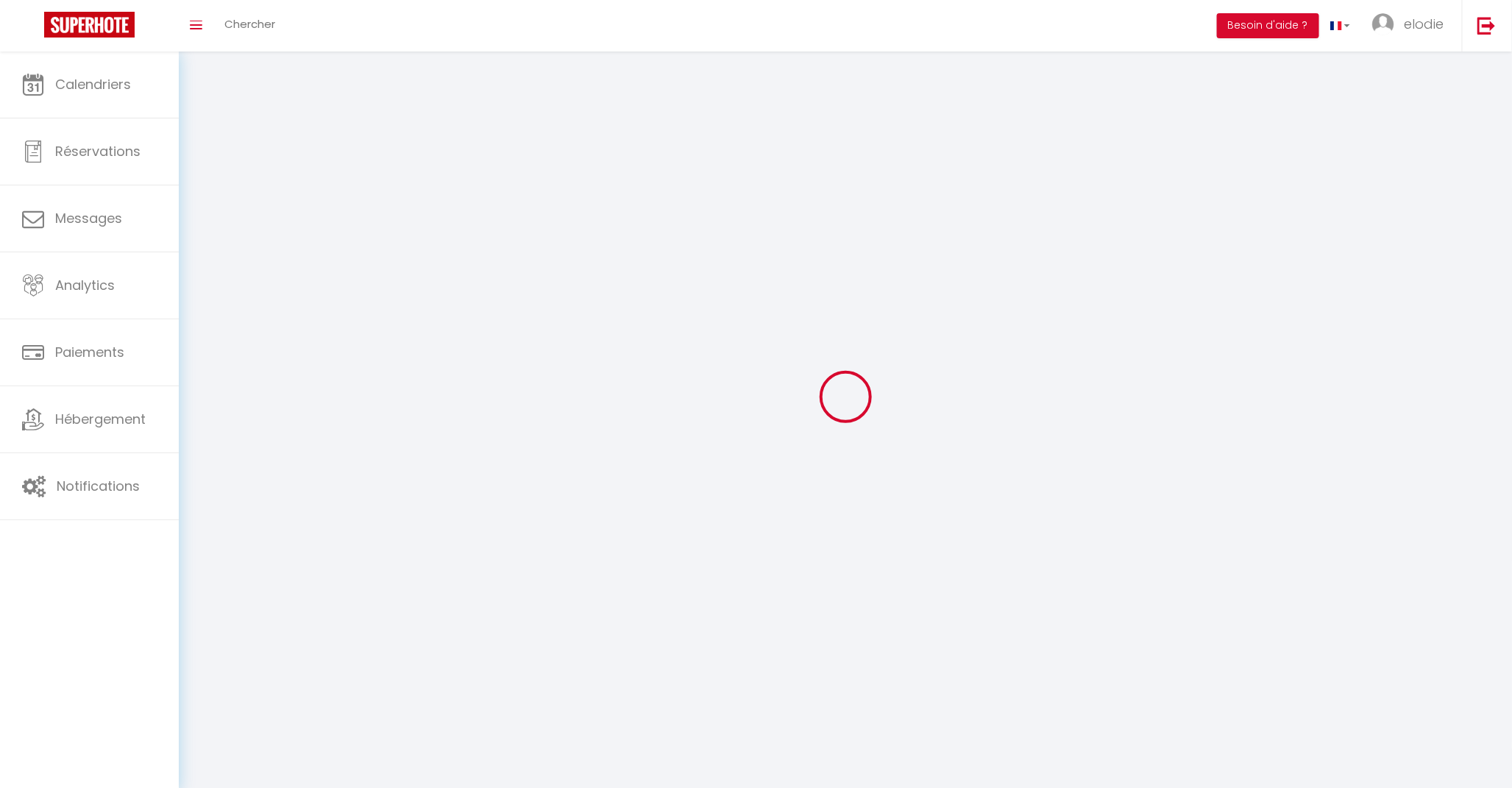
type input "albi"
type input "dNIUu5sN0auJPmAPK55dTvMBk"
type input "l03c61ebbKPL5Y4RIVrYxNoyl"
type input "[URL][DOMAIN_NAME]"
select select "28"
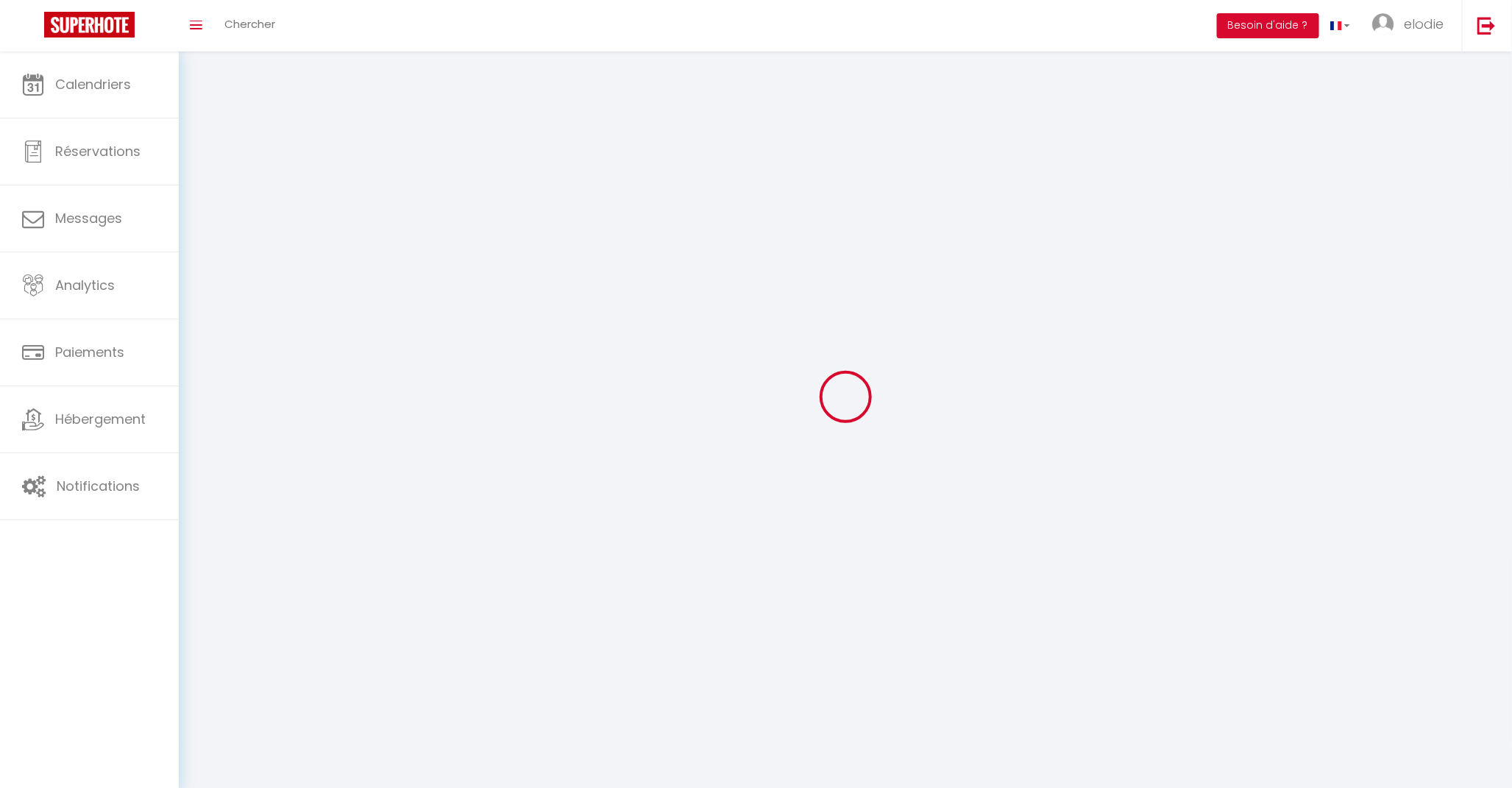
select select "fr"
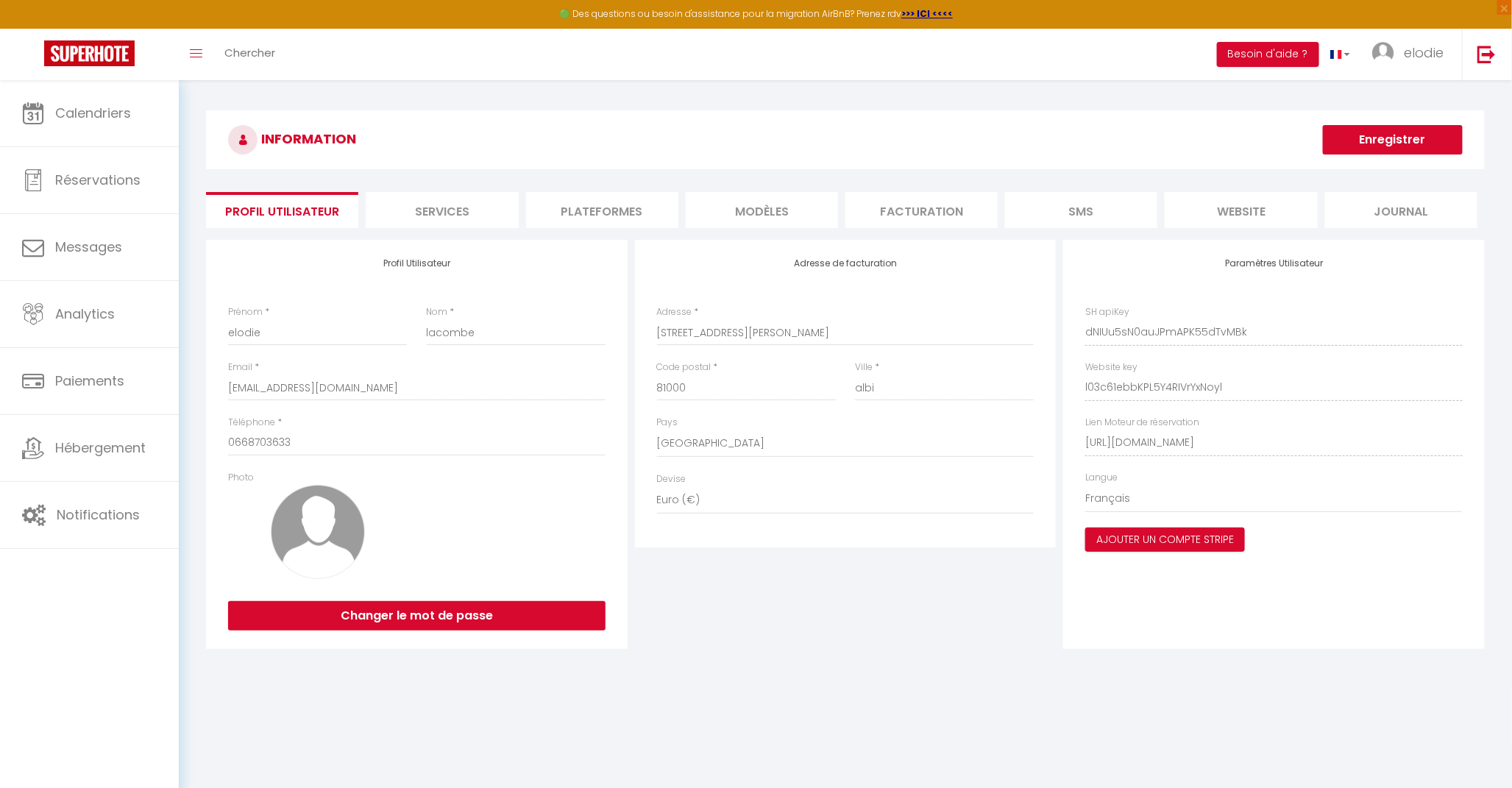
click at [563, 219] on li "Plateformes" at bounding box center [602, 209] width 152 height 36
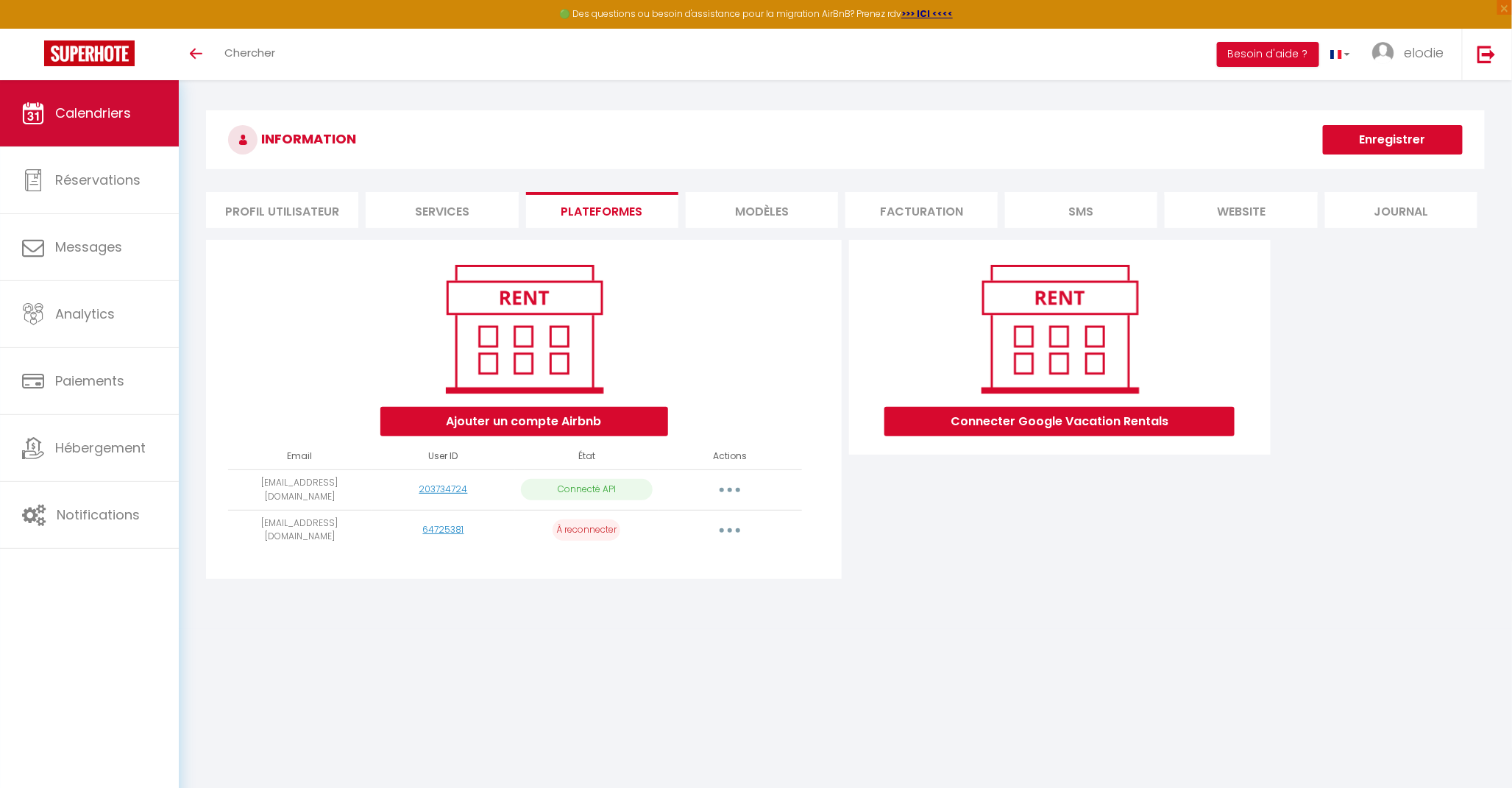
click at [105, 101] on link "Calendriers" at bounding box center [89, 114] width 178 height 66
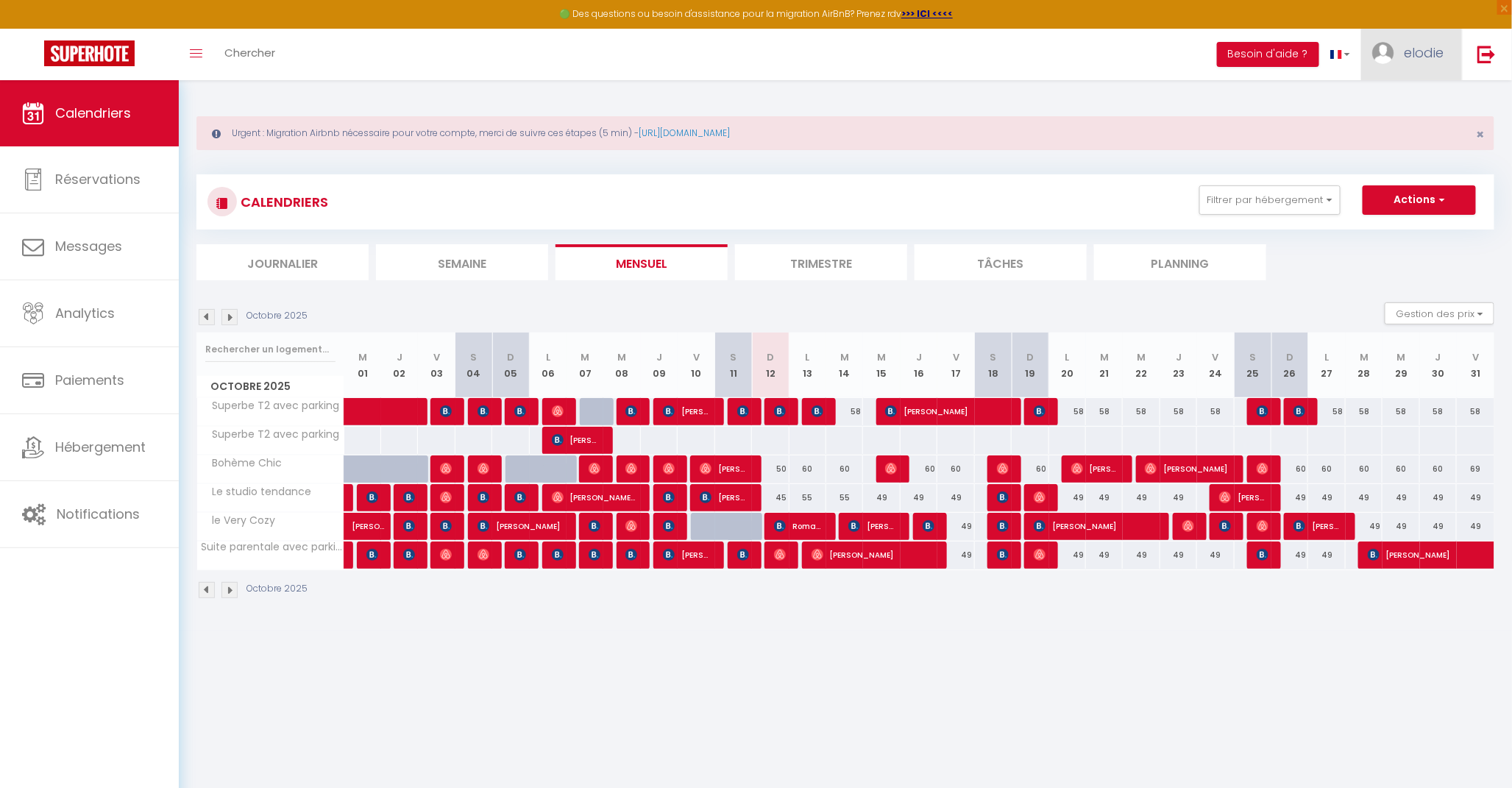
click at [1394, 46] on link "elodie" at bounding box center [1411, 54] width 101 height 52
click at [1403, 95] on link "Paramètres" at bounding box center [1403, 102] width 108 height 25
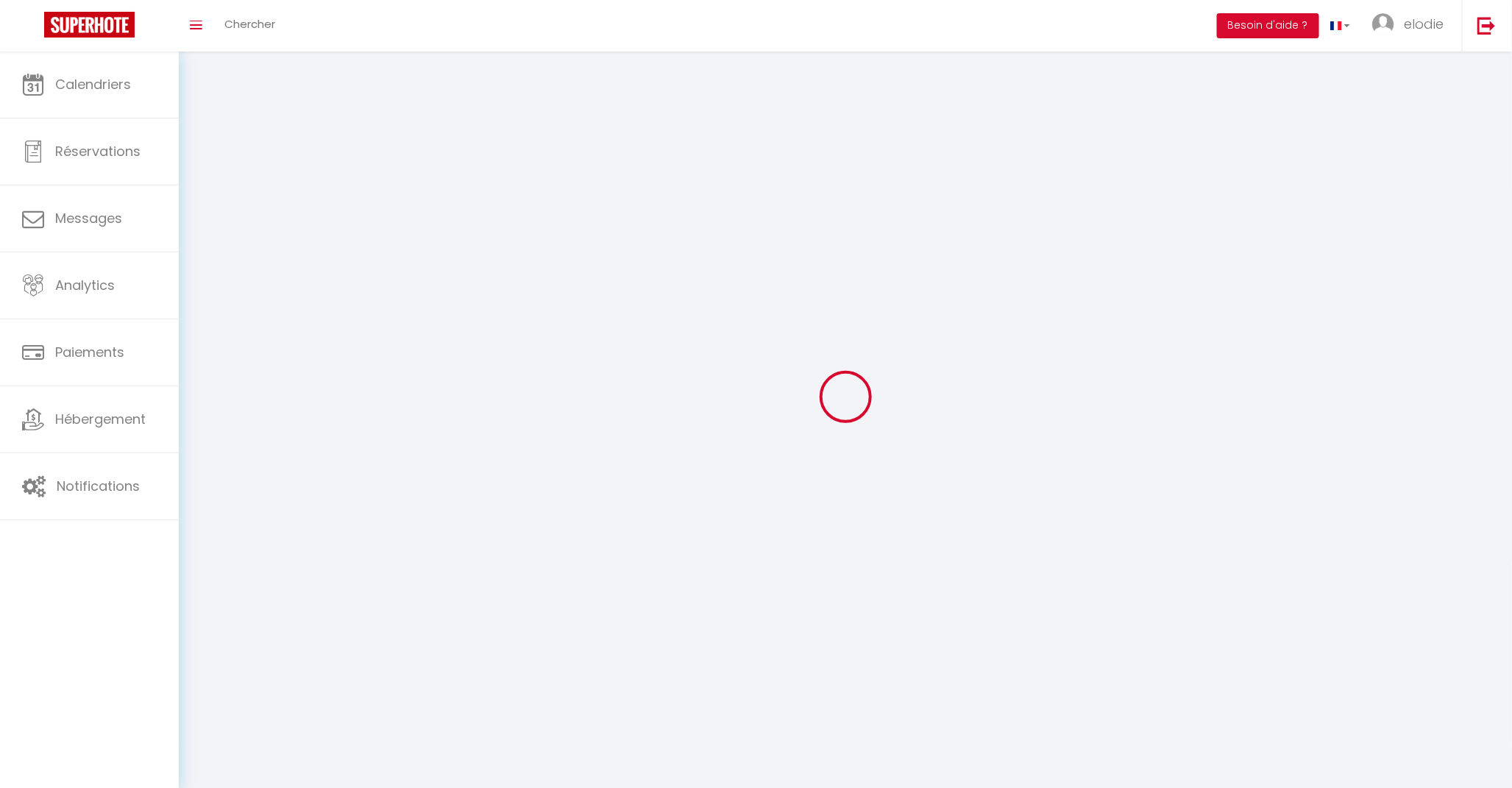
type input "elodie"
type input "lacombe"
type input "0668703633"
type input "[STREET_ADDRESS][PERSON_NAME]"
type input "81000"
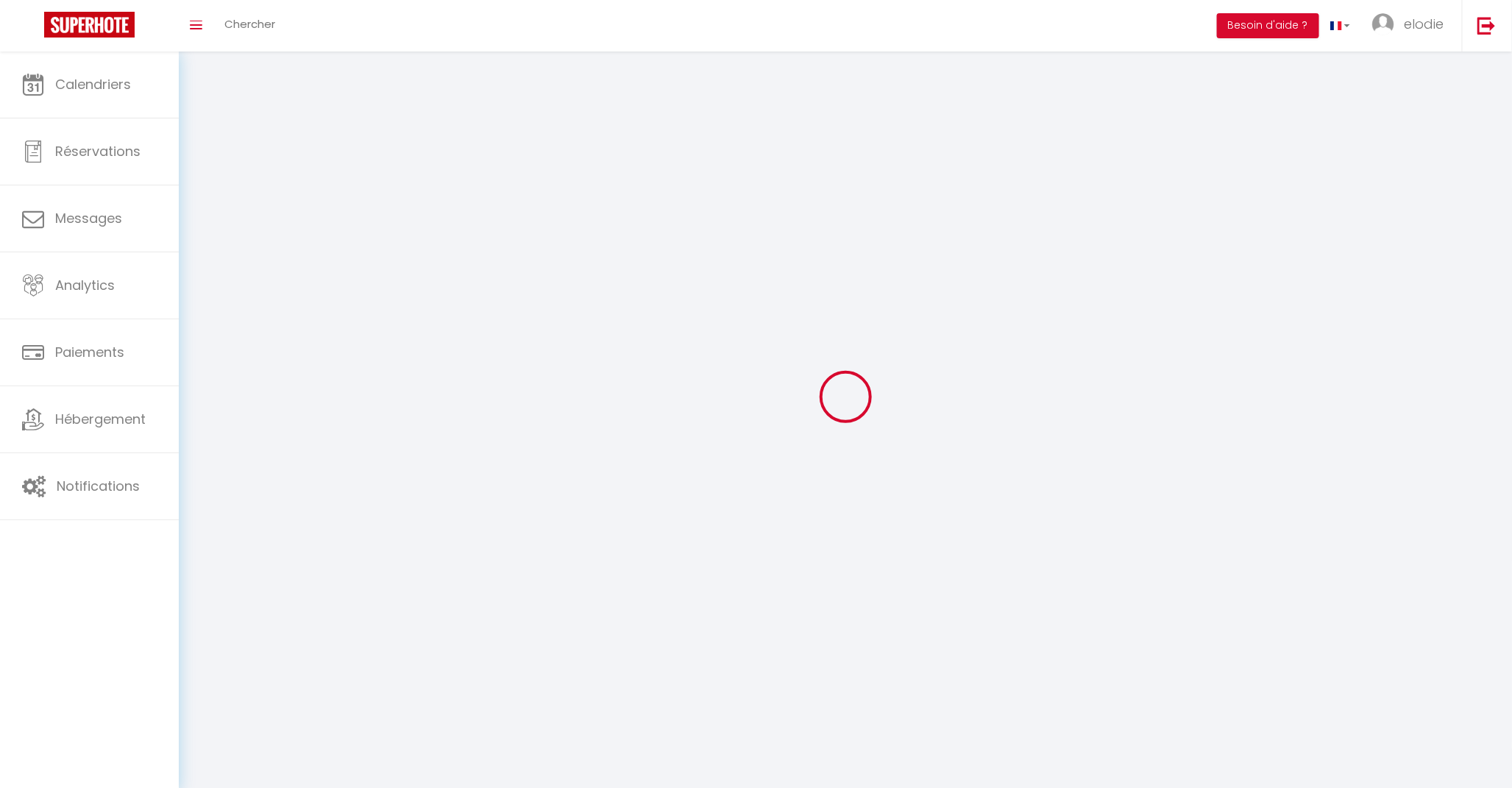
type input "albi"
type input "dNIUu5sN0auJPmAPK55dTvMBk"
type input "l03c61ebbKPL5Y4RIVrYxNoyl"
select select "28"
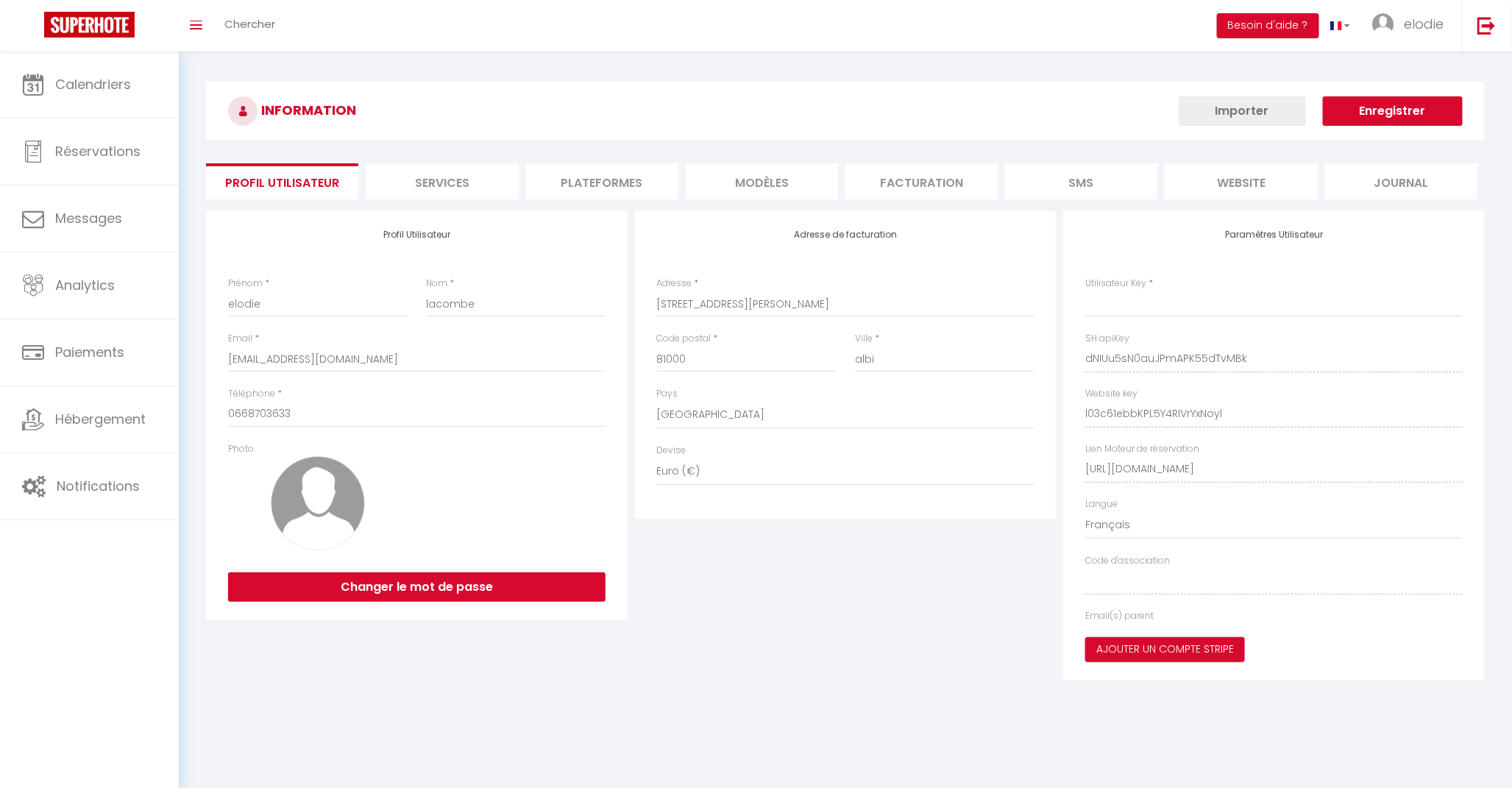
select select "fr"
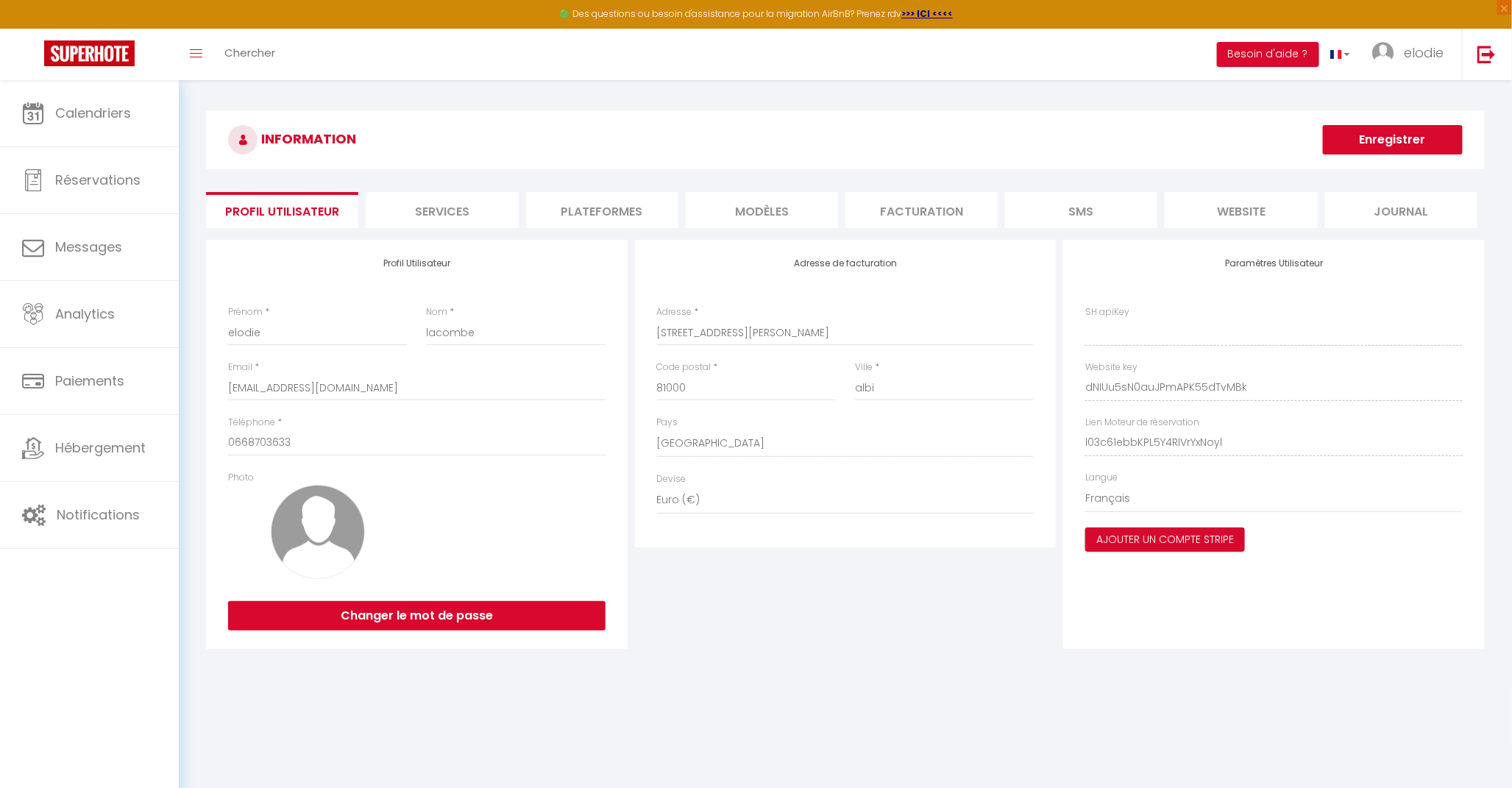
type input "dNIUu5sN0auJPmAPK55dTvMBk"
type input "l03c61ebbKPL5Y4RIVrYxNoyl"
type input "[URL][DOMAIN_NAME]"
click at [571, 200] on li "Plateformes" at bounding box center [602, 209] width 152 height 36
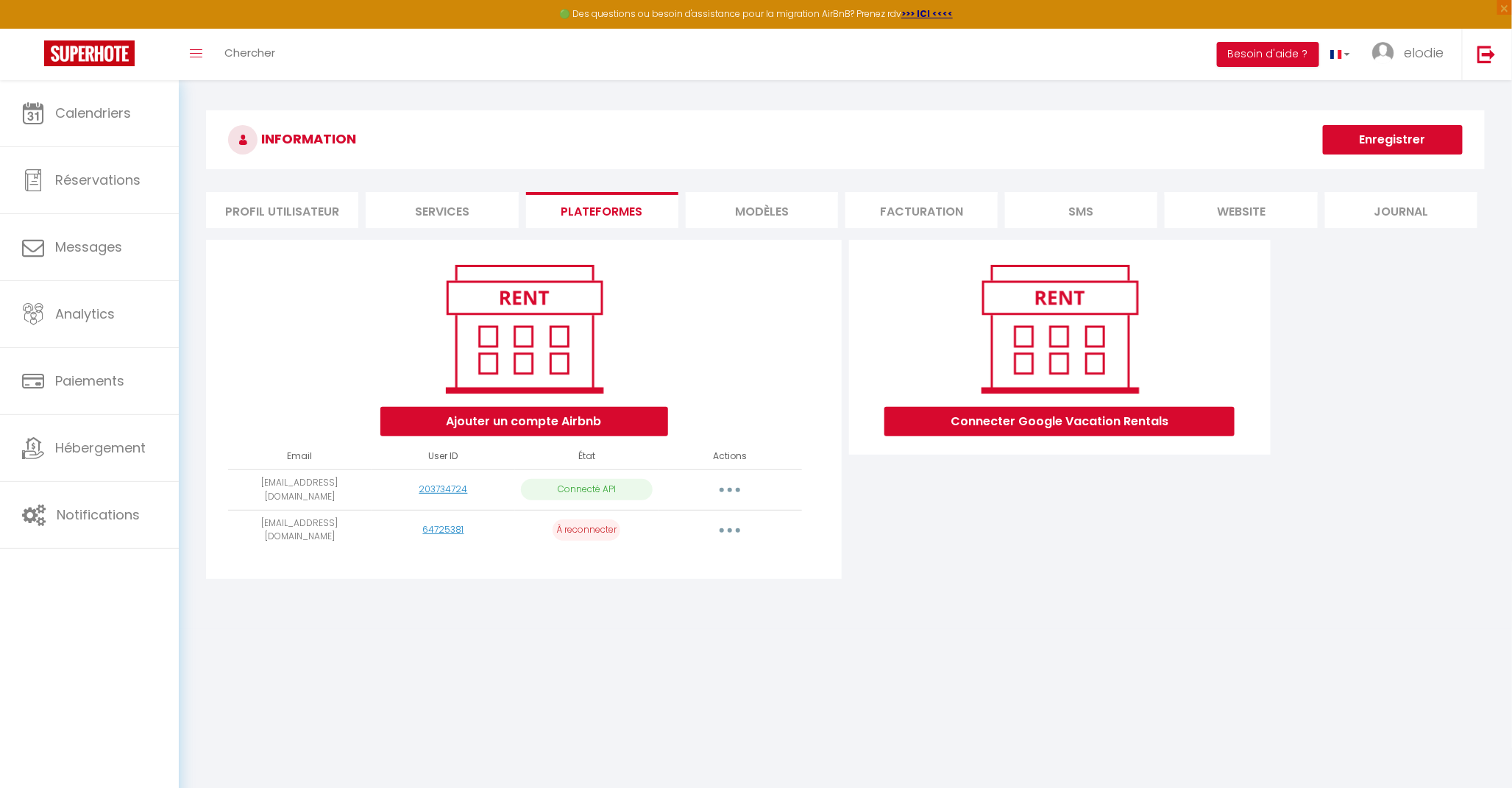
click at [594, 525] on p "À reconnecter" at bounding box center [585, 530] width 67 height 21
